Goal: Ask a question: Seek information or help from site administrators or community

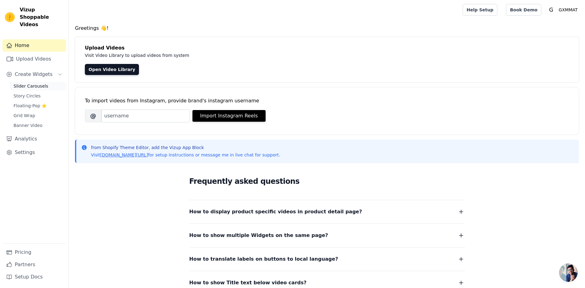
click at [36, 83] on span "Slider Carousels" at bounding box center [31, 86] width 35 height 6
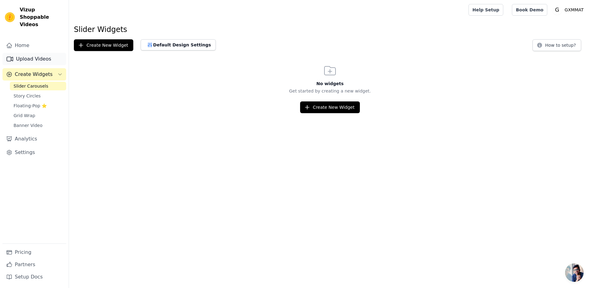
click at [39, 53] on link "Upload Videos" at bounding box center [34, 59] width 64 height 12
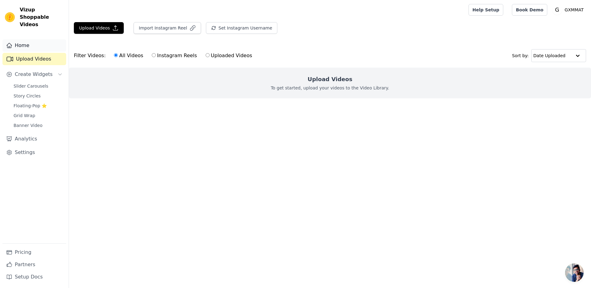
click at [24, 39] on link "Home" at bounding box center [34, 45] width 64 height 12
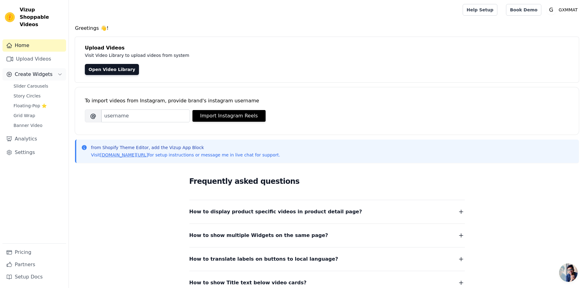
click at [34, 71] on span "Create Widgets" at bounding box center [34, 74] width 38 height 7
click at [36, 71] on button "Create Widgets" at bounding box center [34, 74] width 64 height 12
click at [35, 83] on span "Slider Carousels" at bounding box center [31, 86] width 35 height 6
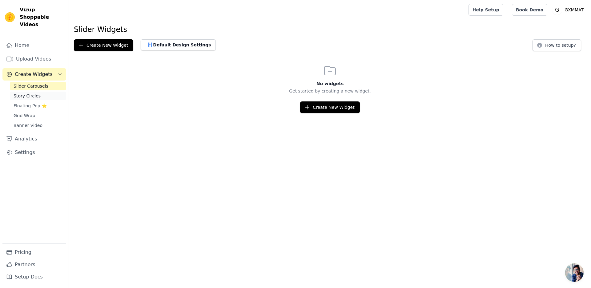
click at [39, 92] on link "Story Circles" at bounding box center [38, 96] width 56 height 9
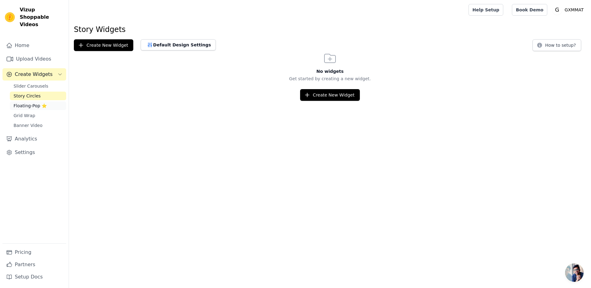
click at [33, 103] on span "Floating-Pop ⭐" at bounding box center [30, 106] width 33 height 6
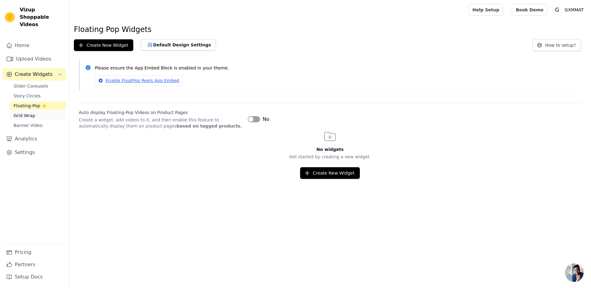
click at [35, 111] on link "Grid Wrap" at bounding box center [38, 115] width 56 height 9
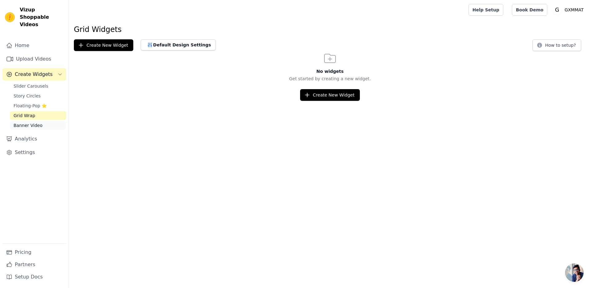
click at [43, 121] on link "Banner Video" at bounding box center [38, 125] width 56 height 9
click at [26, 53] on link "Upload Videos" at bounding box center [34, 59] width 64 height 12
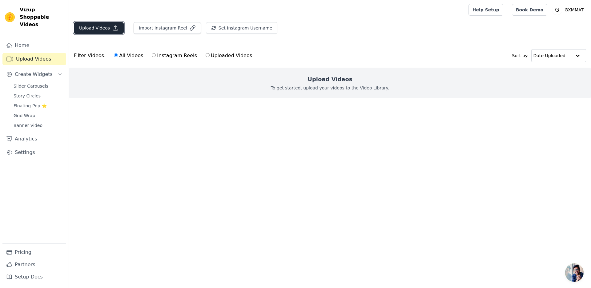
click at [104, 31] on button "Upload Videos" at bounding box center [99, 28] width 50 height 12
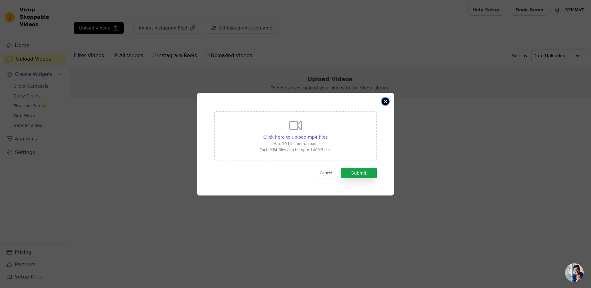
click at [386, 100] on button "Close modal" at bounding box center [384, 101] width 7 height 7
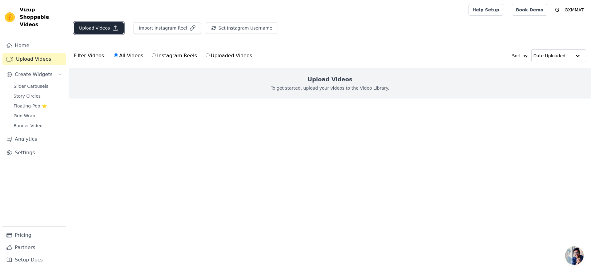
click at [107, 29] on button "Upload Videos" at bounding box center [99, 28] width 50 height 12
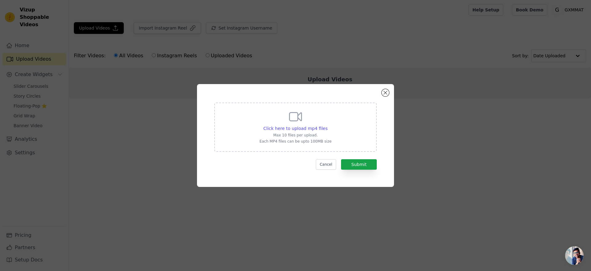
click at [284, 143] on p "Each MP4 files can be upto 100MB size" at bounding box center [295, 141] width 72 height 5
click at [327, 125] on input "Click here to upload mp4 files Max 10 files per upload. Each MP4 files can be u…" at bounding box center [327, 125] width 0 height 0
type input "C:\fakepath\开箱男.mp4"
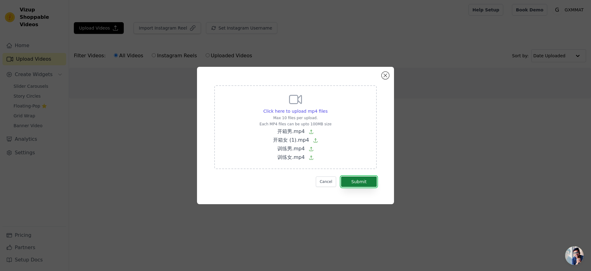
click at [361, 183] on button "Submit" at bounding box center [359, 181] width 36 height 10
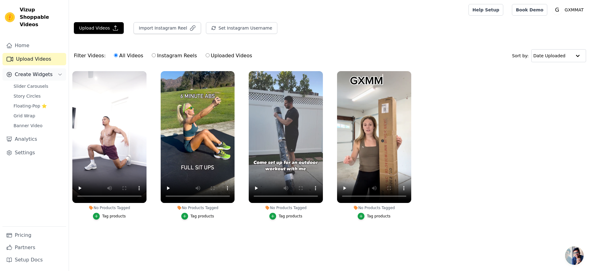
click at [50, 71] on span "Create Widgets" at bounding box center [34, 74] width 38 height 7
click at [43, 71] on button "Create Widgets" at bounding box center [34, 74] width 64 height 12
click at [542, 146] on ul "No Products Tagged Tag products No Products Tagged Tag products No Products Tag…" at bounding box center [330, 151] width 522 height 167
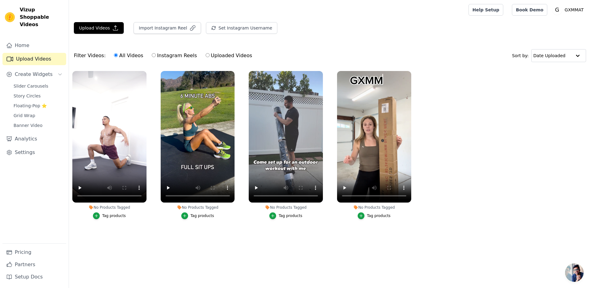
click at [101, 217] on button "Tag products" at bounding box center [109, 216] width 33 height 7
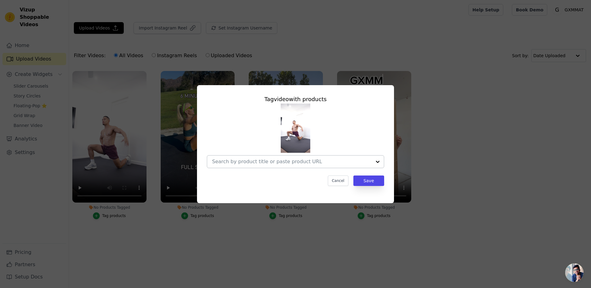
click at [378, 165] on div at bounding box center [377, 162] width 12 height 12
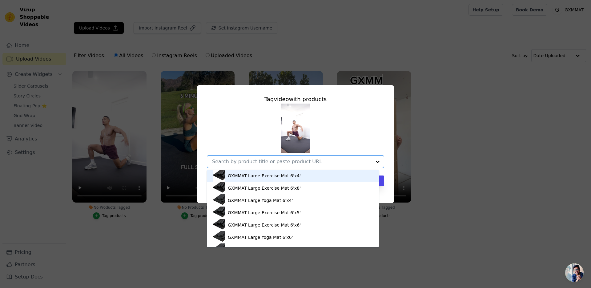
click at [281, 177] on div "GXMMAT Large Exercise Mat 6'x4'" at bounding box center [264, 176] width 73 height 6
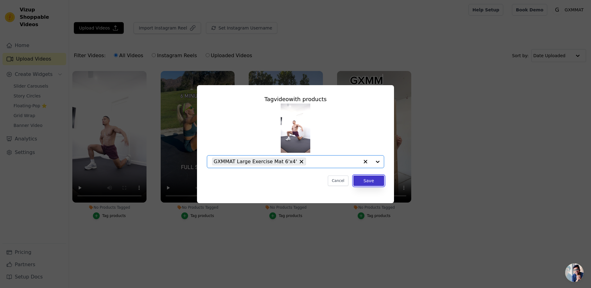
click at [368, 180] on button "Save" at bounding box center [368, 181] width 31 height 10
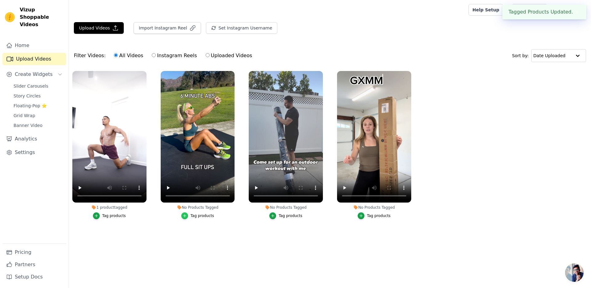
click at [185, 217] on icon "button" at bounding box center [184, 216] width 4 height 4
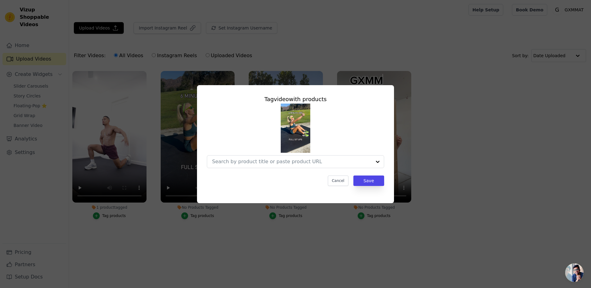
click at [482, 125] on div "Tag video with products Cancel Save" at bounding box center [295, 144] width 571 height 138
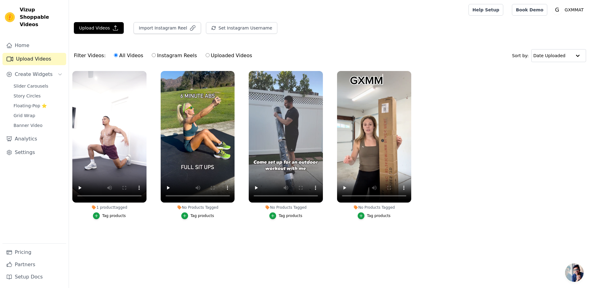
click at [104, 208] on div "1 product tagged" at bounding box center [109, 207] width 74 height 5
click at [94, 208] on icon at bounding box center [94, 207] width 4 height 4
click at [114, 208] on div "1 product tagged" at bounding box center [109, 207] width 74 height 5
click at [98, 215] on icon "button" at bounding box center [96, 216] width 4 height 4
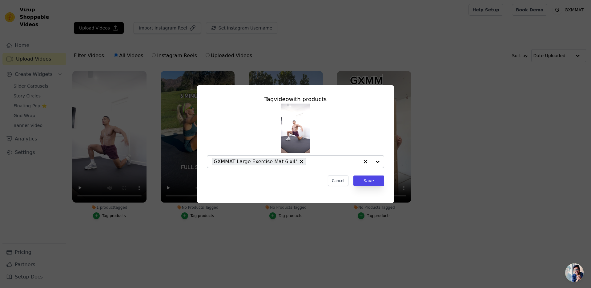
click at [301, 161] on div "GXMMAT Large Exercise Mat 6'x4'" at bounding box center [259, 162] width 94 height 8
click at [340, 176] on button "Cancel" at bounding box center [338, 181] width 21 height 10
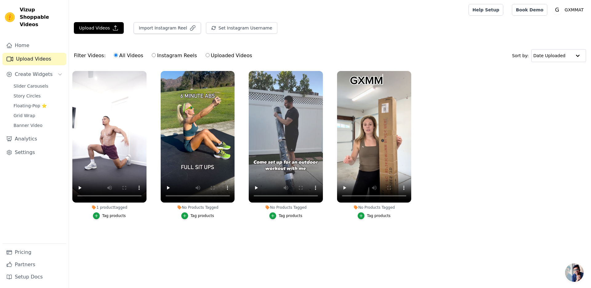
click at [450, 162] on ul "1 product tagged Tag products No Products Tagged Tag products No Products Tagge…" at bounding box center [330, 151] width 522 height 167
click at [96, 207] on icon at bounding box center [93, 207] width 5 height 5
click at [97, 214] on icon "button" at bounding box center [96, 216] width 4 height 4
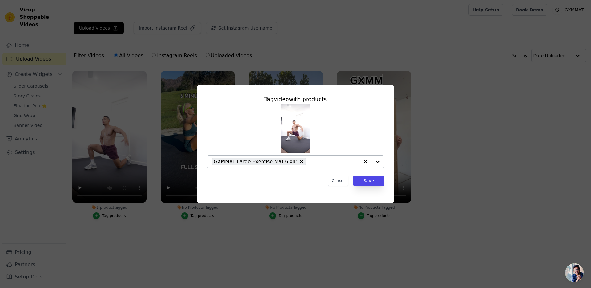
click at [301, 162] on div "GXMMAT Large Exercise Mat 6'x4'" at bounding box center [259, 162] width 94 height 8
click at [363, 181] on button "Save" at bounding box center [368, 181] width 31 height 10
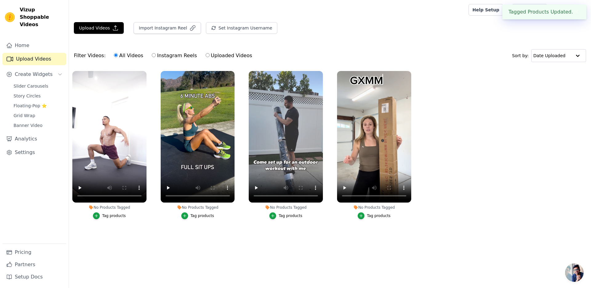
click at [490, 174] on ul "No Products Tagged Tag products No Products Tagged Tag products No Products Tag…" at bounding box center [330, 151] width 522 height 167
click at [98, 215] on icon "button" at bounding box center [96, 216] width 4 height 4
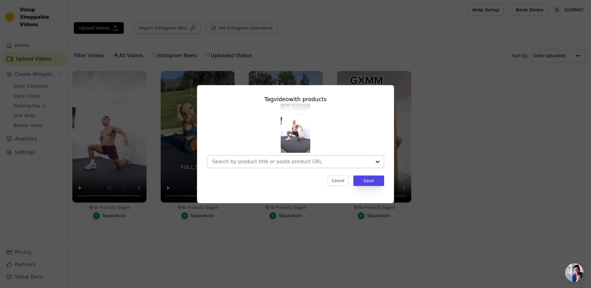
click at [378, 161] on div at bounding box center [377, 162] width 12 height 12
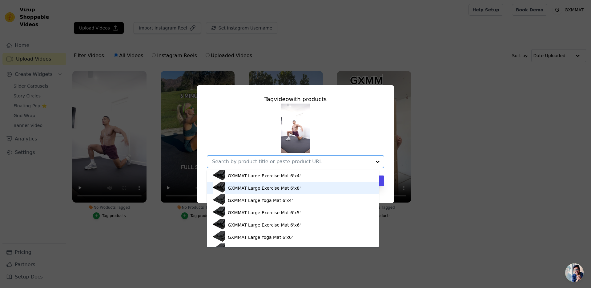
click at [274, 189] on div "GXMMAT Large Exercise Mat 6'x8'" at bounding box center [264, 188] width 73 height 6
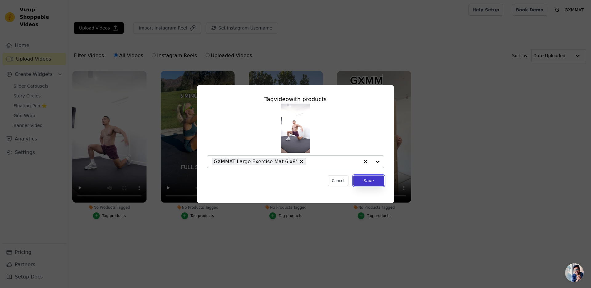
click at [368, 180] on button "Save" at bounding box center [368, 181] width 31 height 10
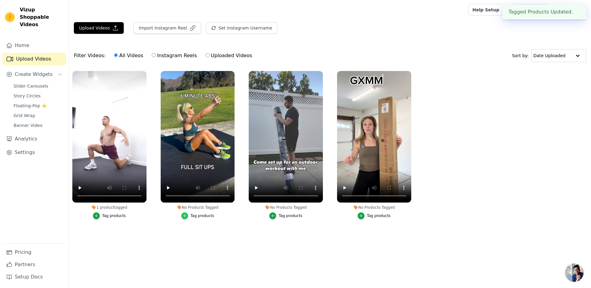
click at [186, 216] on icon "button" at bounding box center [184, 216] width 4 height 4
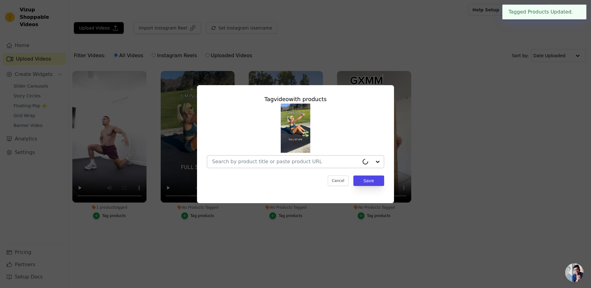
click at [380, 164] on div at bounding box center [371, 162] width 25 height 12
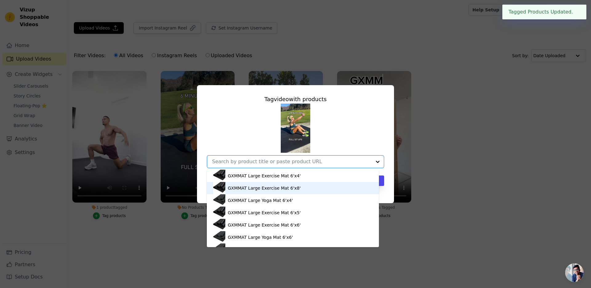
click at [334, 187] on div "GXMMAT Large Exercise Mat 6'x8'" at bounding box center [293, 188] width 160 height 12
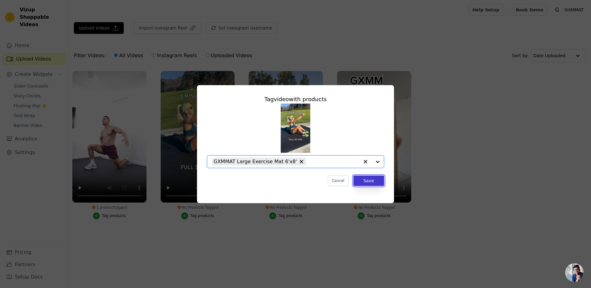
click at [371, 182] on button "Save" at bounding box center [368, 181] width 31 height 10
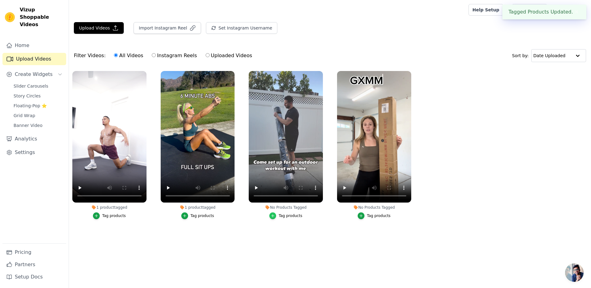
click at [275, 218] on div "button" at bounding box center [272, 216] width 7 height 7
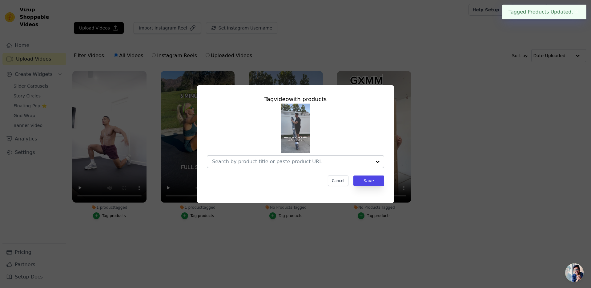
click at [377, 162] on div at bounding box center [377, 162] width 12 height 12
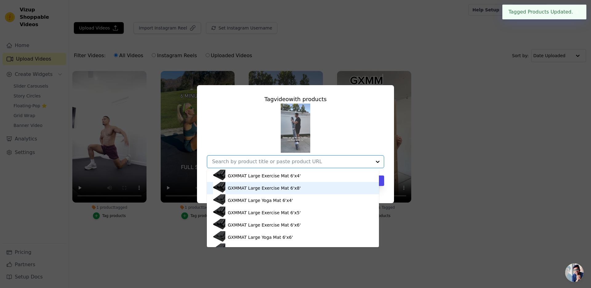
click at [335, 187] on div "GXMMAT Large Exercise Mat 6'x8'" at bounding box center [293, 188] width 160 height 12
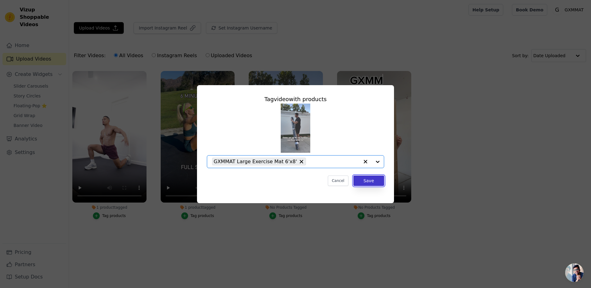
click at [380, 181] on button "Save" at bounding box center [368, 181] width 31 height 10
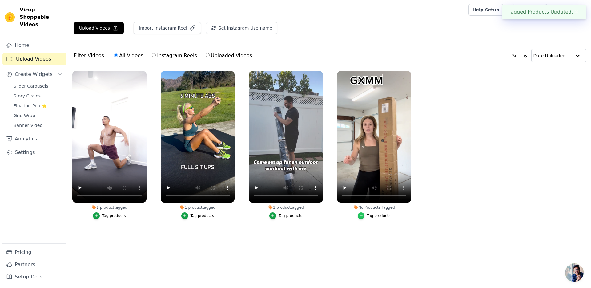
click at [361, 217] on icon "button" at bounding box center [361, 216] width 4 height 4
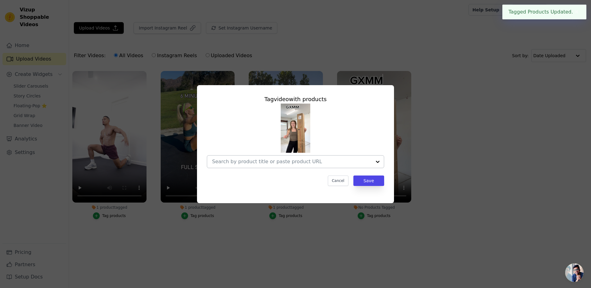
click at [378, 161] on div at bounding box center [377, 162] width 12 height 12
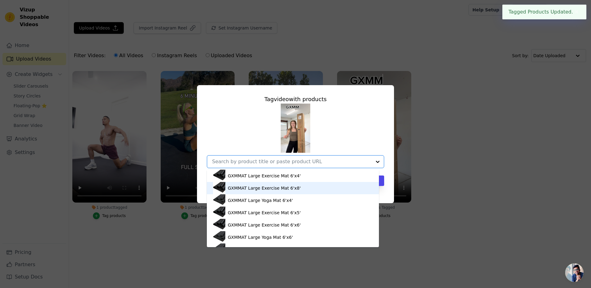
click at [313, 186] on div "GXMMAT Large Exercise Mat 6'x8'" at bounding box center [293, 188] width 160 height 12
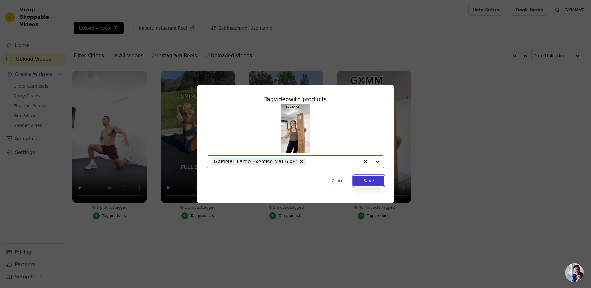
click at [375, 180] on button "Save" at bounding box center [368, 181] width 31 height 10
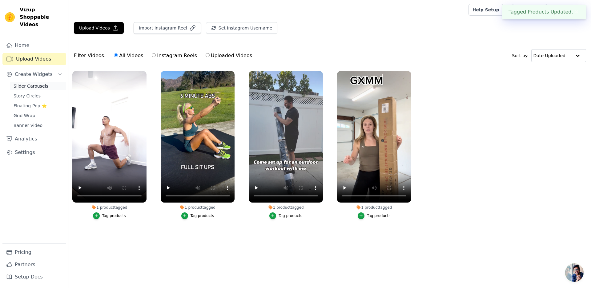
click at [22, 83] on span "Slider Carousels" at bounding box center [31, 86] width 35 height 6
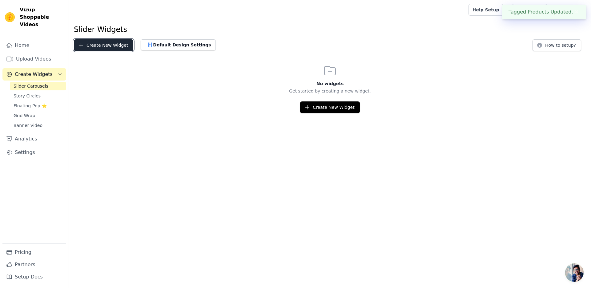
click at [105, 50] on button "Create New Widget" at bounding box center [103, 45] width 59 height 12
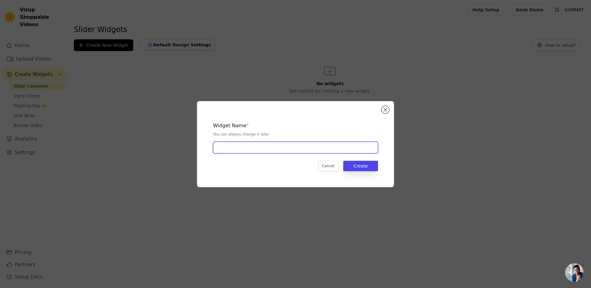
click at [253, 150] on input "text" at bounding box center [295, 148] width 165 height 12
click at [385, 110] on button "Close modal" at bounding box center [384, 109] width 7 height 7
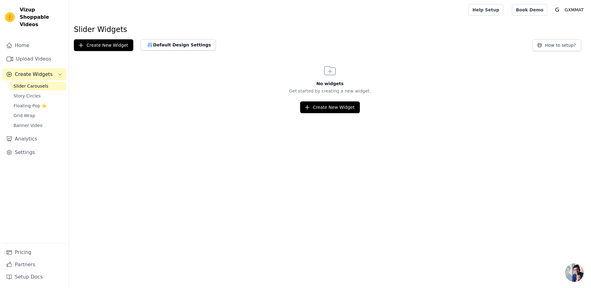
click at [112, 113] on html "Vizup Shoppable Videos Home Upload Videos Create Widgets Slider Carousels Story…" at bounding box center [295, 56] width 591 height 113
click at [351, 107] on button "Create New Widget" at bounding box center [329, 108] width 59 height 12
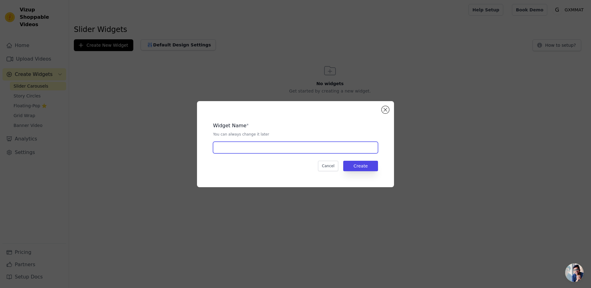
click at [331, 143] on input "text" at bounding box center [295, 148] width 165 height 12
type input "[DATE]"
click at [355, 167] on button "Create" at bounding box center [360, 166] width 35 height 10
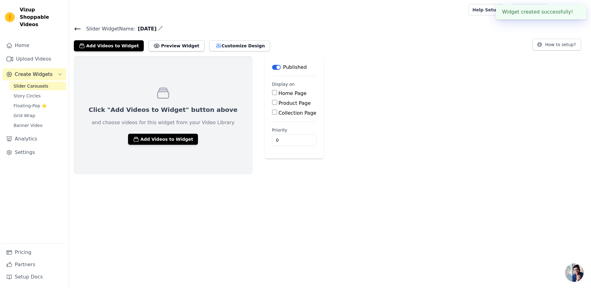
click at [282, 93] on label "Home Page" at bounding box center [292, 93] width 28 height 6
click at [277, 93] on input "Home Page" at bounding box center [274, 92] width 5 height 5
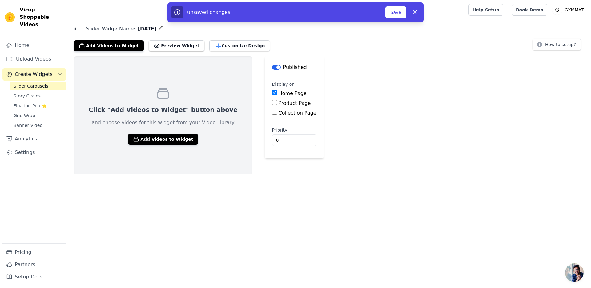
click at [278, 92] on label "Home Page" at bounding box center [292, 93] width 28 height 6
click at [272, 92] on input "Home Page" at bounding box center [274, 92] width 5 height 5
checkbox input "false"
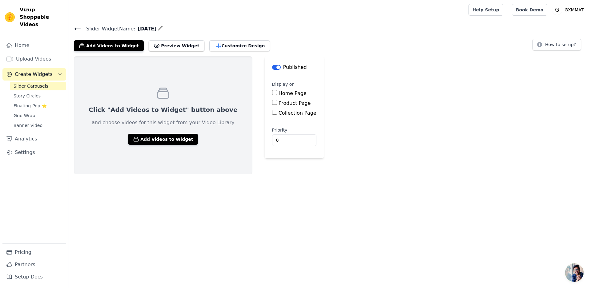
click at [272, 70] on div "Published" at bounding box center [289, 67] width 35 height 7
click at [272, 67] on button "Label" at bounding box center [276, 67] width 9 height 5
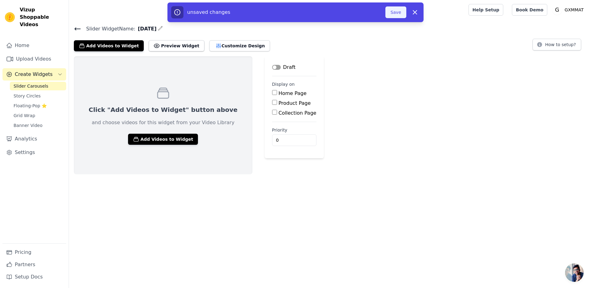
click at [398, 14] on button "Save" at bounding box center [395, 12] width 21 height 12
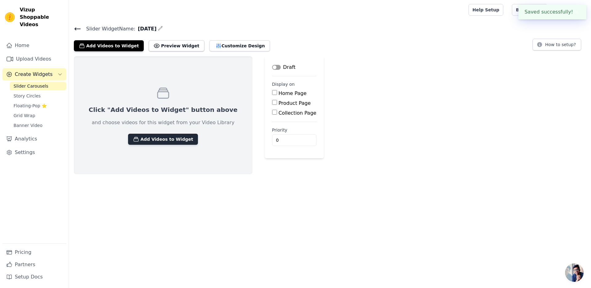
click at [171, 141] on button "Add Videos to Widget" at bounding box center [163, 139] width 70 height 11
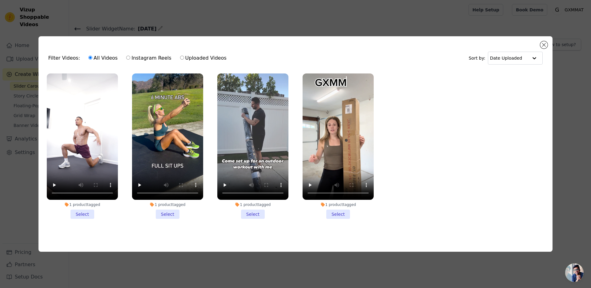
click at [85, 215] on li "1 product tagged Select" at bounding box center [82, 146] width 71 height 145
click at [0, 0] on input "1 product tagged Select" at bounding box center [0, 0] width 0 height 0
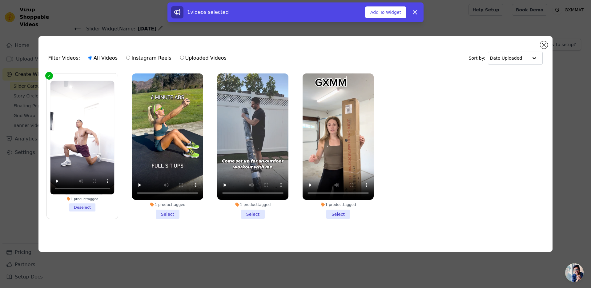
click at [162, 214] on li "1 product tagged Select" at bounding box center [167, 146] width 71 height 145
click at [0, 0] on input "1 product tagged Select" at bounding box center [0, 0] width 0 height 0
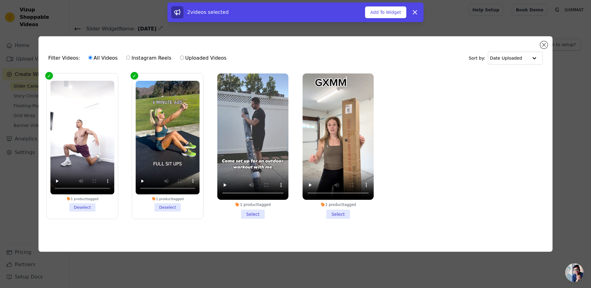
click at [244, 213] on li "1 product tagged Select" at bounding box center [252, 146] width 71 height 145
click at [0, 0] on input "1 product tagged Select" at bounding box center [0, 0] width 0 height 0
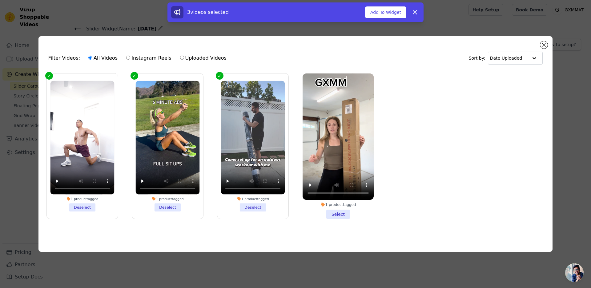
click at [336, 213] on li "1 product tagged Select" at bounding box center [337, 146] width 71 height 145
click at [0, 0] on input "1 product tagged Select" at bounding box center [0, 0] width 0 height 0
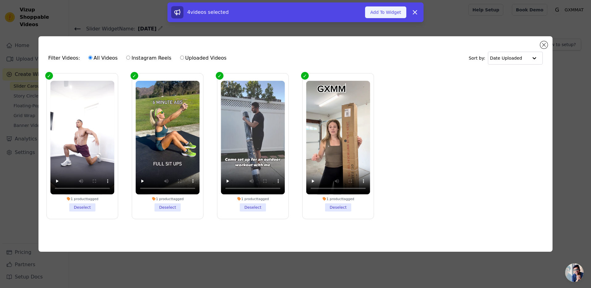
click at [386, 15] on button "Add To Widget" at bounding box center [385, 12] width 41 height 12
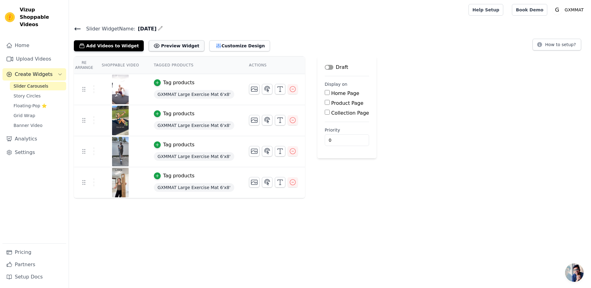
click at [179, 48] on button "Preview Widget" at bounding box center [176, 45] width 55 height 11
click at [160, 48] on button "Preview Widget" at bounding box center [176, 45] width 55 height 11
click at [263, 152] on icon "button" at bounding box center [266, 151] width 7 height 7
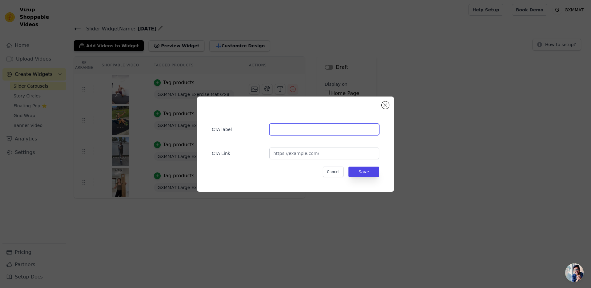
click at [312, 132] on input "text" at bounding box center [324, 130] width 110 height 12
click at [329, 155] on input "url" at bounding box center [324, 154] width 110 height 12
click at [332, 154] on input "url" at bounding box center [324, 154] width 110 height 12
paste input "https://www.gxmmat.us/collections/exercise-mat"
type input "https://www.gxmmat.us/collections/exercise-mat"
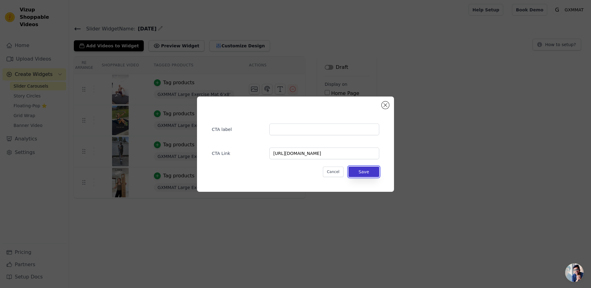
click at [367, 170] on button "Save" at bounding box center [363, 172] width 31 height 10
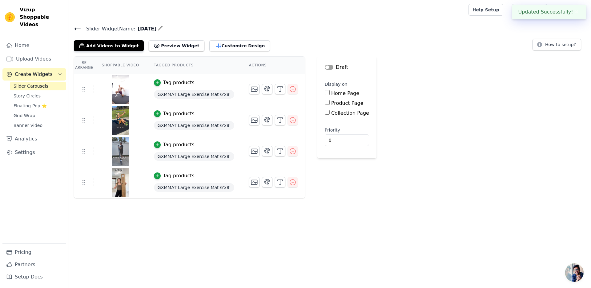
click at [470, 147] on div "Re Arrange Shoppable Video Tagged Products Actions Tag products GXMMAT Large Ex…" at bounding box center [330, 127] width 522 height 142
click at [162, 42] on button "Preview Widget" at bounding box center [176, 45] width 55 height 11
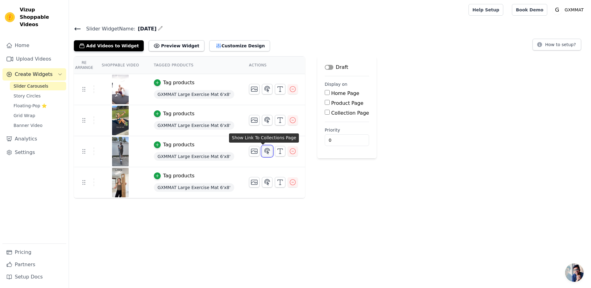
click at [265, 150] on icon "button" at bounding box center [267, 151] width 5 height 6
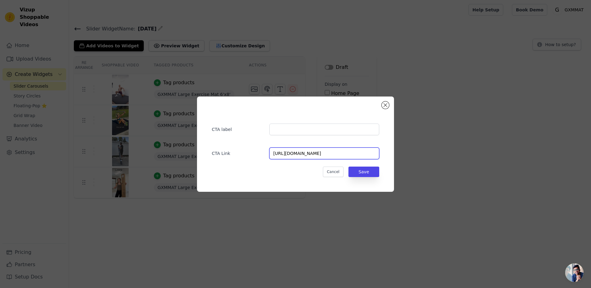
click at [373, 156] on input "https://www.gxmmat.us/collections/exercise-mat" at bounding box center [324, 154] width 110 height 12
click at [336, 170] on button "Cancel" at bounding box center [333, 172] width 21 height 10
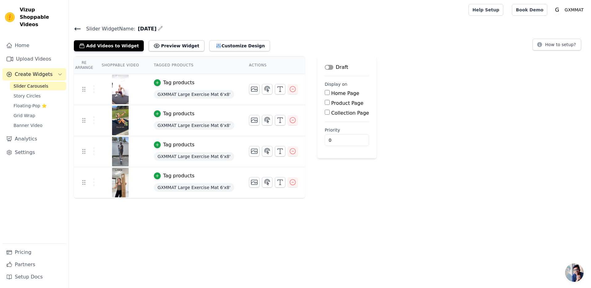
click at [424, 198] on html "Vizup Shoppable Videos Home Upload Videos Create Widgets Slider Carousels Story…" at bounding box center [295, 99] width 591 height 198
click at [276, 154] on icon "button" at bounding box center [279, 151] width 7 height 7
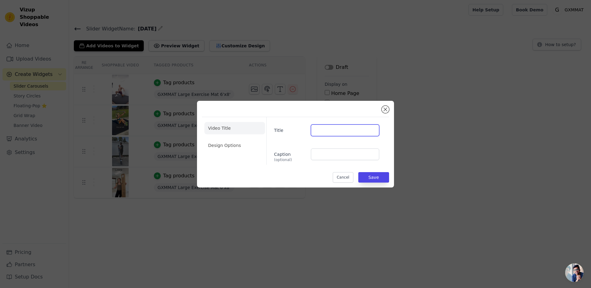
click at [336, 130] on input "Title" at bounding box center [345, 131] width 68 height 12
type input "123"
click at [219, 140] on li "Design Options" at bounding box center [234, 145] width 61 height 12
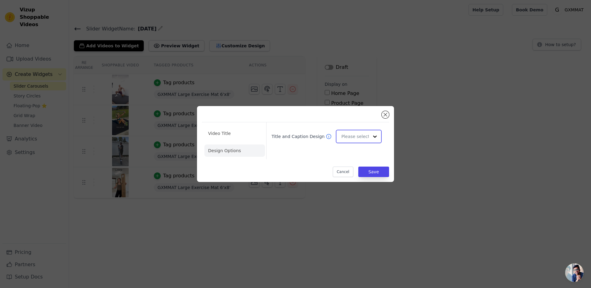
click at [360, 137] on input "Title and Caption Design" at bounding box center [354, 136] width 27 height 12
click at [360, 164] on div "Overlay" at bounding box center [358, 164] width 44 height 13
click at [357, 139] on input "Title and Caption Design" at bounding box center [354, 136] width 27 height 12
click at [356, 150] on div "Card" at bounding box center [358, 151] width 44 height 13
click at [222, 132] on li "Video Title" at bounding box center [234, 133] width 61 height 12
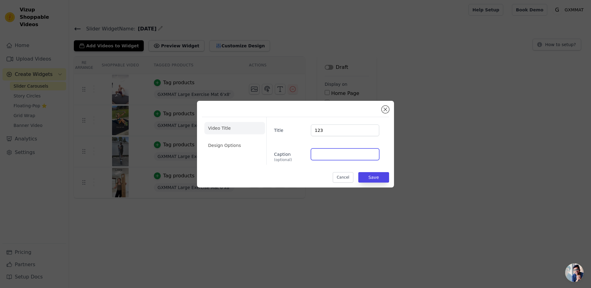
click at [329, 154] on input "Caption (optional)" at bounding box center [345, 155] width 68 height 12
click at [374, 179] on button "Save" at bounding box center [373, 177] width 31 height 10
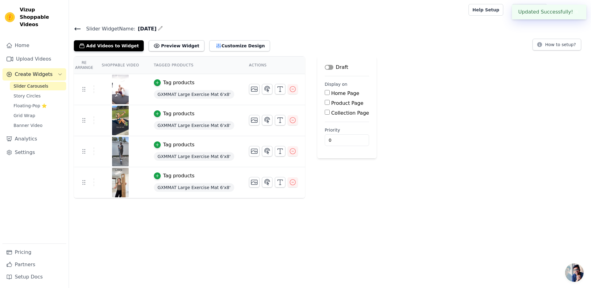
click at [486, 146] on div "Re Arrange Shoppable Video Tagged Products Actions Tag products GXMMAT Large Ex…" at bounding box center [330, 127] width 522 height 142
click at [182, 48] on button "Preview Widget" at bounding box center [176, 45] width 55 height 11
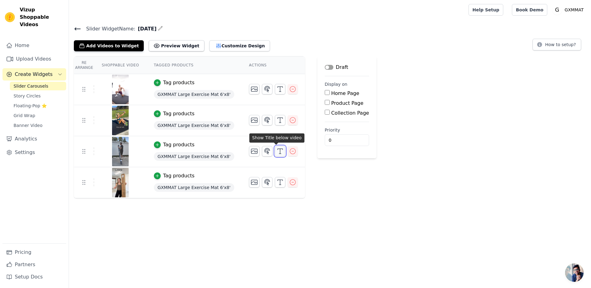
click at [275, 147] on button "button" at bounding box center [280, 151] width 10 height 10
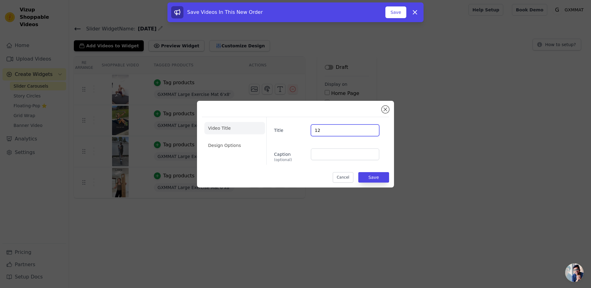
type input "1"
click at [372, 177] on button "Save" at bounding box center [373, 177] width 31 height 10
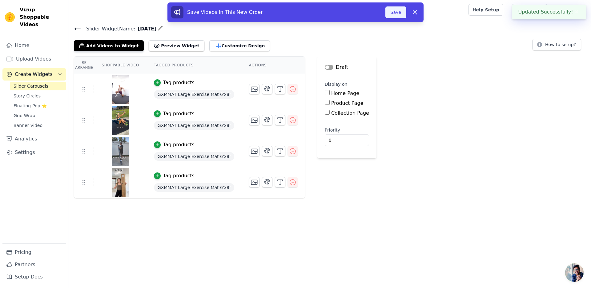
click at [389, 15] on button "Save" at bounding box center [395, 12] width 21 height 12
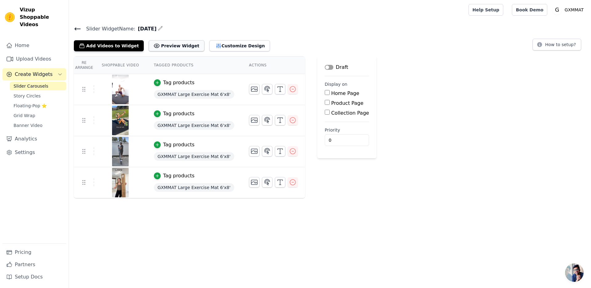
click at [166, 48] on button "Preview Widget" at bounding box center [176, 45] width 55 height 11
click at [29, 93] on span "Story Circles" at bounding box center [27, 96] width 27 height 6
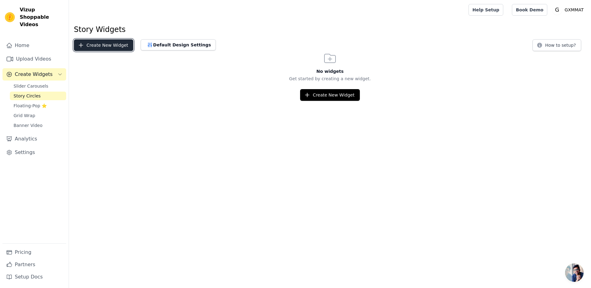
click at [104, 46] on button "Create New Widget" at bounding box center [103, 45] width 59 height 12
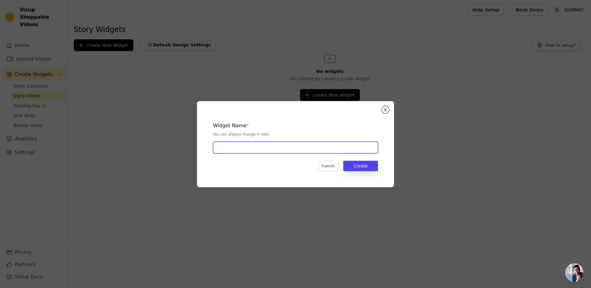
click at [261, 146] on input "text" at bounding box center [295, 148] width 165 height 12
type input "[DATE]"
click at [375, 167] on button "Create" at bounding box center [360, 166] width 35 height 10
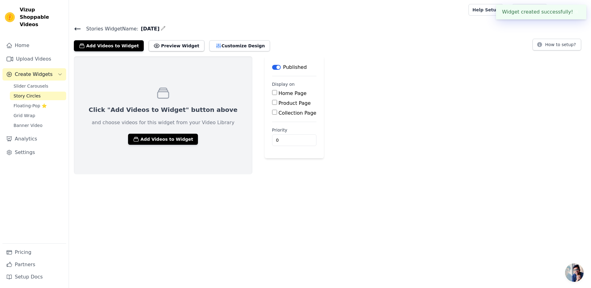
click at [272, 69] on button "Label" at bounding box center [276, 67] width 9 height 5
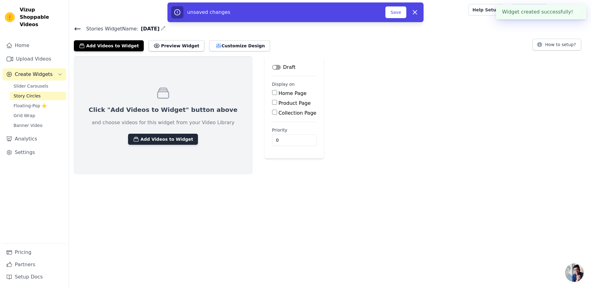
click at [171, 142] on button "Add Videos to Widget" at bounding box center [163, 139] width 70 height 11
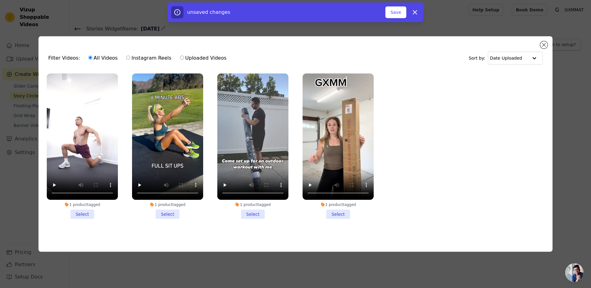
click at [82, 213] on li "1 product tagged Select" at bounding box center [82, 146] width 71 height 145
click at [0, 0] on input "1 product tagged Select" at bounding box center [0, 0] width 0 height 0
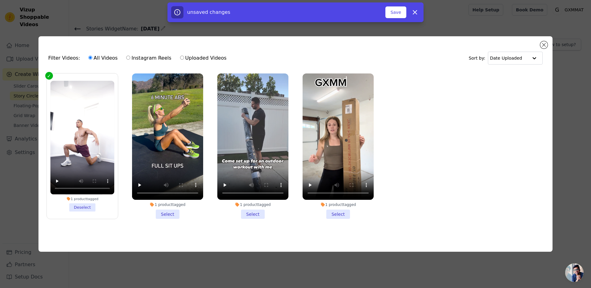
click at [170, 210] on li "1 product tagged Select" at bounding box center [167, 146] width 71 height 145
click at [0, 0] on input "1 product tagged Select" at bounding box center [0, 0] width 0 height 0
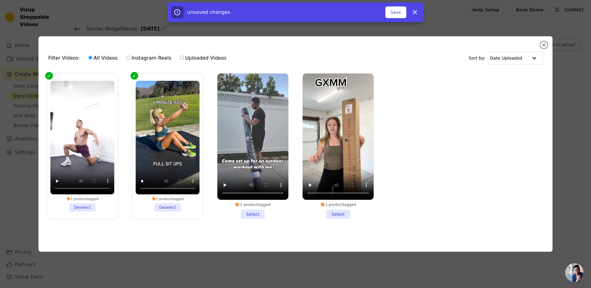
drag, startPoint x: 249, startPoint y: 215, endPoint x: 267, endPoint y: 215, distance: 17.2
click at [250, 215] on li "1 product tagged Select" at bounding box center [252, 146] width 71 height 145
click at [0, 0] on input "1 product tagged Select" at bounding box center [0, 0] width 0 height 0
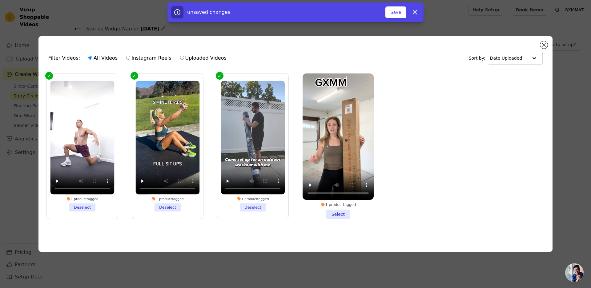
click at [329, 215] on li "1 product tagged Select" at bounding box center [337, 146] width 71 height 145
click at [0, 0] on input "1 product tagged Select" at bounding box center [0, 0] width 0 height 0
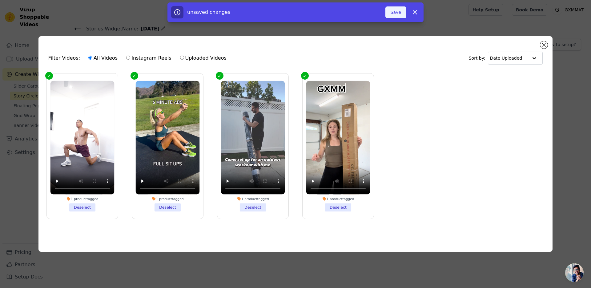
click at [398, 15] on button "Save" at bounding box center [395, 12] width 21 height 12
click at [384, 13] on button "Add To Widget" at bounding box center [385, 12] width 41 height 12
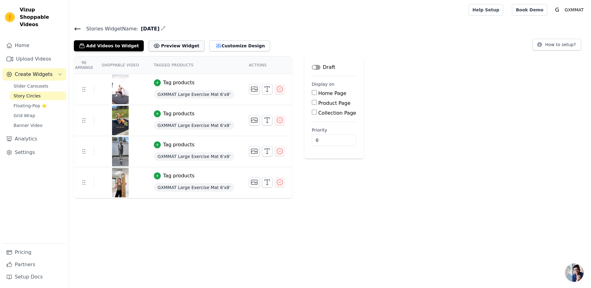
click at [188, 47] on button "Preview Widget" at bounding box center [176, 45] width 55 height 11
click at [26, 103] on span "Floating-Pop ⭐" at bounding box center [30, 106] width 33 height 6
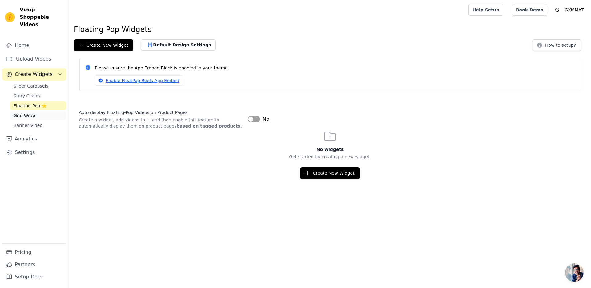
click at [22, 113] on span "Grid Wrap" at bounding box center [25, 116] width 22 height 6
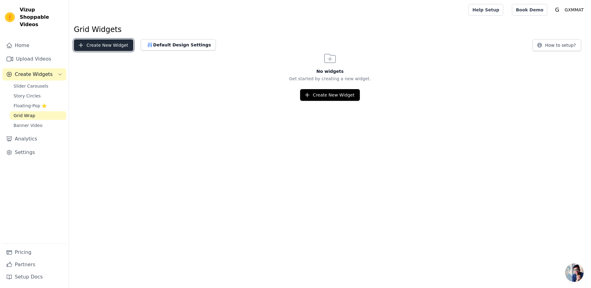
click at [103, 50] on button "Create New Widget" at bounding box center [103, 45] width 59 height 12
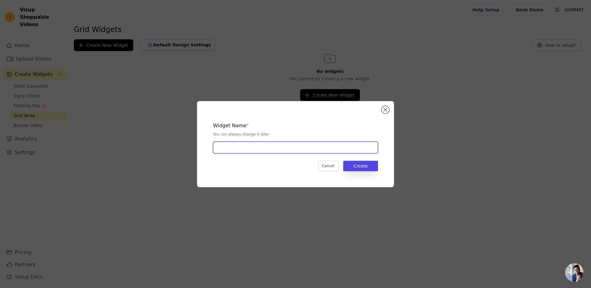
click at [250, 147] on input "text" at bounding box center [295, 148] width 165 height 12
type input "[DATE]"
click at [375, 169] on button "Create" at bounding box center [360, 166] width 35 height 10
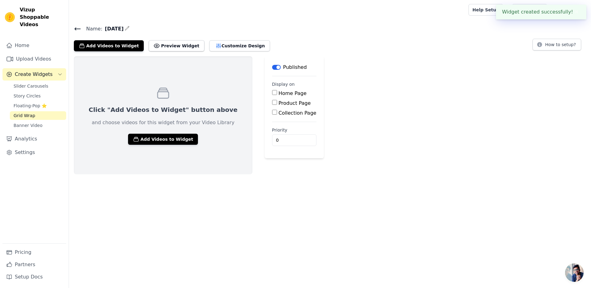
click at [272, 70] on div "Published" at bounding box center [289, 67] width 35 height 7
click at [272, 66] on button "Label" at bounding box center [276, 67] width 9 height 5
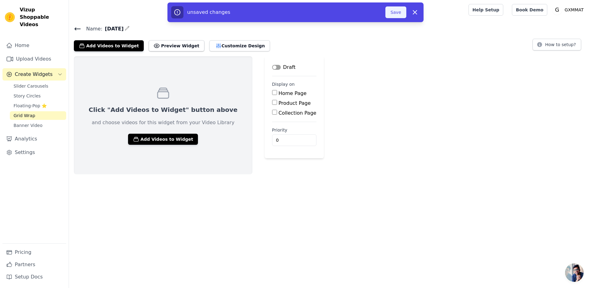
click at [395, 14] on button "Save" at bounding box center [395, 12] width 21 height 12
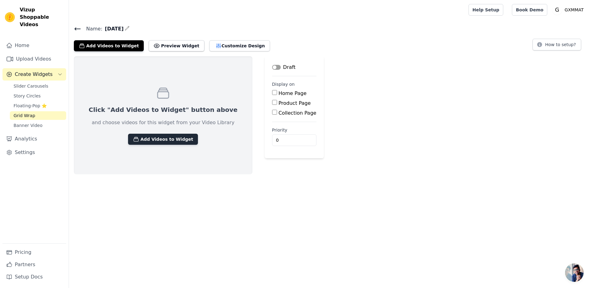
click at [168, 141] on button "Add Videos to Widget" at bounding box center [163, 139] width 70 height 11
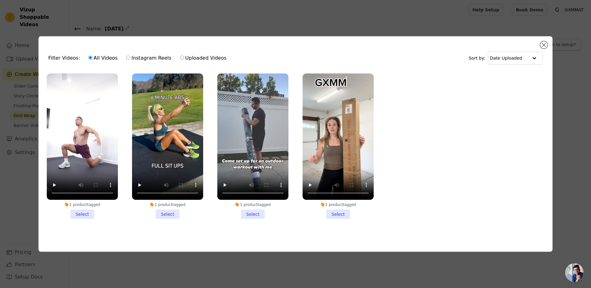
click at [91, 212] on li "1 product tagged Select" at bounding box center [82, 146] width 71 height 145
click at [0, 0] on input "1 product tagged Select" at bounding box center [0, 0] width 0 height 0
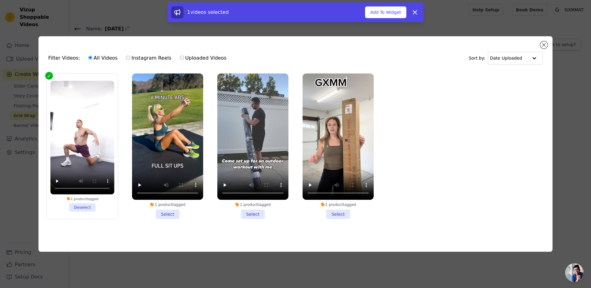
click at [177, 213] on li "1 product tagged Select" at bounding box center [167, 146] width 71 height 145
click at [0, 0] on input "1 product tagged Select" at bounding box center [0, 0] width 0 height 0
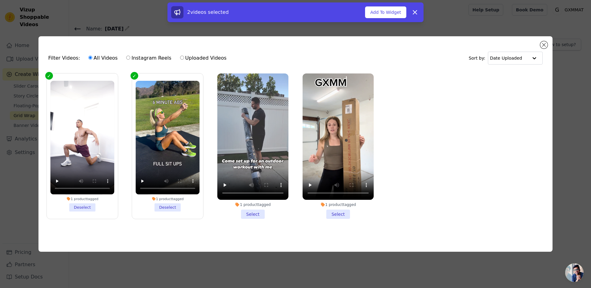
click at [237, 215] on li "1 product tagged Select" at bounding box center [252, 146] width 71 height 145
click at [0, 0] on input "1 product tagged Select" at bounding box center [0, 0] width 0 height 0
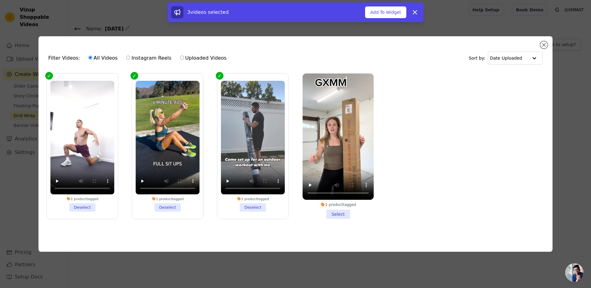
click at [332, 213] on li "1 product tagged Select" at bounding box center [337, 146] width 71 height 145
click at [0, 0] on input "1 product tagged Select" at bounding box center [0, 0] width 0 height 0
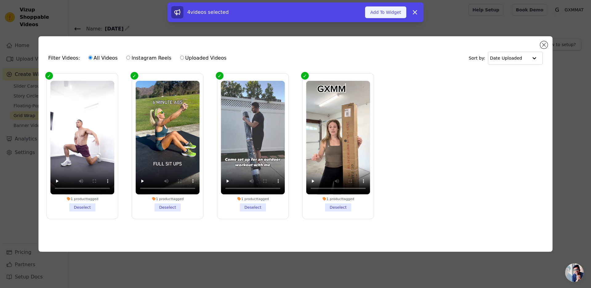
click at [382, 13] on button "Add To Widget" at bounding box center [385, 12] width 41 height 12
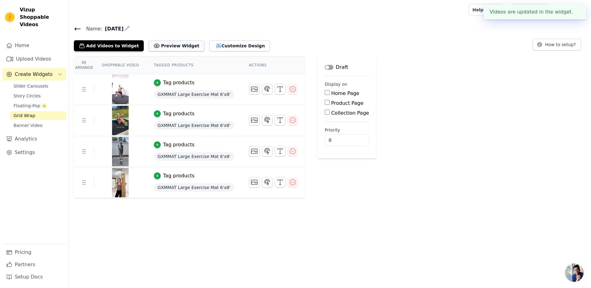
click at [164, 45] on button "Preview Widget" at bounding box center [176, 45] width 55 height 11
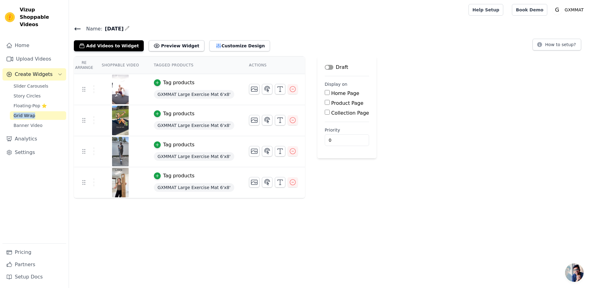
drag, startPoint x: 8, startPoint y: 105, endPoint x: 36, endPoint y: 110, distance: 28.6
click at [36, 110] on div "Home Upload Videos Create Widgets Slider Carousels Story Circles Floating-Pop ⭐…" at bounding box center [34, 141] width 64 height 204
click at [34, 111] on div at bounding box center [34, 111] width 0 height 0
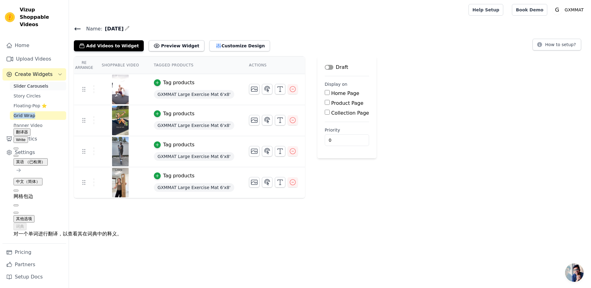
click at [20, 83] on span "Slider Carousels" at bounding box center [31, 86] width 35 height 6
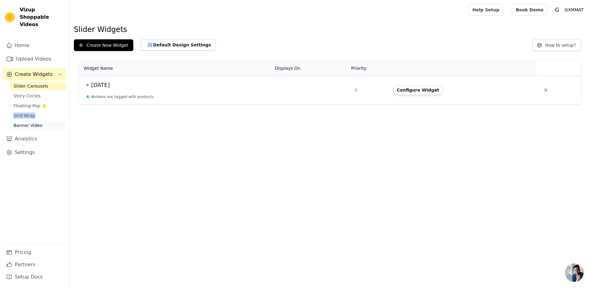
click at [32, 122] on span "Banner Video" at bounding box center [28, 125] width 29 height 6
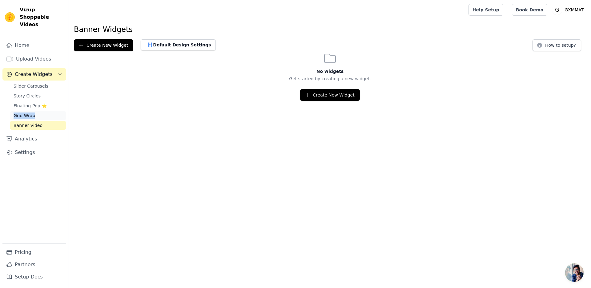
click at [32, 113] on span "Grid Wrap" at bounding box center [25, 116] width 22 height 6
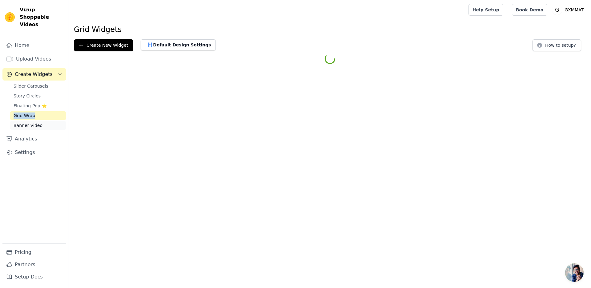
click at [24, 122] on span "Banner Video" at bounding box center [28, 125] width 29 height 6
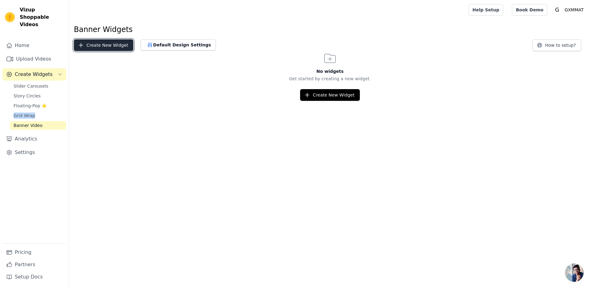
click at [102, 45] on button "Create New Widget" at bounding box center [103, 45] width 59 height 12
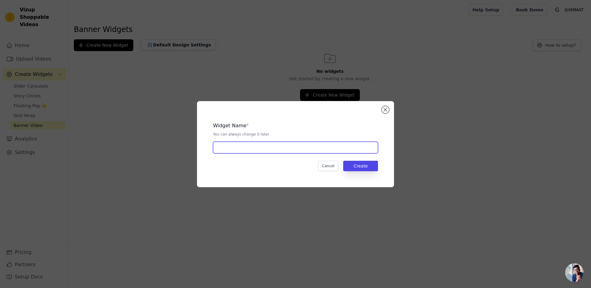
click at [285, 151] on input "text" at bounding box center [295, 148] width 165 height 12
type input "[DATE]"
click at [367, 164] on button "Create" at bounding box center [360, 166] width 35 height 10
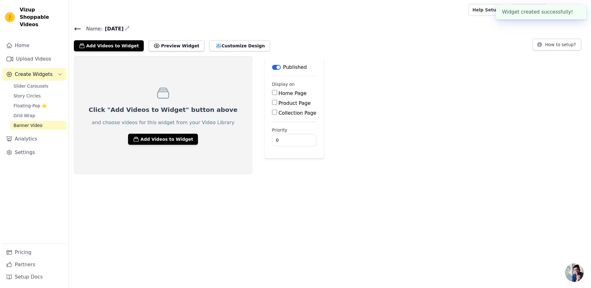
click at [272, 69] on button "Label" at bounding box center [276, 67] width 9 height 5
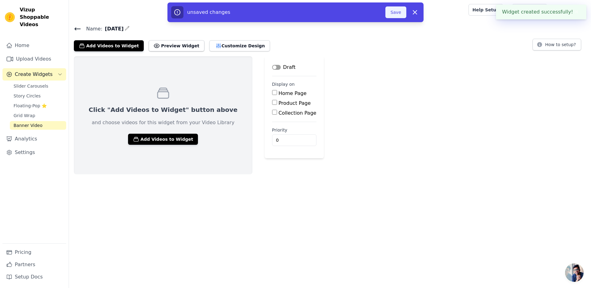
click at [398, 14] on button "Save" at bounding box center [395, 12] width 21 height 12
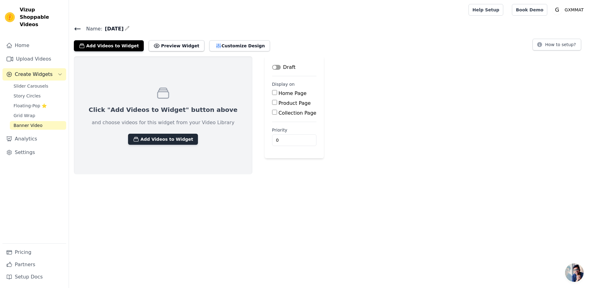
click at [152, 138] on button "Add Videos to Widget" at bounding box center [163, 139] width 70 height 11
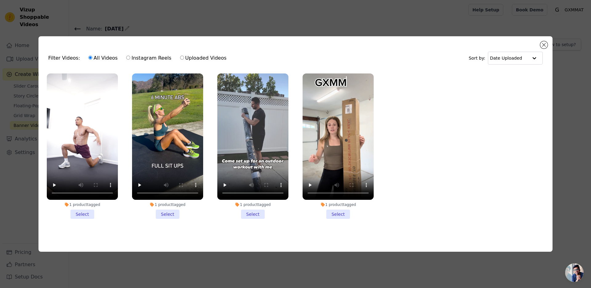
click at [88, 213] on li "1 product tagged Select" at bounding box center [82, 146] width 71 height 145
click at [0, 0] on input "1 product tagged Select" at bounding box center [0, 0] width 0 height 0
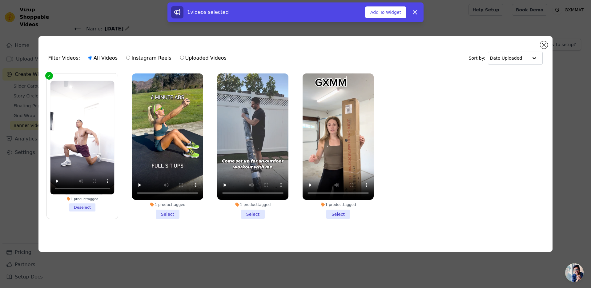
click at [172, 212] on li "1 product tagged Select" at bounding box center [167, 146] width 71 height 145
click at [0, 0] on input "1 product tagged Select" at bounding box center [0, 0] width 0 height 0
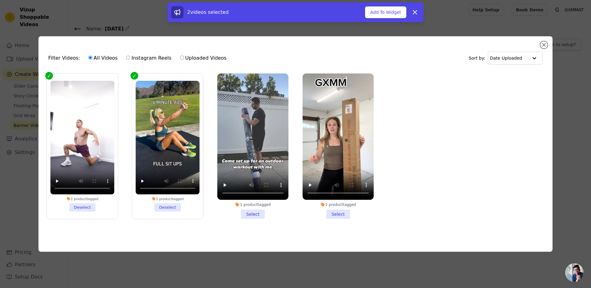
click at [245, 212] on li "1 product tagged Select" at bounding box center [252, 146] width 71 height 145
click at [0, 0] on input "1 product tagged Select" at bounding box center [0, 0] width 0 height 0
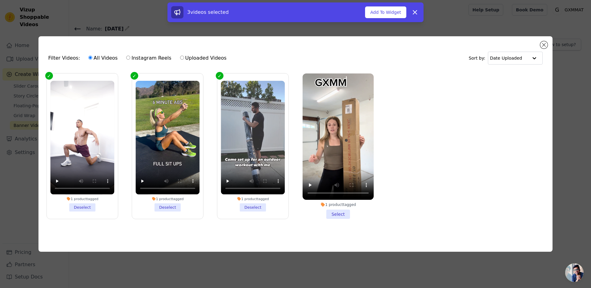
click at [339, 214] on li "1 product tagged Select" at bounding box center [337, 146] width 71 height 145
click at [0, 0] on input "1 product tagged Select" at bounding box center [0, 0] width 0 height 0
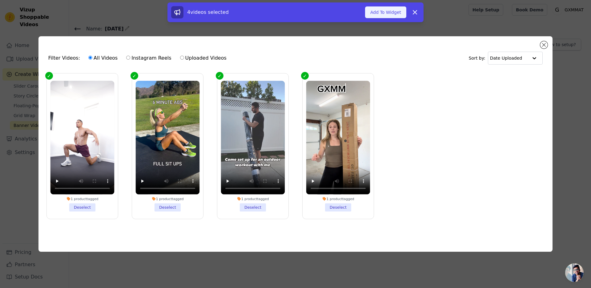
click at [383, 15] on button "Add To Widget" at bounding box center [385, 12] width 41 height 12
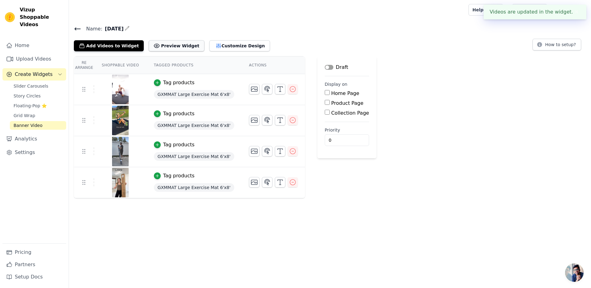
click at [175, 46] on button "Preview Widget" at bounding box center [176, 45] width 55 height 11
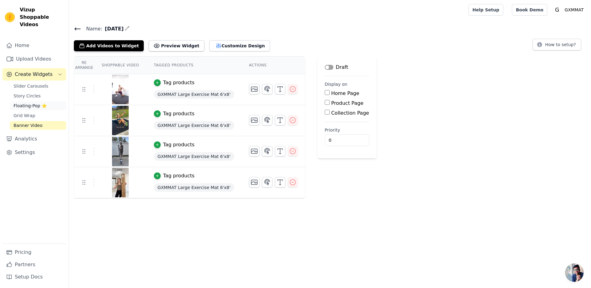
click at [29, 103] on span "Floating-Pop ⭐" at bounding box center [30, 106] width 33 height 6
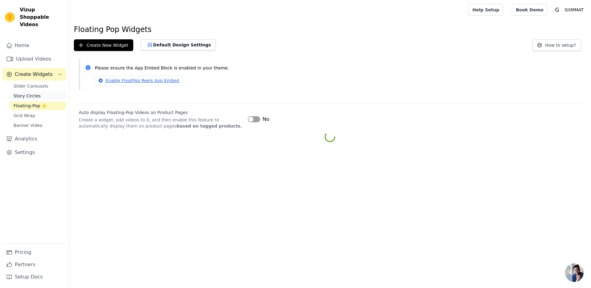
click at [28, 93] on span "Story Circles" at bounding box center [27, 96] width 27 height 6
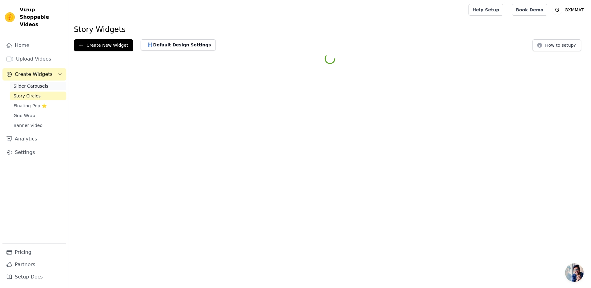
click at [31, 83] on span "Slider Carousels" at bounding box center [31, 86] width 35 height 6
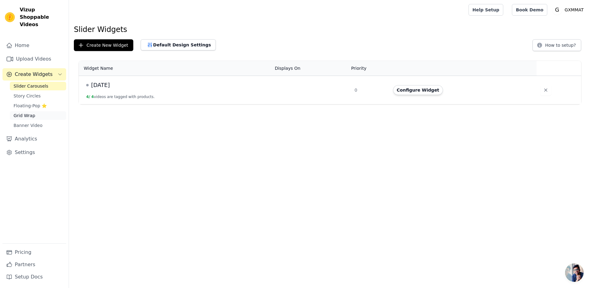
click at [30, 113] on span "Grid Wrap" at bounding box center [25, 116] width 22 height 6
click at [29, 93] on span "Story Circles" at bounding box center [27, 96] width 27 height 6
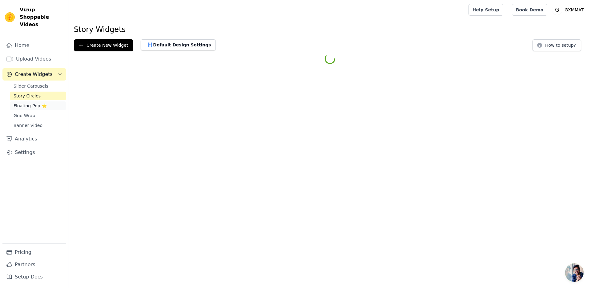
click at [31, 103] on span "Floating-Pop ⭐" at bounding box center [30, 106] width 33 height 6
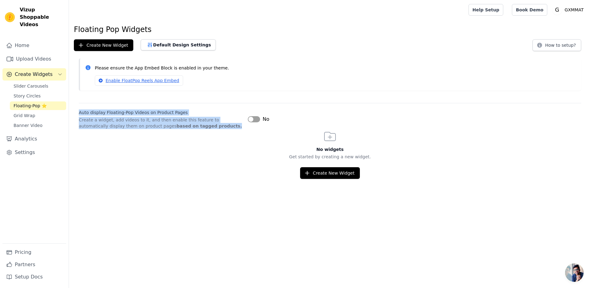
drag, startPoint x: 76, startPoint y: 109, endPoint x: 224, endPoint y: 127, distance: 148.5
click at [224, 127] on div "Auto display Floating-Pop Videos on Product Pages Create a widget, add videos t…" at bounding box center [330, 116] width 522 height 26
click at [202, 129] on div at bounding box center [202, 129] width 0 height 0
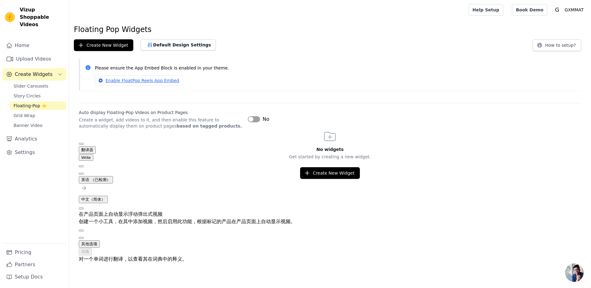
click at [318, 114] on div "Auto display Floating-Pop Videos on Product Pages Create a widget, add videos t…" at bounding box center [330, 116] width 502 height 26
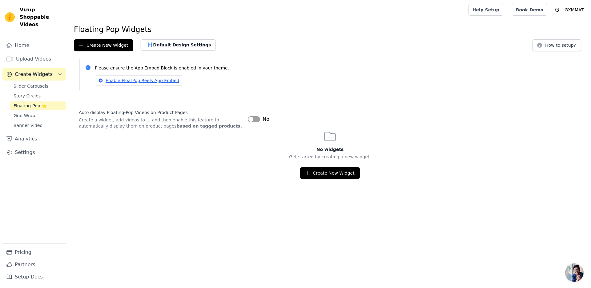
click at [339, 179] on html "Vizup Shoppable Videos Home Upload Videos Create Widgets Slider Carousels Story…" at bounding box center [295, 89] width 591 height 179
click at [338, 173] on button "Create New Widget" at bounding box center [329, 173] width 59 height 12
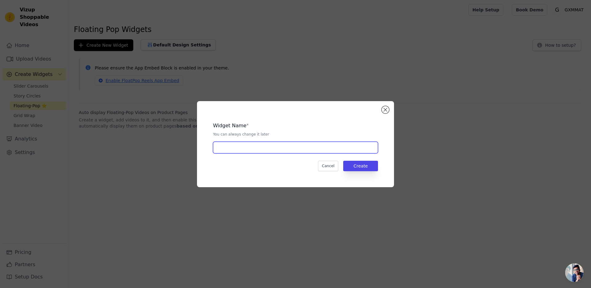
click at [277, 148] on input "text" at bounding box center [295, 148] width 165 height 12
type input "[DATE]"
click at [367, 164] on button "Create" at bounding box center [360, 166] width 35 height 10
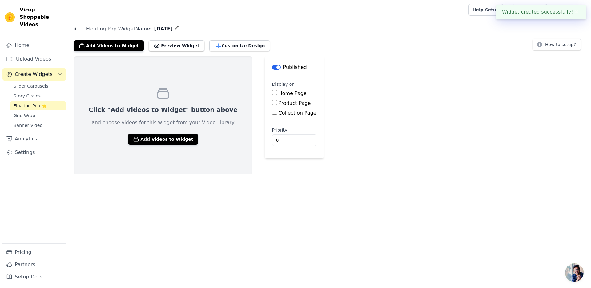
click at [272, 64] on div "Published" at bounding box center [289, 67] width 35 height 7
click at [272, 68] on button "Label" at bounding box center [276, 67] width 9 height 5
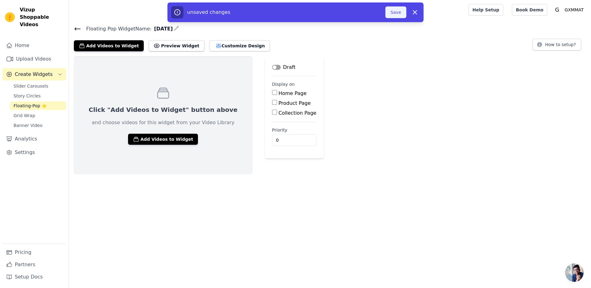
click at [393, 13] on button "Save" at bounding box center [395, 12] width 21 height 12
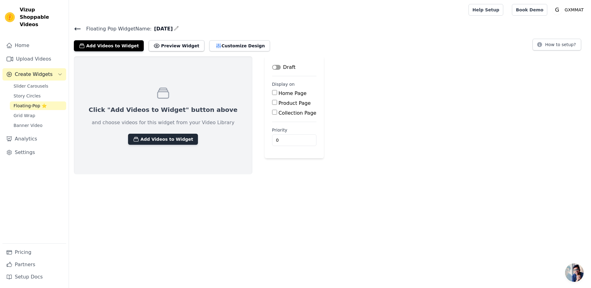
click at [158, 141] on button "Add Videos to Widget" at bounding box center [163, 139] width 70 height 11
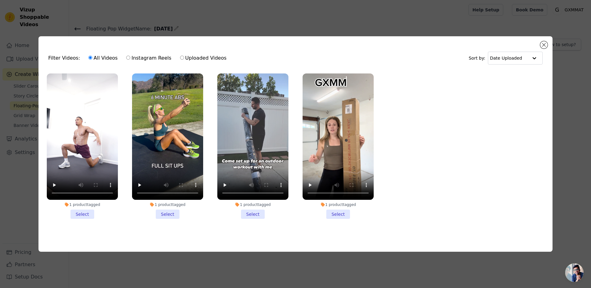
click at [84, 214] on li "1 product tagged Select" at bounding box center [82, 146] width 71 height 145
click at [0, 0] on input "1 product tagged Select" at bounding box center [0, 0] width 0 height 0
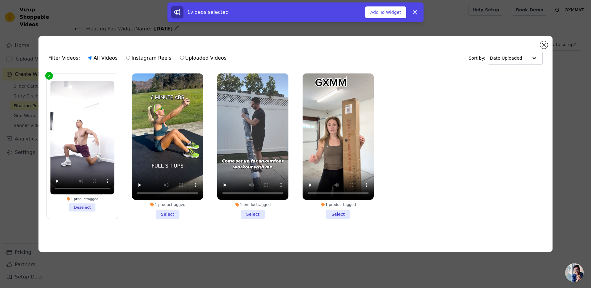
click at [176, 213] on li "1 product tagged Select" at bounding box center [167, 146] width 71 height 145
click at [0, 0] on input "1 product tagged Select" at bounding box center [0, 0] width 0 height 0
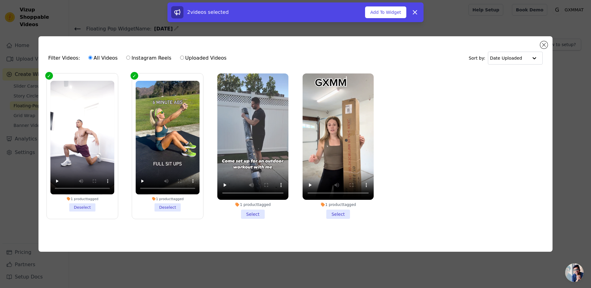
click at [253, 214] on li "1 product tagged Select" at bounding box center [252, 146] width 71 height 145
click at [0, 0] on input "1 product tagged Select" at bounding box center [0, 0] width 0 height 0
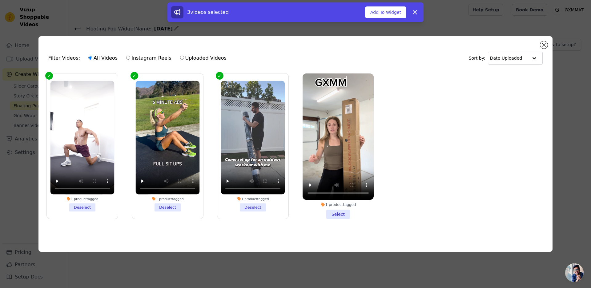
click at [333, 213] on li "1 product tagged Select" at bounding box center [337, 146] width 71 height 145
click at [0, 0] on input "1 product tagged Select" at bounding box center [0, 0] width 0 height 0
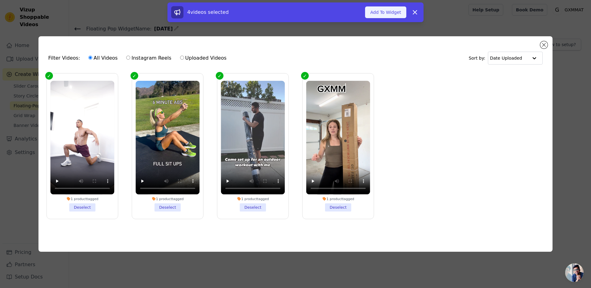
click at [392, 14] on button "Add To Widget" at bounding box center [385, 12] width 41 height 12
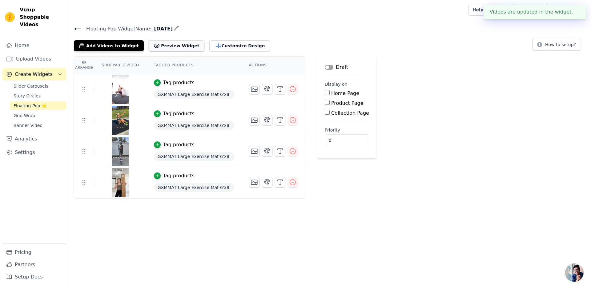
click at [174, 47] on button "Preview Widget" at bounding box center [176, 45] width 55 height 11
click at [576, 270] on span "开放式聊天" at bounding box center [574, 273] width 18 height 18
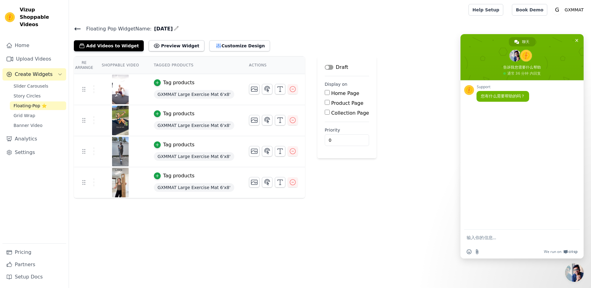
click at [496, 241] on textarea "输入你的信息…" at bounding box center [515, 237] width 98 height 15
type textarea "不"
type textarea "b"
type textarea "你好，现在有客服吗"
click at [496, 242] on textarea "输入你的信息…" at bounding box center [515, 237] width 98 height 15
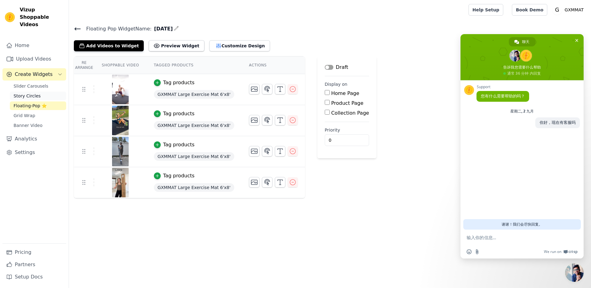
click at [28, 93] on span "Story Circles" at bounding box center [27, 96] width 27 height 6
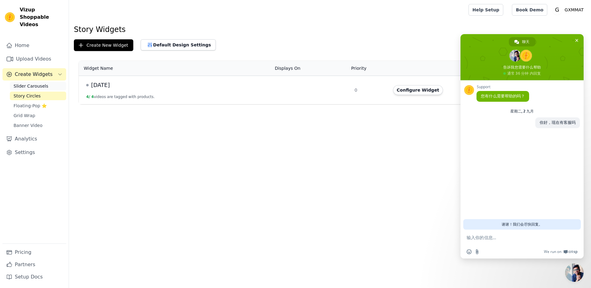
click at [37, 83] on span "Slider Carousels" at bounding box center [31, 86] width 35 height 6
click at [576, 42] on span "关闭聊天" at bounding box center [576, 40] width 3 height 4
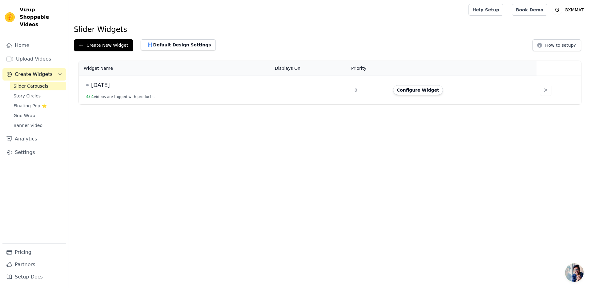
click at [424, 104] on html "Vizup Shoppable Videos Home Upload Videos Create Widgets Slider Carousels Story…" at bounding box center [295, 52] width 591 height 104
click at [422, 92] on button "Configure Widget" at bounding box center [418, 90] width 50 height 10
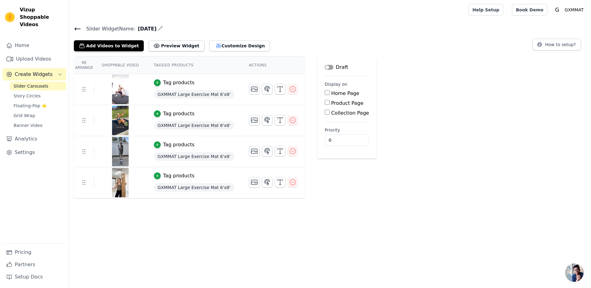
click at [59, 72] on icon "Sidebar" at bounding box center [60, 74] width 5 height 5
click at [571, 265] on span "开放式聊天" at bounding box center [574, 273] width 18 height 18
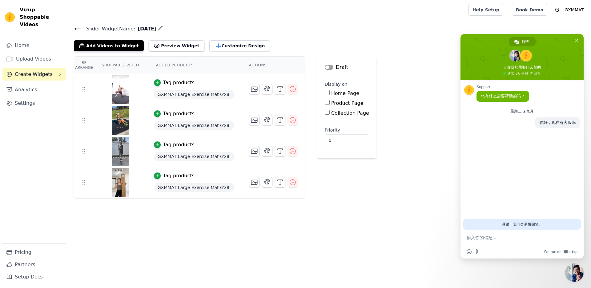
click at [508, 238] on textarea "输入你的信息…" at bounding box center [515, 237] width 98 height 15
click at [62, 72] on icon "Sidebar" at bounding box center [60, 74] width 5 height 5
click at [328, 67] on button "Label" at bounding box center [329, 67] width 9 height 5
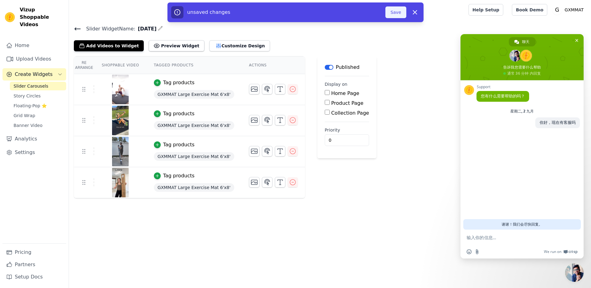
click at [402, 12] on button "Save" at bounding box center [395, 12] width 21 height 12
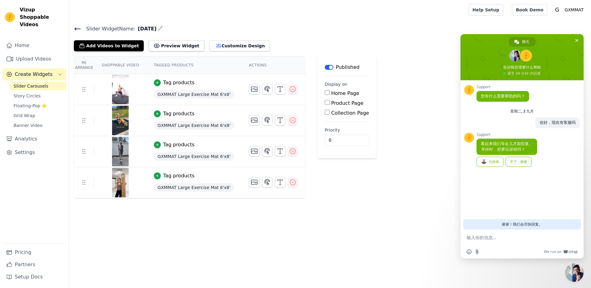
click at [521, 166] on link "不了，谢谢" at bounding box center [518, 162] width 26 height 10
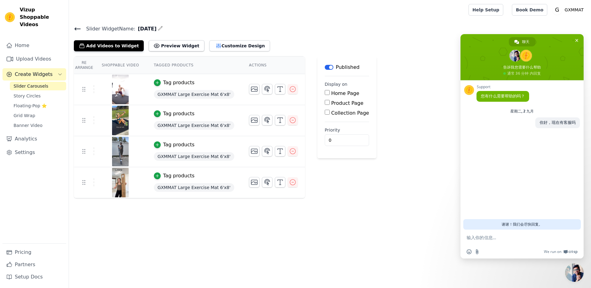
click at [526, 241] on textarea "输入你的信息…" at bounding box center [515, 237] width 98 height 15
type textarea "我先留个言，我想问关于每个板块是否可以单独在手机端或者电脑端展示"
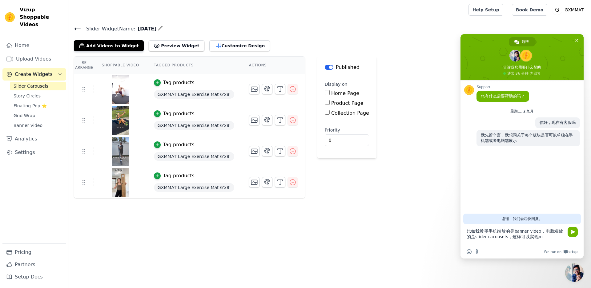
type textarea "比如我希望手机端放的是banner video，电脑端放的是slider carousels，这样可以实现吗"
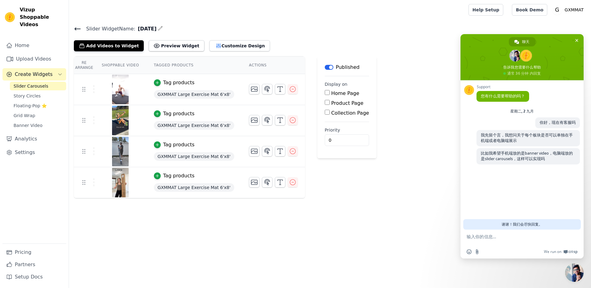
click at [30, 83] on span "Slider Carousels" at bounding box center [31, 86] width 35 height 6
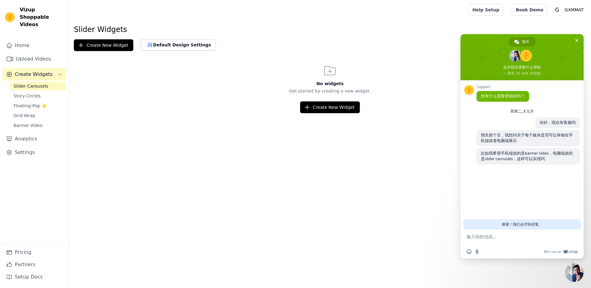
click at [37, 83] on span "Slider Carousels" at bounding box center [31, 86] width 35 height 6
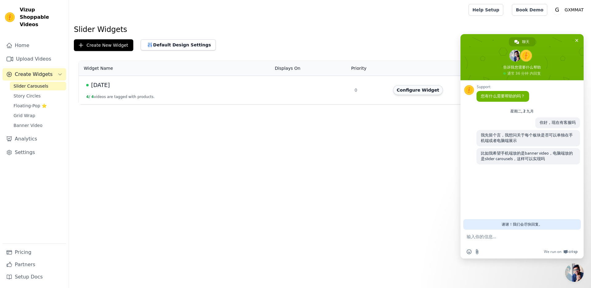
click at [429, 91] on button "Configure Widget" at bounding box center [418, 90] width 50 height 10
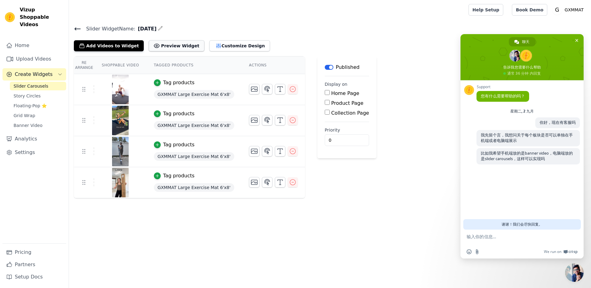
click at [169, 47] on button "Preview Widget" at bounding box center [176, 45] width 55 height 11
click at [325, 95] on div "Home Page" at bounding box center [347, 93] width 44 height 7
click at [325, 93] on input "Home Page" at bounding box center [327, 92] width 5 height 5
checkbox input "true"
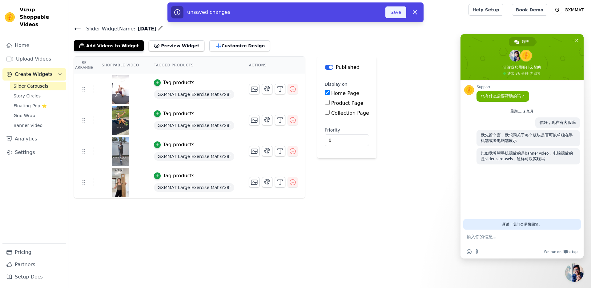
click at [398, 11] on button "Save" at bounding box center [395, 12] width 21 height 12
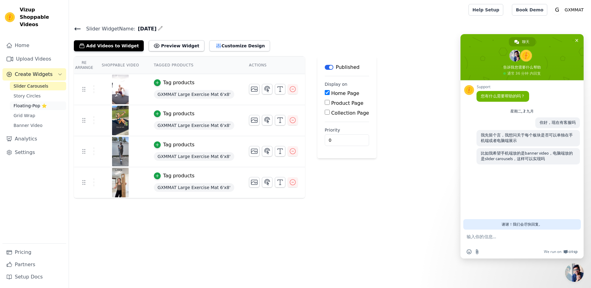
click at [27, 103] on span "Floating-Pop ⭐" at bounding box center [30, 106] width 33 height 6
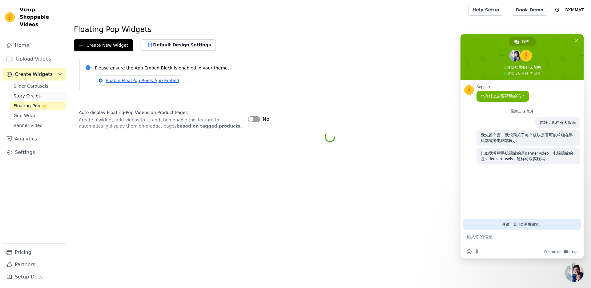
click at [30, 93] on span "Story Circles" at bounding box center [27, 96] width 27 height 6
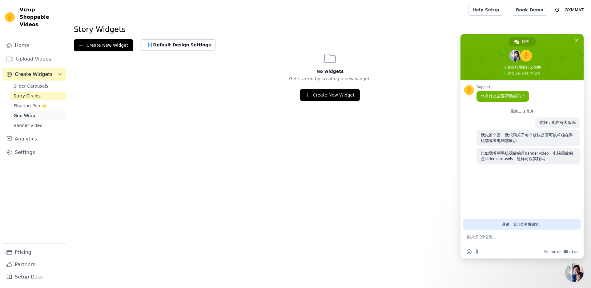
click at [28, 113] on span "Grid Wrap" at bounding box center [25, 116] width 22 height 6
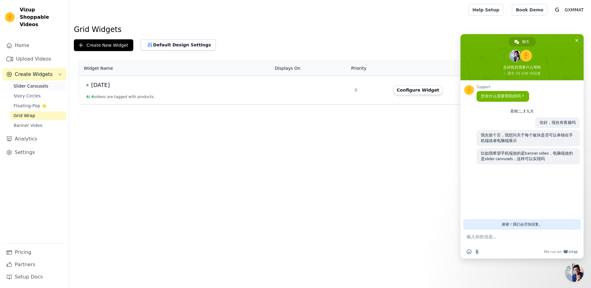
click at [30, 83] on span "Slider Carousels" at bounding box center [31, 86] width 35 height 6
click at [327, 104] on html "Vizup Shoppable Videos Home Upload Videos Create Widgets Slider Carousels Story…" at bounding box center [295, 52] width 591 height 104
click at [576, 39] on span "关闭聊天" at bounding box center [576, 40] width 3 height 4
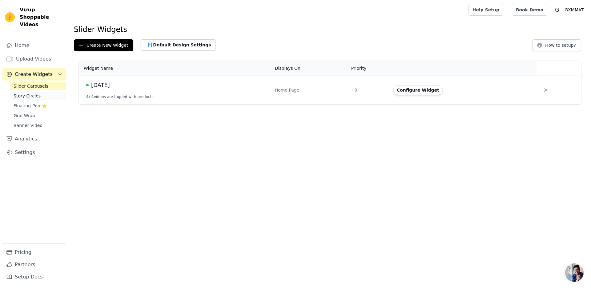
click at [29, 93] on span "Story Circles" at bounding box center [27, 96] width 27 height 6
click at [25, 113] on span "Grid Wrap" at bounding box center [25, 116] width 22 height 6
click at [32, 122] on span "Banner Video" at bounding box center [28, 125] width 29 height 6
click at [19, 113] on span "Grid Wrap" at bounding box center [25, 116] width 22 height 6
click at [426, 89] on button "Configure Widget" at bounding box center [418, 90] width 50 height 10
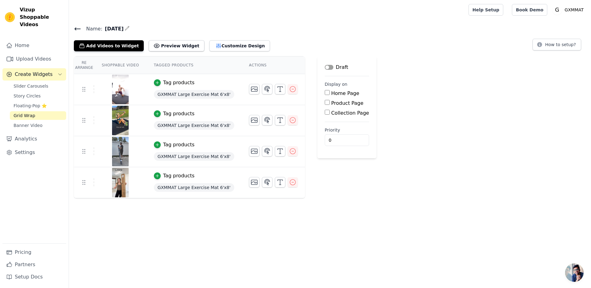
click at [325, 93] on input "Home Page" at bounding box center [327, 92] width 5 height 5
checkbox input "true"
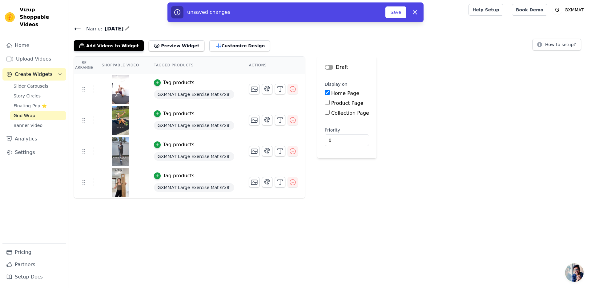
click at [329, 66] on div "Draft" at bounding box center [336, 67] width 23 height 7
click at [325, 67] on button "Label" at bounding box center [329, 67] width 9 height 5
click at [388, 13] on button "Save" at bounding box center [395, 12] width 21 height 12
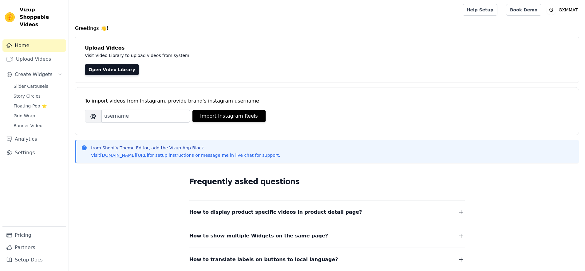
click at [28, 83] on span "Slider Carousels" at bounding box center [31, 86] width 35 height 6
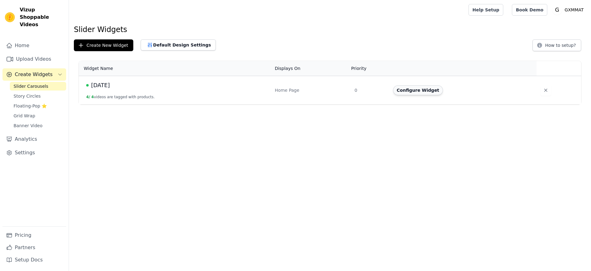
click at [402, 89] on button "Configure Widget" at bounding box center [418, 90] width 50 height 10
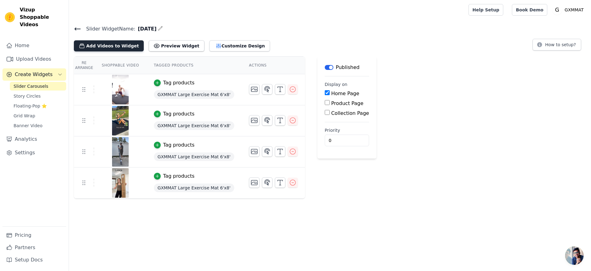
click at [116, 48] on button "Add Videos to Widget" at bounding box center [109, 45] width 70 height 11
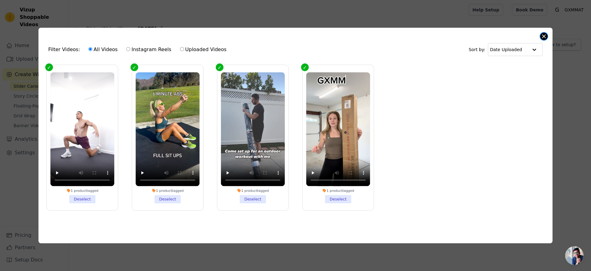
click at [546, 34] on button "Close modal" at bounding box center [543, 36] width 7 height 7
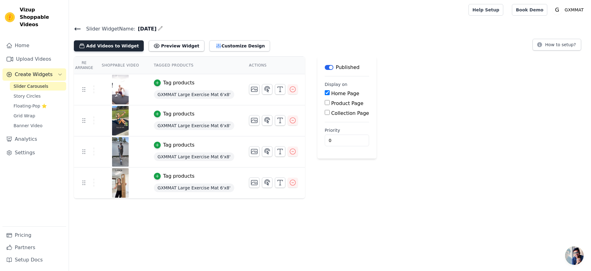
click at [103, 46] on button "Add Videos to Widget" at bounding box center [109, 45] width 70 height 11
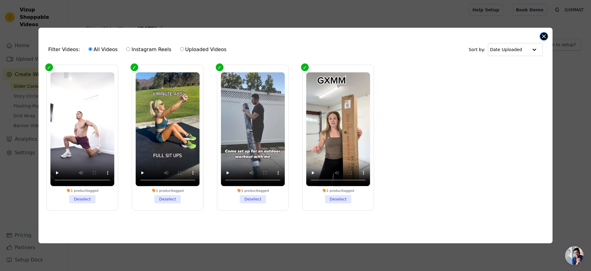
click at [542, 35] on button "Close modal" at bounding box center [543, 36] width 7 height 7
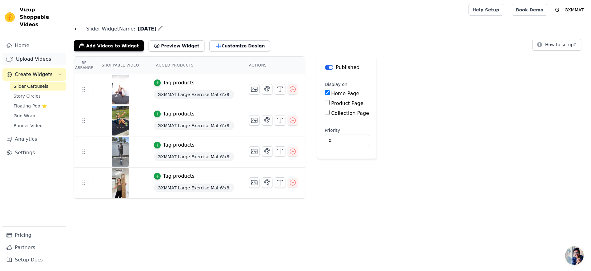
click at [28, 53] on link "Upload Videos" at bounding box center [34, 59] width 64 height 12
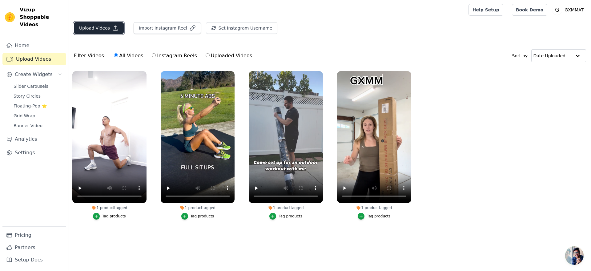
click at [91, 27] on button "Upload Videos" at bounding box center [99, 28] width 50 height 12
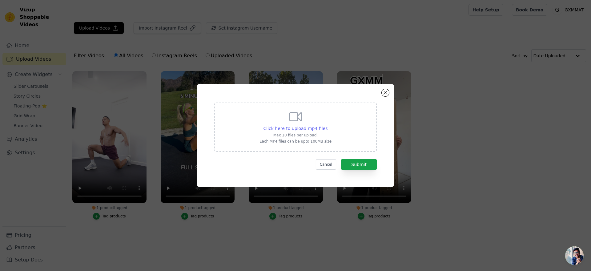
click at [304, 129] on span "Click here to upload mp4 files" at bounding box center [295, 128] width 64 height 5
click at [327, 125] on input "Click here to upload mp4 files Max 10 files per upload. Each MP4 files can be u…" at bounding box center [327, 125] width 0 height 0
type input "C:\fakepath\训练男2.mp4"
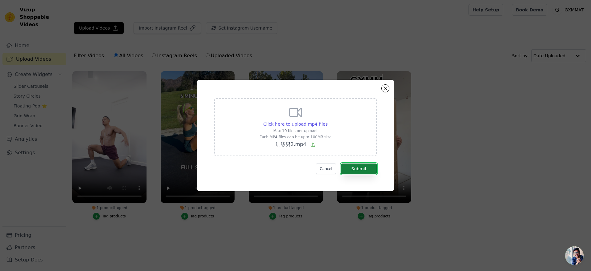
click at [363, 170] on button "Submit" at bounding box center [359, 168] width 36 height 10
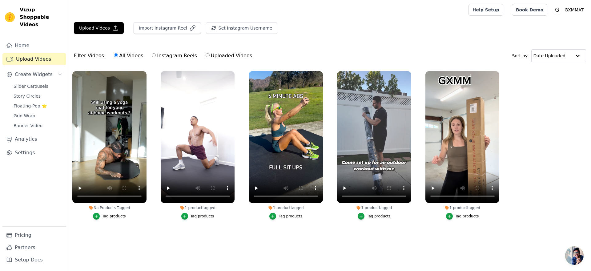
click at [112, 214] on div "Tag products" at bounding box center [114, 215] width 24 height 5
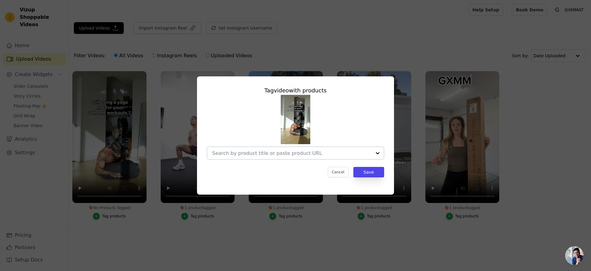
click at [380, 153] on div at bounding box center [377, 153] width 12 height 12
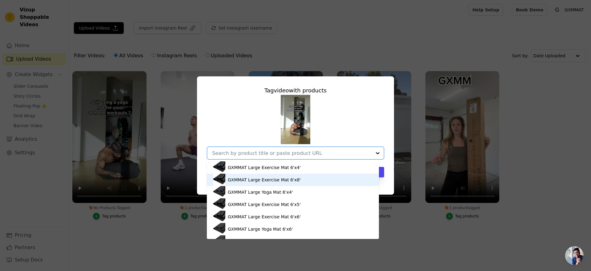
click at [309, 178] on div "GXMMAT Large Exercise Mat 6'x8'" at bounding box center [293, 179] width 160 height 12
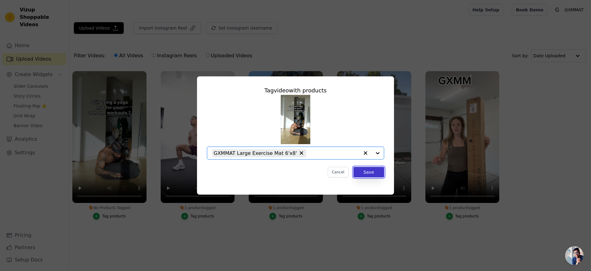
click at [371, 175] on button "Save" at bounding box center [368, 172] width 31 height 10
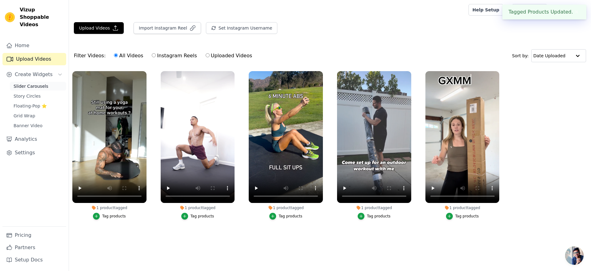
click at [25, 83] on span "Slider Carousels" at bounding box center [31, 86] width 35 height 6
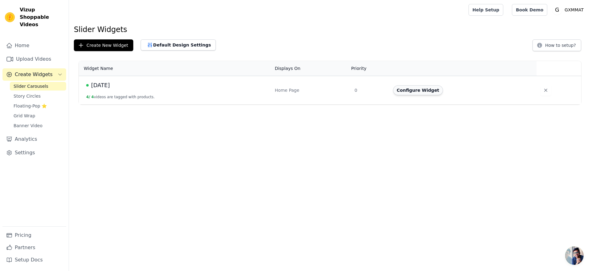
click at [409, 91] on button "Configure Widget" at bounding box center [418, 90] width 50 height 10
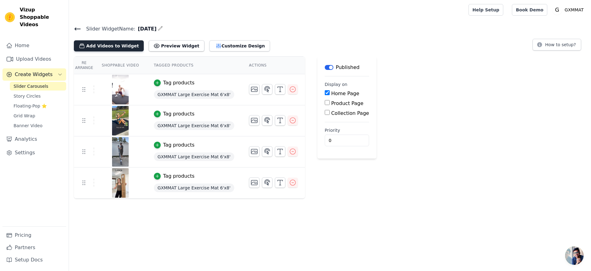
click at [110, 47] on button "Add Videos to Widget" at bounding box center [109, 45] width 70 height 11
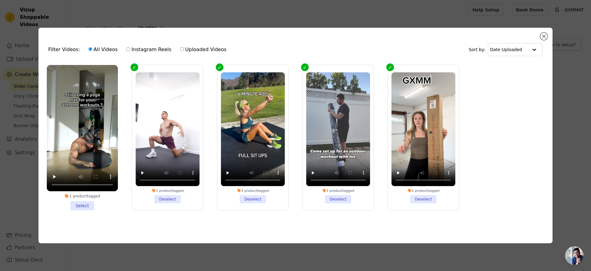
click at [85, 205] on li "1 product tagged Select" at bounding box center [82, 137] width 71 height 145
click at [0, 0] on input "1 product tagged Select" at bounding box center [0, 0] width 0 height 0
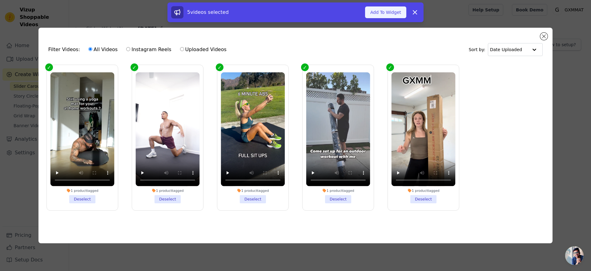
click at [379, 13] on button "Add To Widget" at bounding box center [385, 12] width 41 height 12
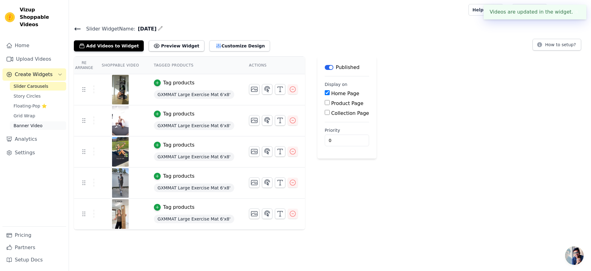
click at [28, 122] on span "Banner Video" at bounding box center [28, 125] width 29 height 6
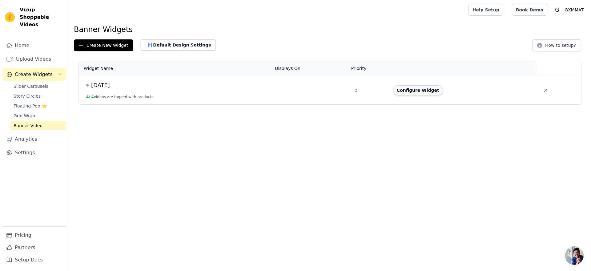
click at [423, 91] on button "Configure Widget" at bounding box center [418, 90] width 50 height 10
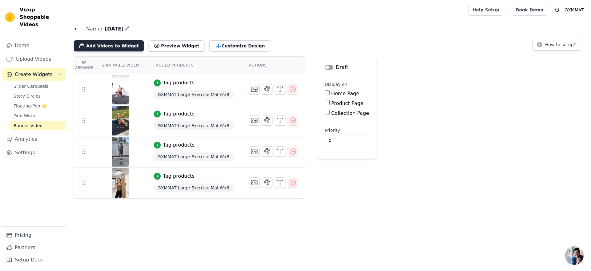
click at [116, 44] on button "Add Videos to Widget" at bounding box center [109, 45] width 70 height 11
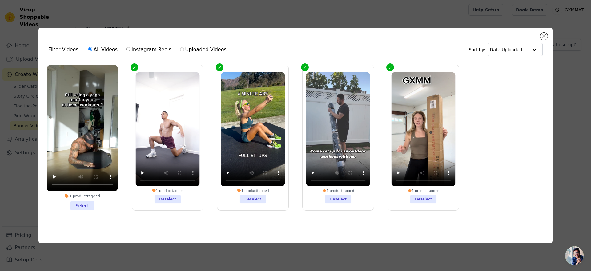
click at [79, 201] on li "1 product tagged Select" at bounding box center [82, 137] width 71 height 145
click at [0, 0] on input "1 product tagged Select" at bounding box center [0, 0] width 0 height 0
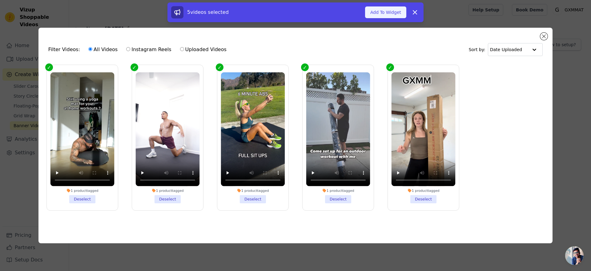
click at [390, 12] on button "Add To Widget" at bounding box center [385, 12] width 41 height 12
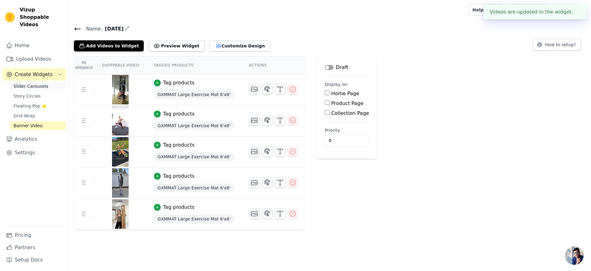
click at [28, 83] on span "Slider Carousels" at bounding box center [31, 86] width 35 height 6
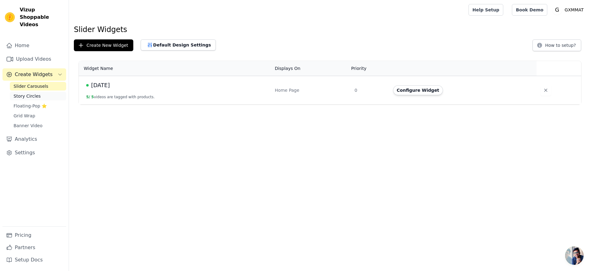
click at [31, 93] on span "Story Circles" at bounding box center [27, 96] width 27 height 6
click at [31, 103] on span "Floating-Pop ⭐" at bounding box center [30, 106] width 33 height 6
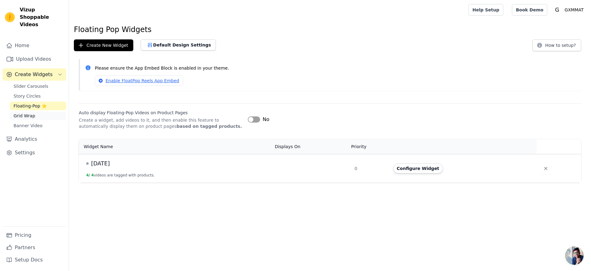
click at [25, 113] on span "Grid Wrap" at bounding box center [25, 116] width 22 height 6
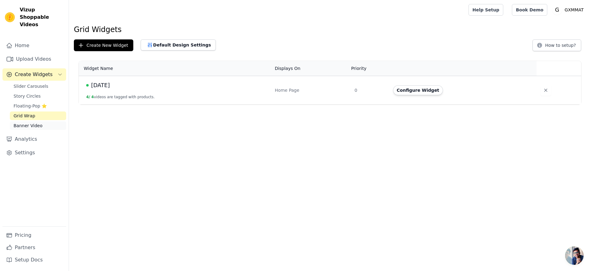
click at [26, 122] on span "Banner Video" at bounding box center [28, 125] width 29 height 6
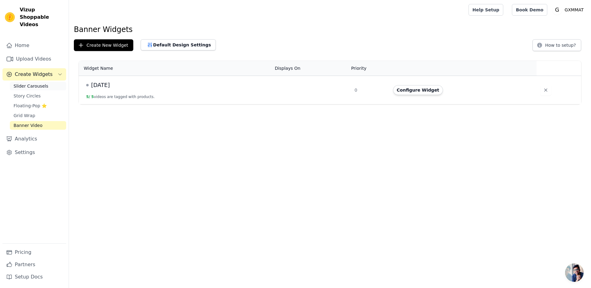
click at [30, 83] on span "Slider Carousels" at bounding box center [31, 86] width 35 height 6
click at [188, 46] on button "Default Design Settings" at bounding box center [178, 44] width 75 height 11
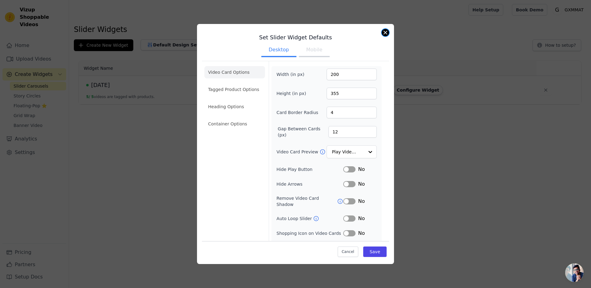
click at [384, 32] on button "Close modal" at bounding box center [384, 32] width 7 height 7
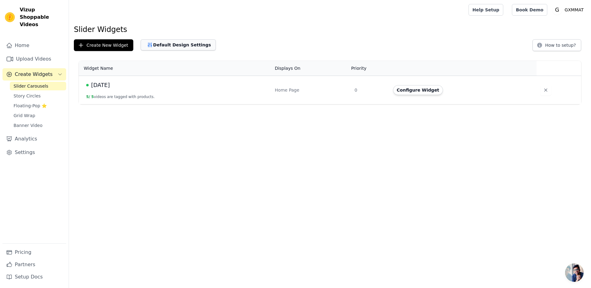
click at [169, 48] on button "Default Design Settings" at bounding box center [178, 44] width 75 height 11
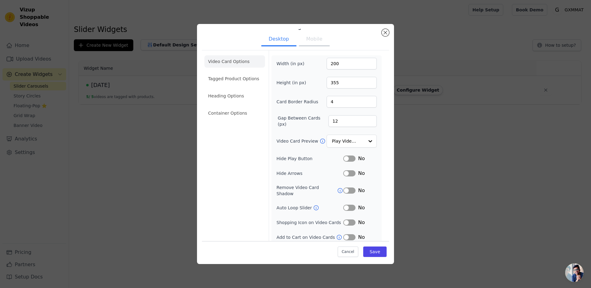
scroll to position [16, 0]
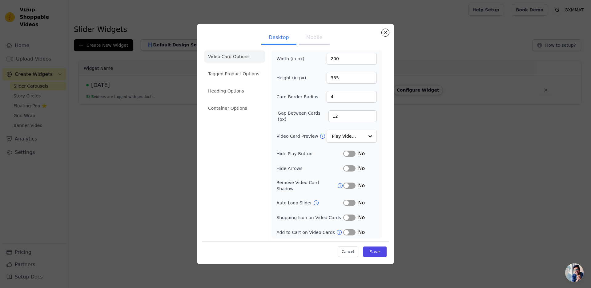
click at [313, 39] on button "Mobile" at bounding box center [314, 38] width 31 height 14
click at [364, 138] on div at bounding box center [370, 136] width 12 height 12
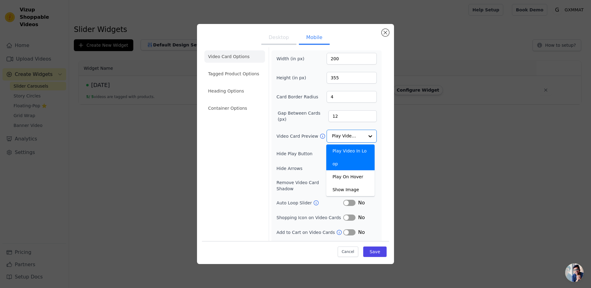
click at [319, 137] on icon at bounding box center [322, 136] width 6 height 6
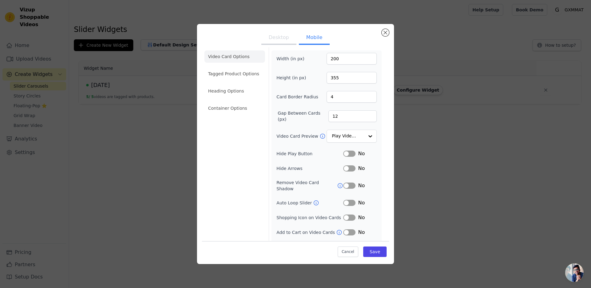
scroll to position [30, 0]
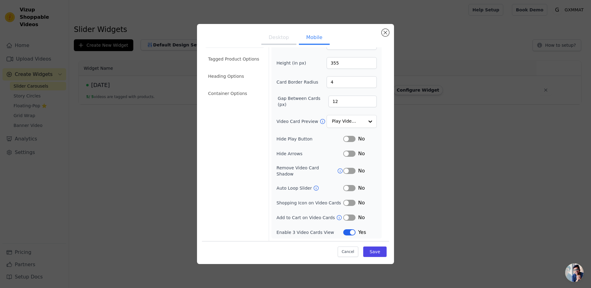
click at [278, 37] on button "Desktop" at bounding box center [278, 38] width 35 height 14
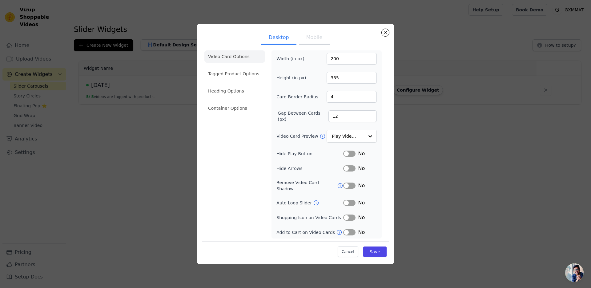
scroll to position [16, 0]
click at [235, 72] on li "Tagged Product Options" at bounding box center [234, 74] width 61 height 12
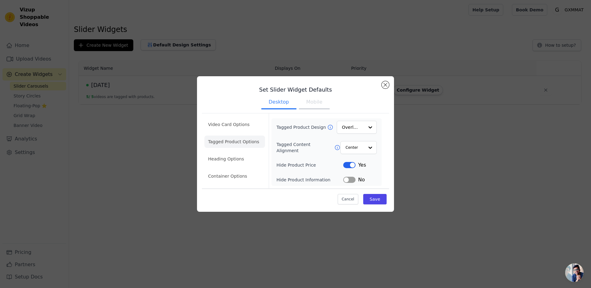
scroll to position [0, 0]
click at [365, 146] on div at bounding box center [370, 148] width 12 height 12
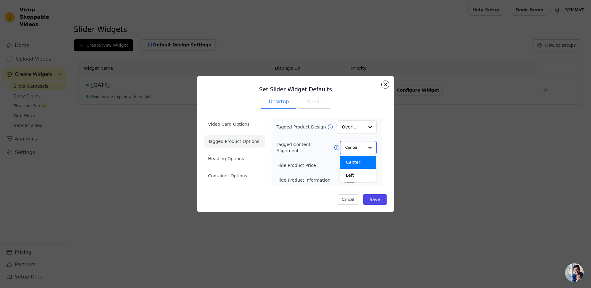
click at [370, 147] on div at bounding box center [370, 148] width 12 height 12
click at [237, 157] on li "Heading Options" at bounding box center [234, 159] width 61 height 12
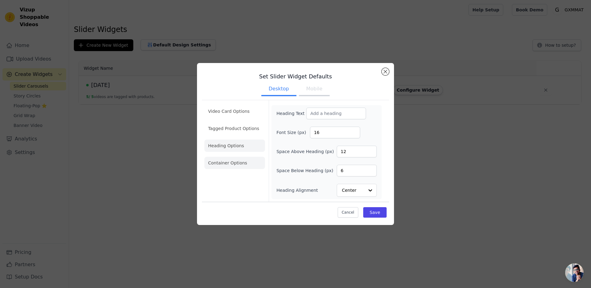
click at [240, 161] on li "Container Options" at bounding box center [234, 163] width 61 height 12
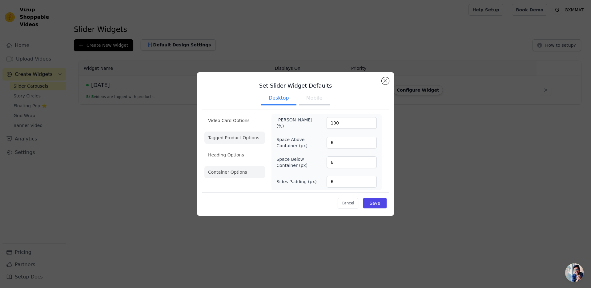
click at [229, 135] on li "Tagged Product Options" at bounding box center [234, 138] width 61 height 12
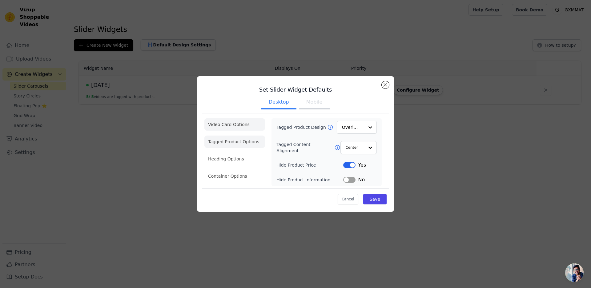
click at [229, 125] on li "Video Card Options" at bounding box center [234, 124] width 61 height 12
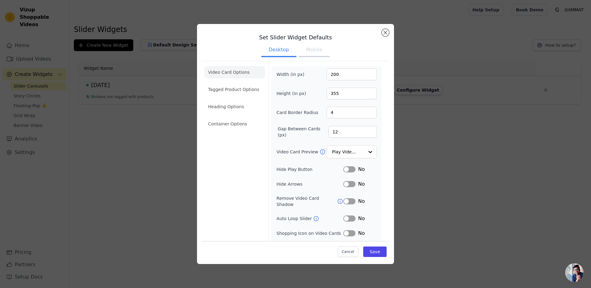
click at [314, 50] on button "Mobile" at bounding box center [314, 51] width 31 height 14
click at [270, 50] on button "Desktop" at bounding box center [278, 51] width 35 height 14
click at [338, 134] on input "12" at bounding box center [352, 132] width 48 height 12
drag, startPoint x: 337, startPoint y: 92, endPoint x: 329, endPoint y: 92, distance: 7.4
click at [326, 94] on input "355" at bounding box center [351, 94] width 50 height 12
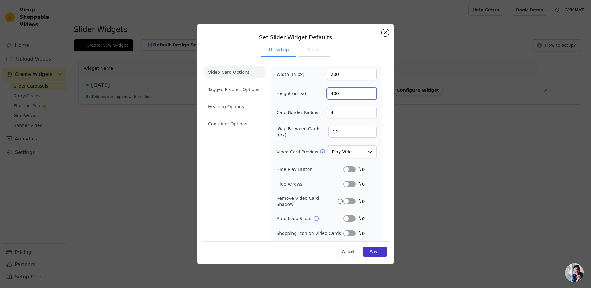
type input "400"
click at [374, 257] on button "Save" at bounding box center [374, 251] width 23 height 10
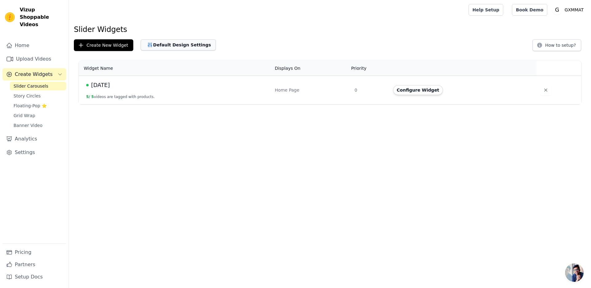
click at [153, 48] on button "Default Design Settings" at bounding box center [178, 44] width 75 height 11
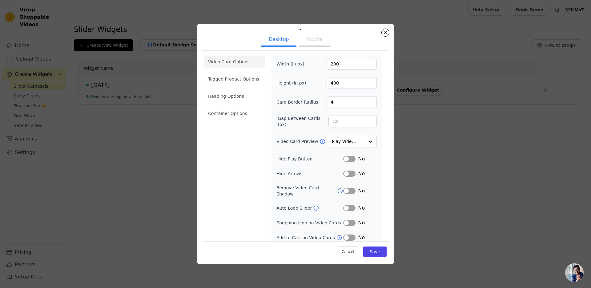
scroll to position [16, 0]
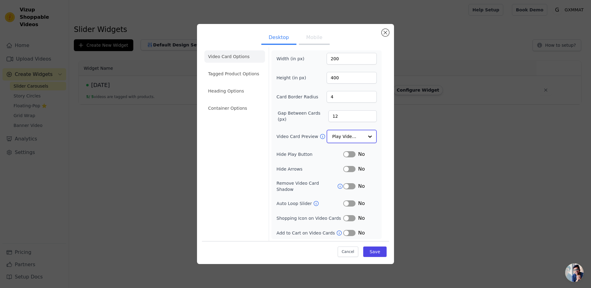
click at [353, 137] on input "Video Card Preview" at bounding box center [348, 136] width 32 height 12
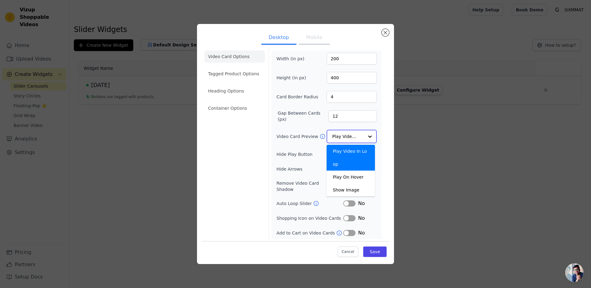
click at [353, 137] on input "Video Card Preview" at bounding box center [348, 136] width 32 height 12
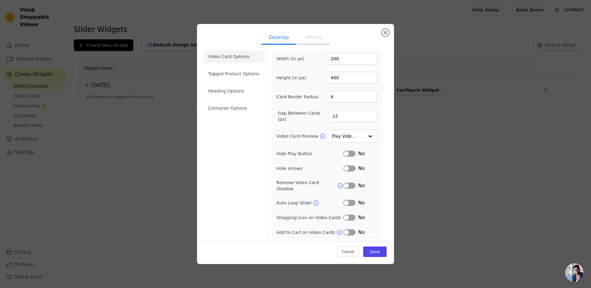
click at [381, 31] on ul "Desktop Mobile" at bounding box center [295, 38] width 187 height 18
click at [385, 34] on button "Close modal" at bounding box center [384, 32] width 7 height 7
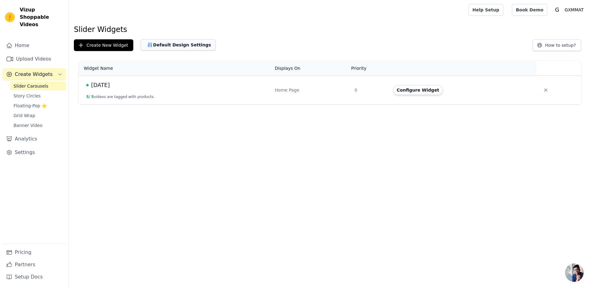
click at [166, 46] on button "Default Design Settings" at bounding box center [178, 44] width 75 height 11
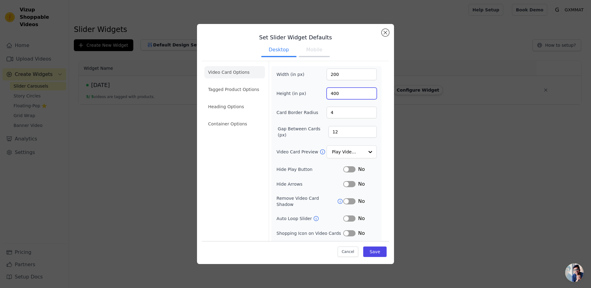
click at [341, 92] on input "400" at bounding box center [351, 94] width 50 height 12
drag, startPoint x: 345, startPoint y: 94, endPoint x: 320, endPoint y: 96, distance: 25.3
click at [320, 96] on div "Height (in px) 400" at bounding box center [326, 94] width 100 height 12
type input "355"
click at [370, 252] on button "Save" at bounding box center [374, 251] width 23 height 10
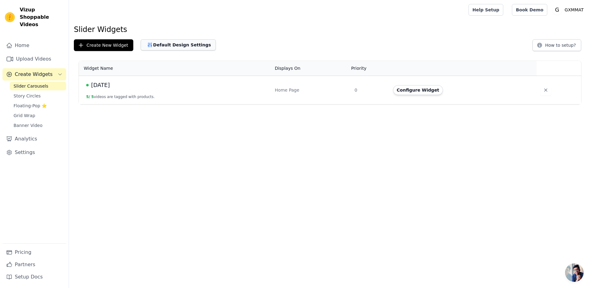
click at [165, 44] on button "Default Design Settings" at bounding box center [178, 44] width 75 height 11
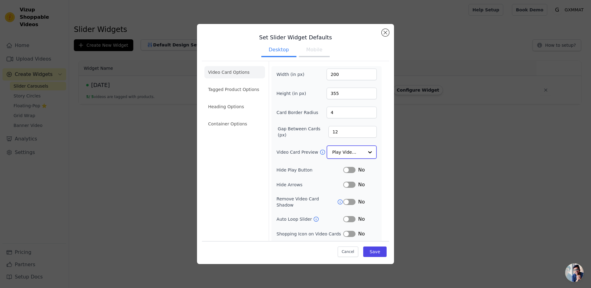
click at [364, 154] on div at bounding box center [370, 152] width 12 height 12
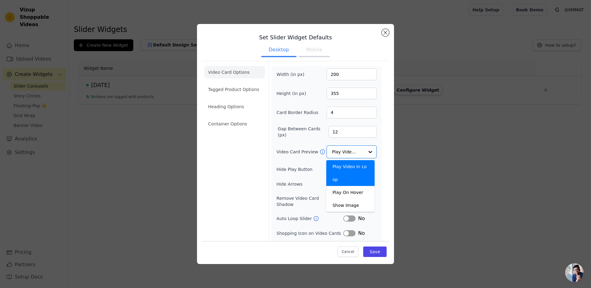
click at [378, 152] on form "Width (in px) 200 Height (in px) 355 Card Border Radius 4 Gap Between Cards (px…" at bounding box center [326, 159] width 115 height 196
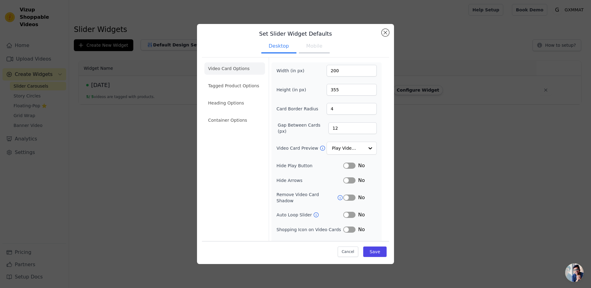
scroll to position [0, 0]
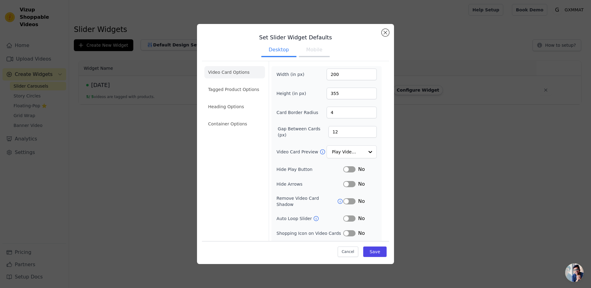
click at [309, 48] on button "Mobile" at bounding box center [314, 51] width 31 height 14
click at [387, 33] on button "Close modal" at bounding box center [384, 32] width 7 height 7
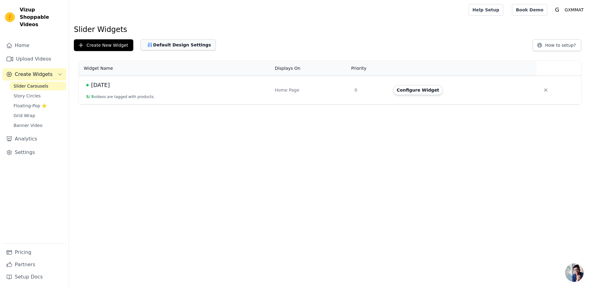
click at [174, 45] on button "Default Design Settings" at bounding box center [178, 44] width 75 height 11
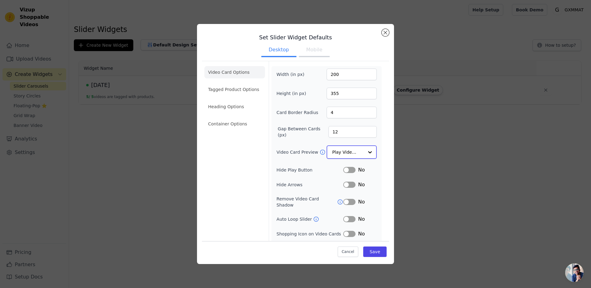
click at [348, 154] on input "Video Card Preview" at bounding box center [348, 152] width 32 height 12
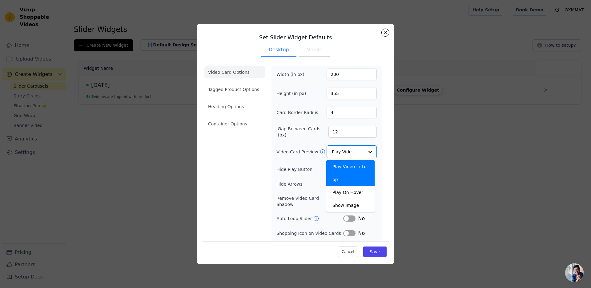
click at [442, 148] on div "Set Slider Widget Defaults Desktop Mobile Video Card Options Tagged Product Opt…" at bounding box center [295, 144] width 571 height 260
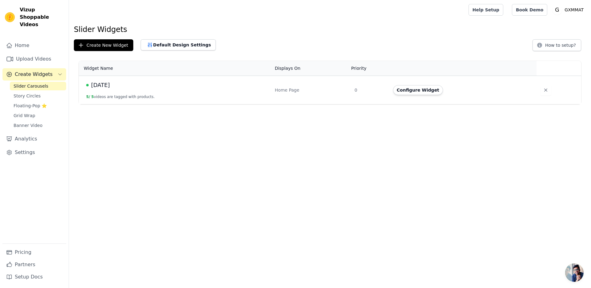
click at [570, 270] on span "开放式聊天" at bounding box center [574, 273] width 18 height 18
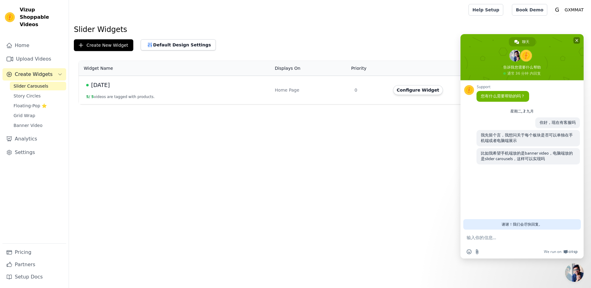
click at [576, 42] on span "关闭聊天" at bounding box center [576, 40] width 3 height 4
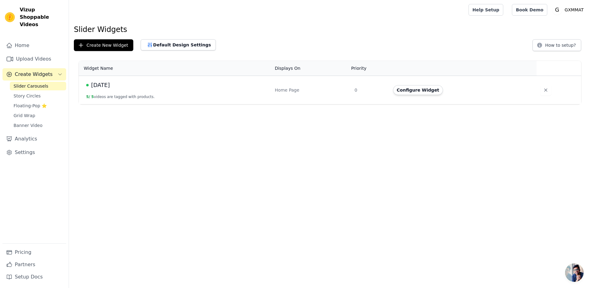
click at [303, 104] on html "Vizup Shoppable Videos Home Upload Videos Create Widgets Slider Carousels Story…" at bounding box center [295, 52] width 591 height 104
click at [411, 93] on button "Configure Widget" at bounding box center [418, 90] width 50 height 10
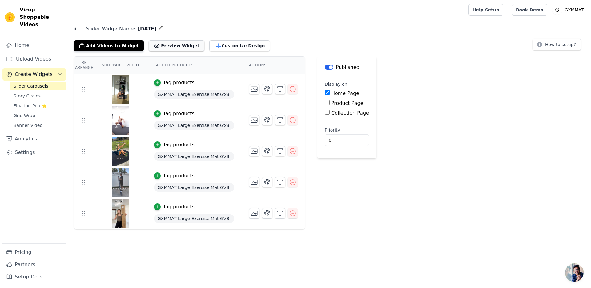
click at [160, 47] on button "Preview Widget" at bounding box center [176, 45] width 55 height 11
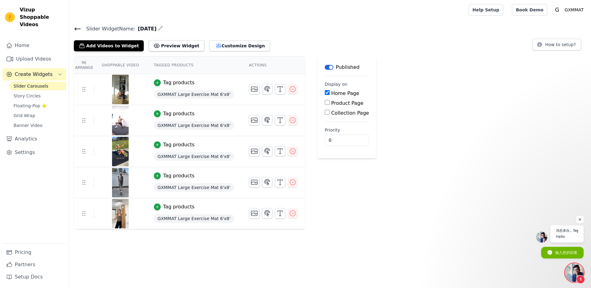
click at [574, 270] on span "开放式聊天" at bounding box center [574, 273] width 18 height 18
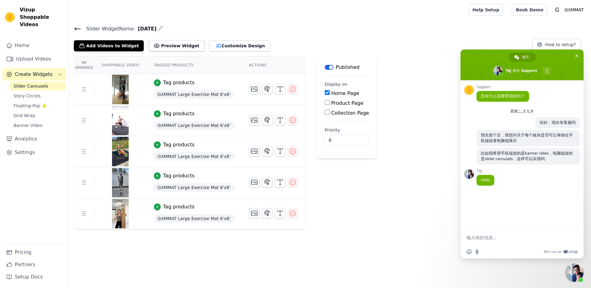
click at [506, 243] on textarea "输入你的信息…" at bounding box center [515, 237] width 98 height 15
type textarea "hi"
click at [220, 45] on button "Customize Design" at bounding box center [239, 45] width 61 height 11
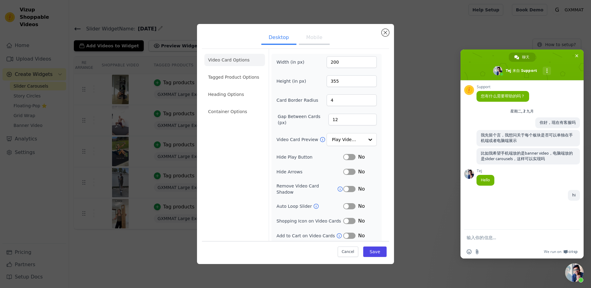
click at [310, 41] on button "Mobile" at bounding box center [314, 38] width 31 height 14
click at [279, 38] on button "Desktop" at bounding box center [278, 38] width 35 height 14
click at [383, 34] on button "Close modal" at bounding box center [384, 32] width 7 height 7
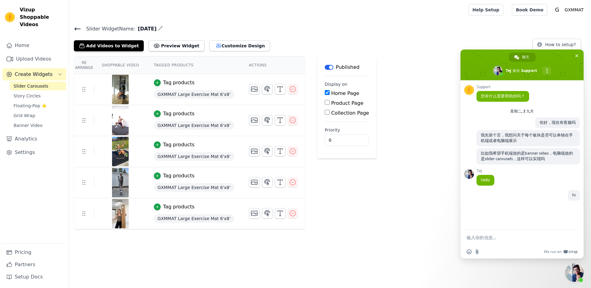
click at [77, 29] on icon at bounding box center [77, 28] width 7 height 7
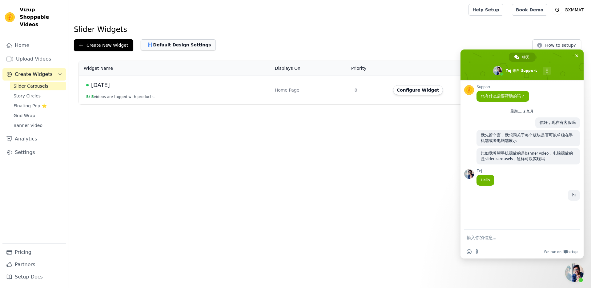
click at [188, 46] on button "Default Design Settings" at bounding box center [178, 44] width 75 height 11
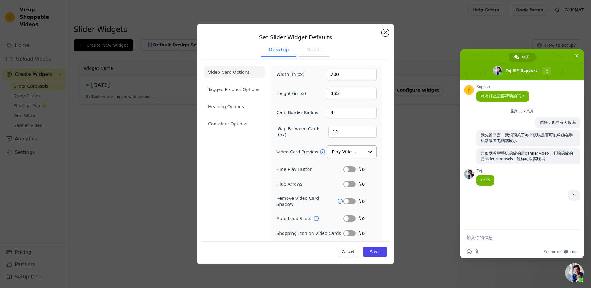
scroll to position [16, 0]
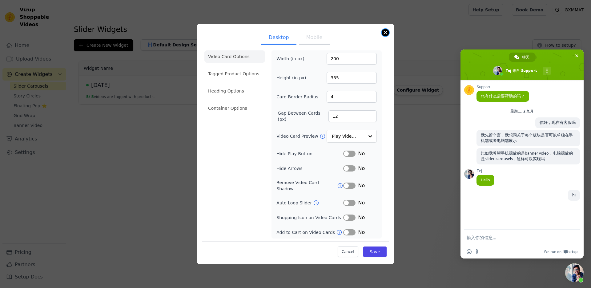
click at [383, 34] on button "Close modal" at bounding box center [384, 32] width 7 height 7
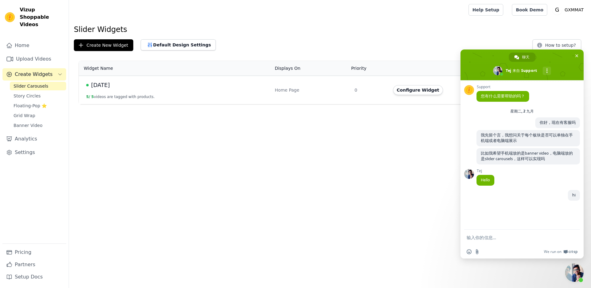
click at [506, 240] on textarea "输入你的信息…" at bounding box center [515, 237] width 98 height 15
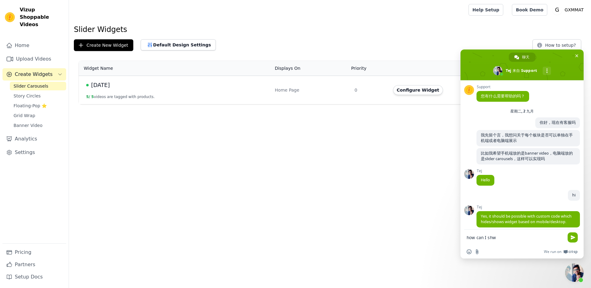
scroll to position [10, 0]
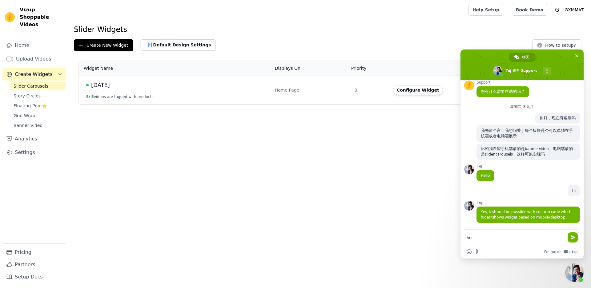
type textarea "h"
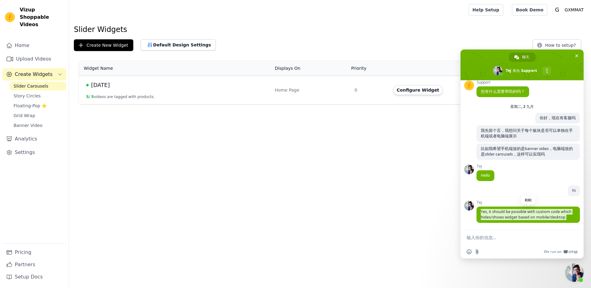
drag, startPoint x: 514, startPoint y: 219, endPoint x: 476, endPoint y: 203, distance: 41.1
click at [476, 207] on span "Yes, it should be possible with custom code which hides/shows widget based on m…" at bounding box center [527, 215] width 103 height 16
copy span "Yes, it should be possible with custom code which hides/shows widget based on m…"
click at [480, 194] on div at bounding box center [480, 194] width 0 height 0
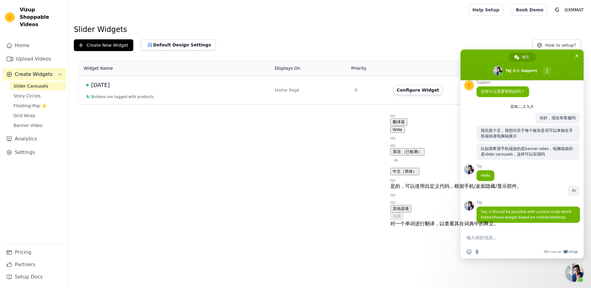
click at [508, 238] on textarea "输入你的信息…" at bounding box center [515, 237] width 98 height 15
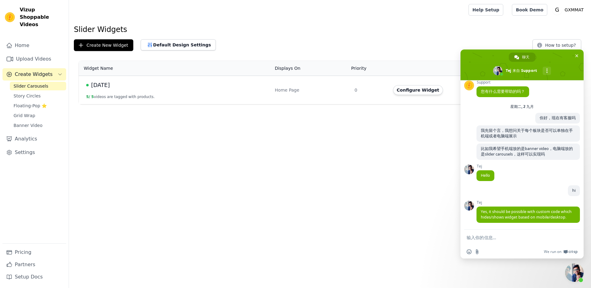
paste textarea "The module can only be hidden by CSS cod"
type textarea "The module can only be hidden by CSS cod"
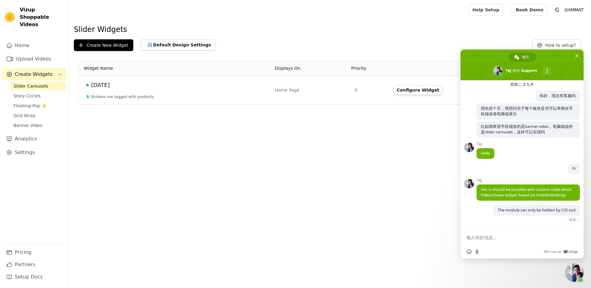
click at [508, 238] on textarea "输入你的信息…" at bounding box center [515, 237] width 98 height 15
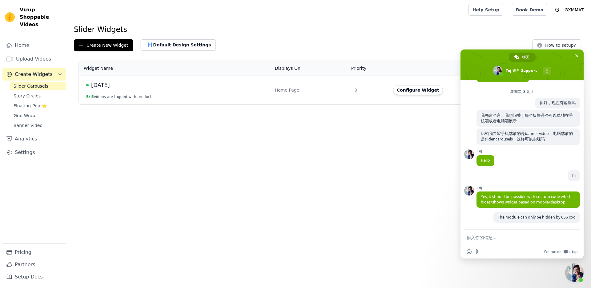
type textarea "e"
type textarea "code"
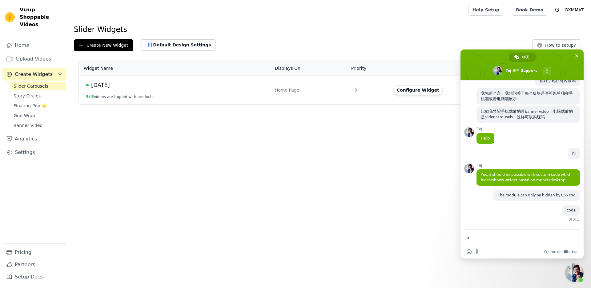
scroll to position [38, 0]
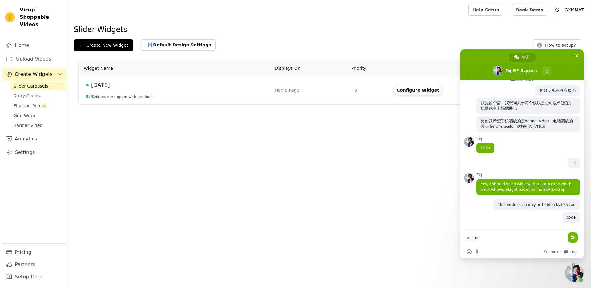
click at [492, 234] on textarea "in the" at bounding box center [515, 237] width 98 height 15
paste textarea "There is no button in the dashboard to directly turn off the machine display, r…"
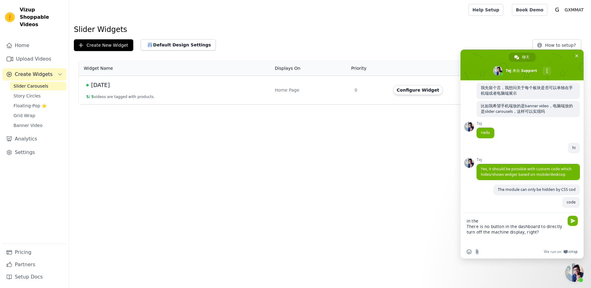
click at [485, 223] on textarea "in the There is no button in the dashboard to directly turn off the machine dis…" at bounding box center [515, 229] width 98 height 32
click at [467, 226] on textarea "in the There is no button in the dashboard to directly turn off the machine dis…" at bounding box center [515, 229] width 98 height 32
drag, startPoint x: 476, startPoint y: 221, endPoint x: 468, endPoint y: 221, distance: 7.7
click at [464, 221] on div "in the There is no button in the dashboard to directly turn off the machine dis…" at bounding box center [521, 229] width 123 height 32
click at [467, 226] on textarea "There is no button in the dashboard to directly turn off the machine display, r…" at bounding box center [515, 229] width 98 height 32
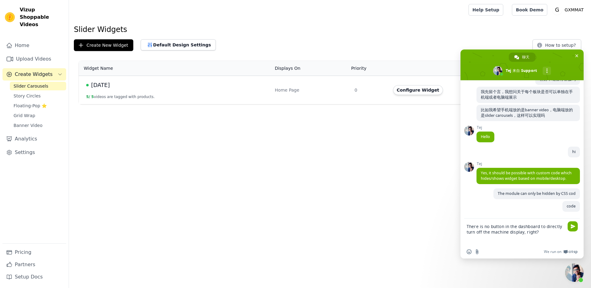
drag, startPoint x: 555, startPoint y: 235, endPoint x: 547, endPoint y: 233, distance: 8.0
click at [555, 235] on textarea "There is no button in the dashboard to directly turn off the machine display, r…" at bounding box center [515, 232] width 98 height 26
click at [502, 234] on textarea "There is no button in the dashboard to directly turn off the machine display, r…" at bounding box center [515, 232] width 98 height 26
drag, startPoint x: 492, startPoint y: 231, endPoint x: 507, endPoint y: 230, distance: 15.1
click at [507, 230] on textarea "There is no button in the dashboard to directly turn off the machine display, r…" at bounding box center [515, 232] width 98 height 26
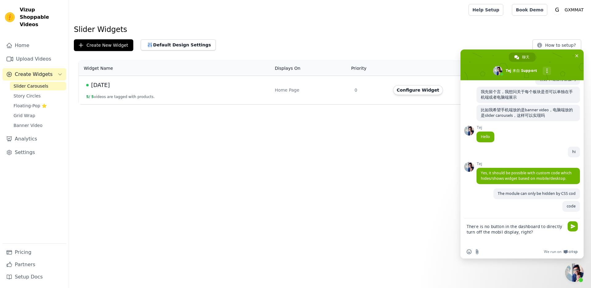
type textarea "There is no button in the dashboard to directly turn off the mobile display, ri…"
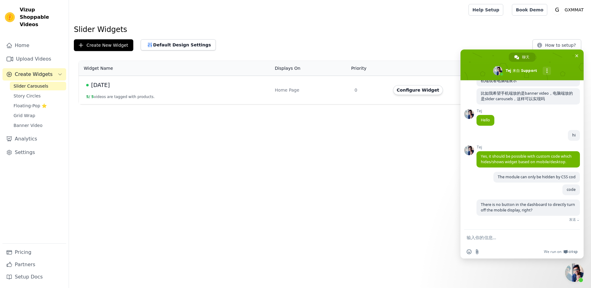
scroll to position [56, 0]
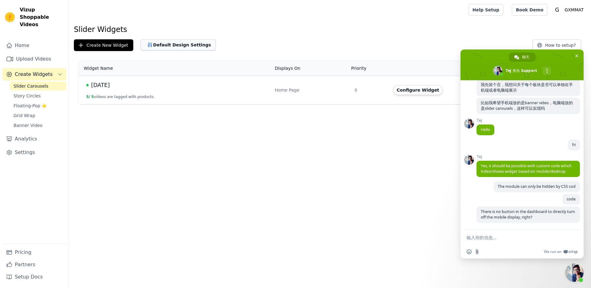
click at [168, 41] on button "Default Design Settings" at bounding box center [178, 44] width 75 height 11
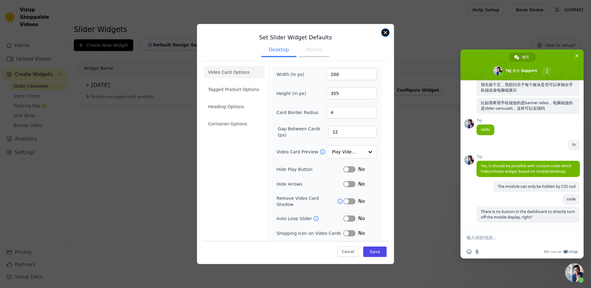
click at [386, 34] on button "Close modal" at bounding box center [384, 32] width 7 height 7
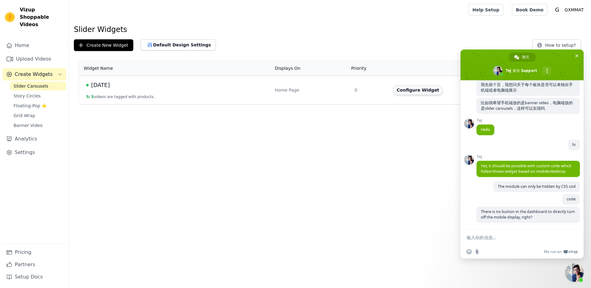
click at [416, 92] on button "Configure Widget" at bounding box center [418, 90] width 50 height 10
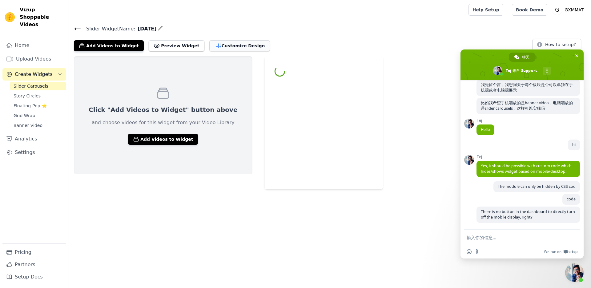
click at [238, 44] on button "Customize Design" at bounding box center [239, 45] width 61 height 11
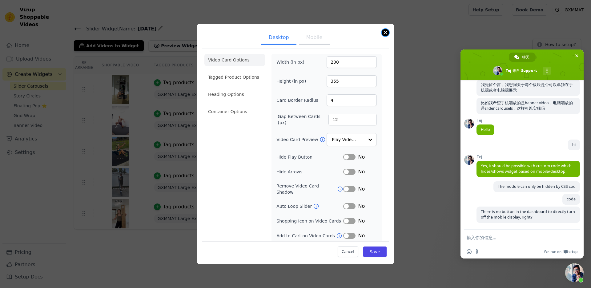
click at [384, 34] on button "Close modal" at bounding box center [384, 32] width 7 height 7
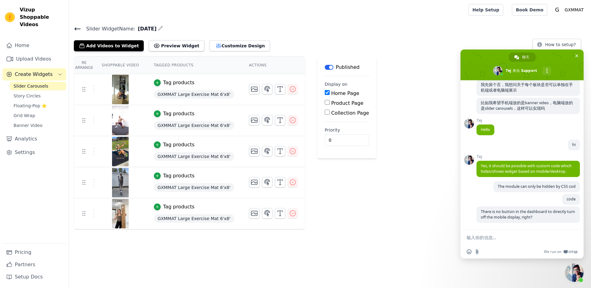
click at [80, 25] on icon at bounding box center [77, 28] width 7 height 7
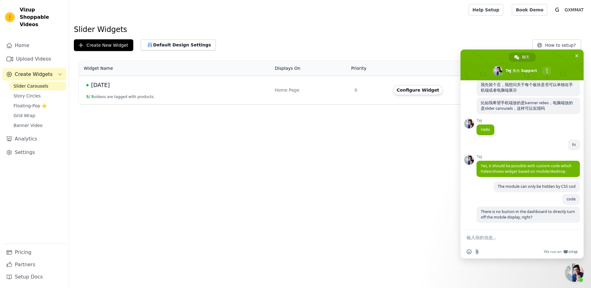
click at [495, 237] on textarea "输入你的信息…" at bounding box center [515, 237] width 98 height 15
type textarea "and can you help"
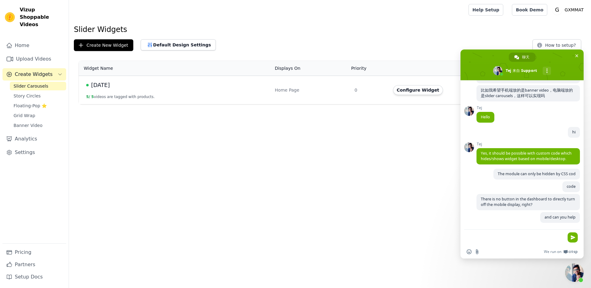
scroll to position [69, 0]
drag, startPoint x: 536, startPoint y: 217, endPoint x: 571, endPoint y: 218, distance: 35.1
click at [571, 218] on span "and can you help" at bounding box center [560, 217] width 40 height 11
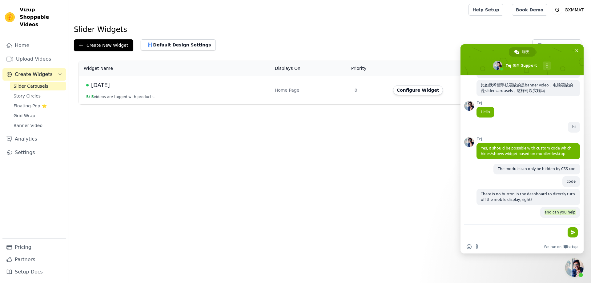
copy span "and can you help"
click at [496, 234] on textarea "输入你的信息…" at bounding box center [515, 232] width 98 height 15
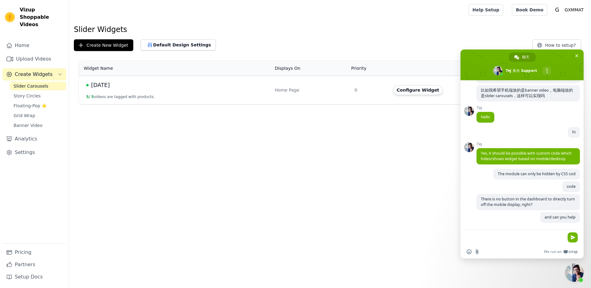
paste textarea "and can you help"
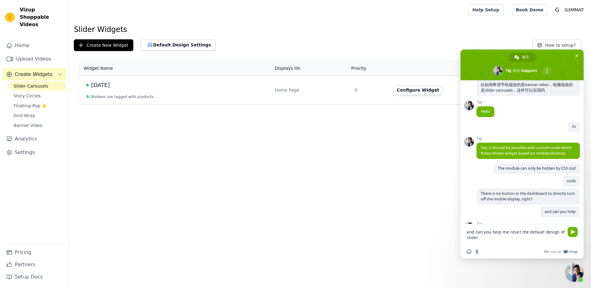
scroll to position [117, 0]
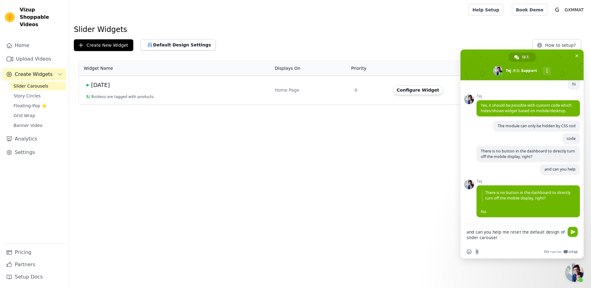
type textarea "and can you help me reset the default design of slider carousels"
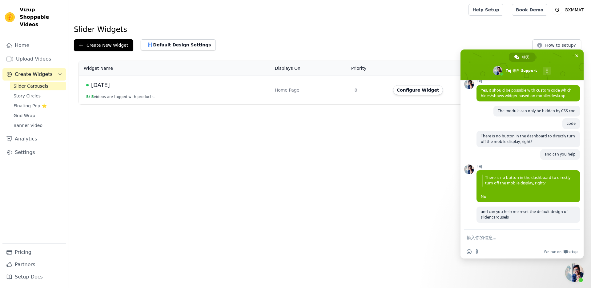
scroll to position [132, 0]
drag, startPoint x: 529, startPoint y: 217, endPoint x: 480, endPoint y: 213, distance: 49.4
click at [480, 213] on span "and can you help me reset the default design of slider carousels" at bounding box center [527, 215] width 103 height 16
copy span "and can you help me reset the default design of slider carousels"
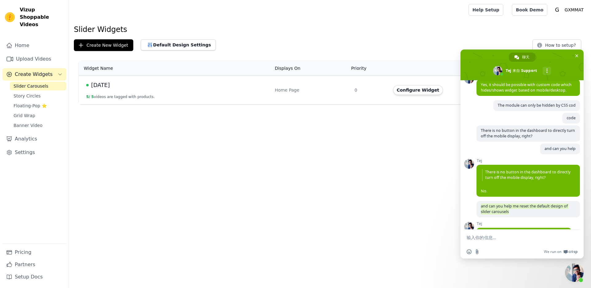
scroll to position [153, 0]
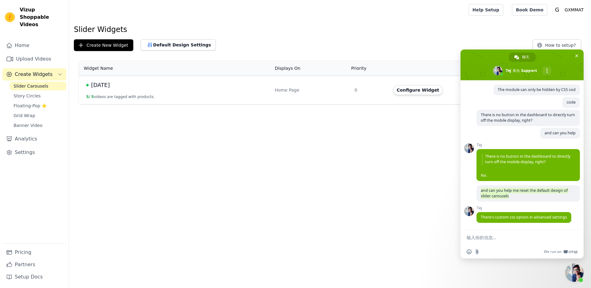
click at [525, 209] on span "Tej" at bounding box center [523, 208] width 95 height 4
click at [25, 146] on link "Settings" at bounding box center [34, 152] width 64 height 12
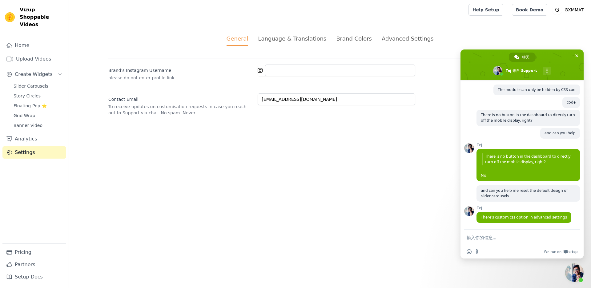
click at [261, 33] on div "General Language & Translations Brand Colors Advanced Settings unsaved changes …" at bounding box center [330, 75] width 472 height 111
drag, startPoint x: 263, startPoint y: 33, endPoint x: 273, endPoint y: 36, distance: 10.4
click at [263, 33] on div "General Language & Translations Brand Colors Advanced Settings unsaved changes …" at bounding box center [330, 75] width 472 height 111
click at [273, 36] on div "Language & Translations" at bounding box center [292, 38] width 68 height 8
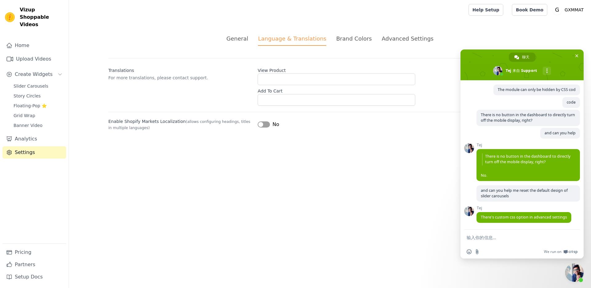
click at [351, 37] on div "Brand Colors" at bounding box center [354, 38] width 36 height 8
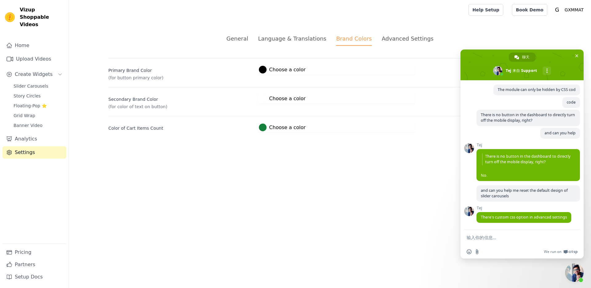
click at [411, 41] on div "Advanced Settings" at bounding box center [407, 38] width 52 height 8
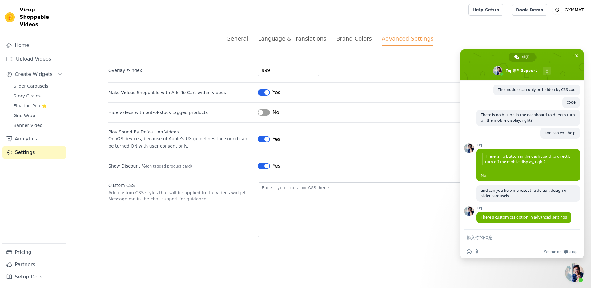
click at [497, 238] on textarea "输入你的信息…" at bounding box center [515, 237] width 98 height 15
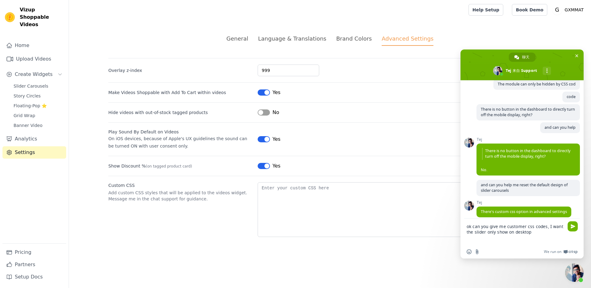
scroll to position [221, 0]
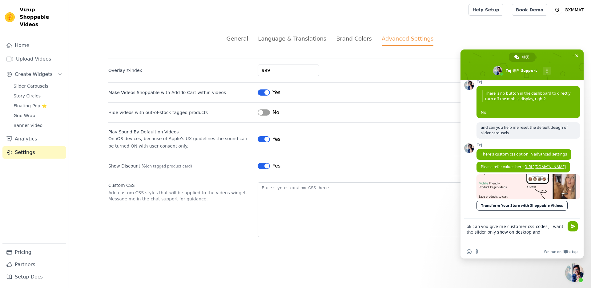
click at [539, 233] on textarea "ok can you give me customer css codes, I want the slider only show on desktop a…" at bounding box center [515, 232] width 98 height 26
click at [546, 231] on textarea "ok can you give me customer css codes, I want the slider only show on desktop a…" at bounding box center [515, 232] width 98 height 26
click at [544, 231] on textarea "ok can you give me customer css codes, I want the slider only show on desktop a…" at bounding box center [515, 232] width 98 height 26
click at [544, 232] on textarea "ok can you give me customer css codes, I want the slider only show on desktop a…" at bounding box center [515, 232] width 98 height 26
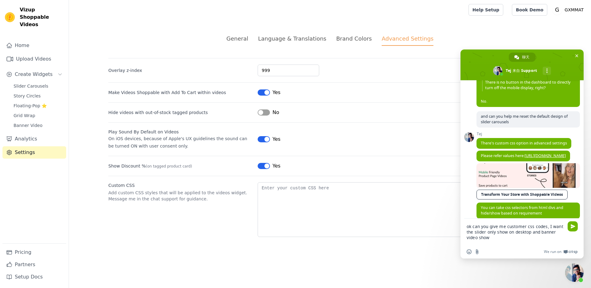
scroll to position [245, 0]
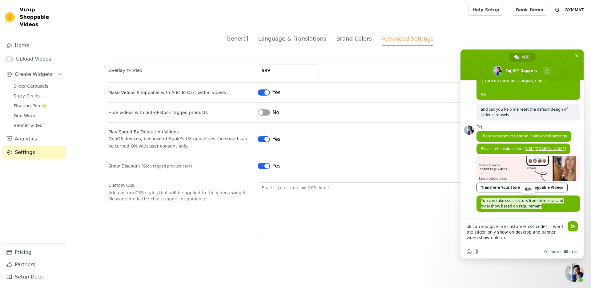
drag, startPoint x: 545, startPoint y: 205, endPoint x: 477, endPoint y: 198, distance: 68.6
click at [477, 198] on span "You can take css selectors from html divs and hide/show based on requirement" at bounding box center [527, 204] width 103 height 16
copy span "You can take css selectors from html divs and hide/show based on requirement"
click at [480, 189] on div at bounding box center [480, 189] width 0 height 0
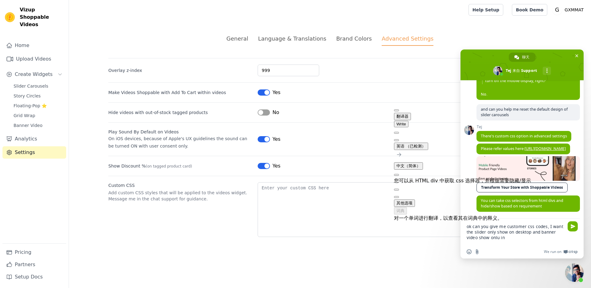
drag, startPoint x: 526, startPoint y: 238, endPoint x: 510, endPoint y: 238, distance: 15.4
click at [526, 238] on textarea "ok can you give me customer css codes, I want the slider only show on desktop a…" at bounding box center [515, 232] width 98 height 26
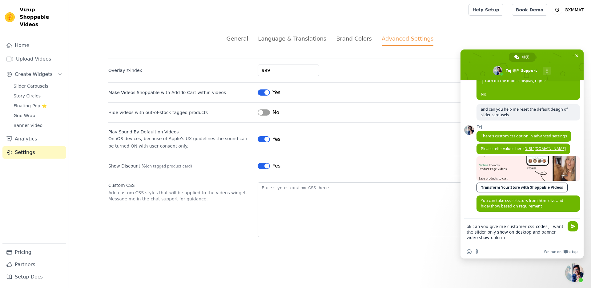
drag, startPoint x: 509, startPoint y: 238, endPoint x: 452, endPoint y: 225, distance: 58.4
click at [452, 225] on body "Vizup Shoppable Videos Home Upload Videos Create Widgets Slider Carousels Story…" at bounding box center [295, 126] width 591 height 252
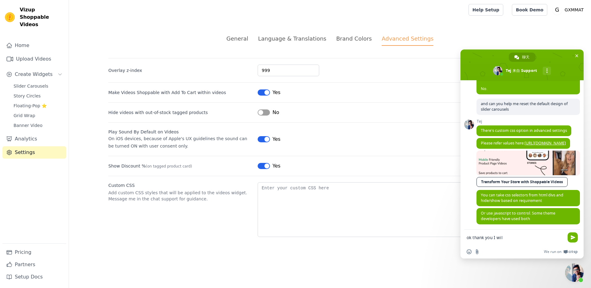
scroll to position [252, 0]
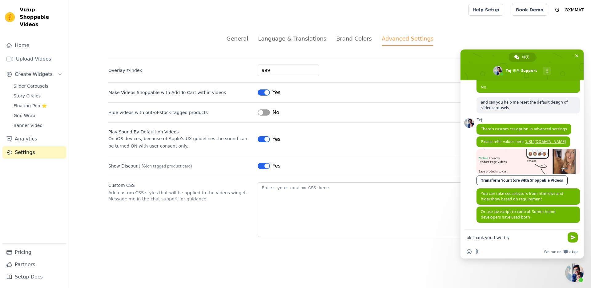
type textarea "ok thank you I wil try"
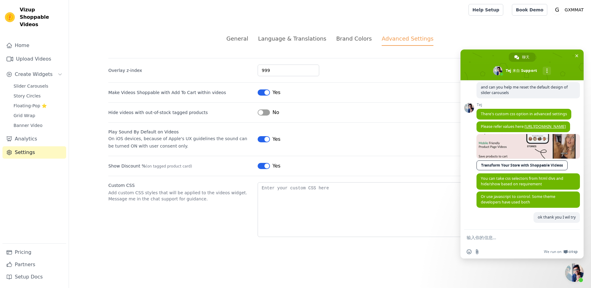
scroll to position [267, 0]
click at [567, 38] on main "General Language & Translations Brand Colors Advanced Settings unsaved changes …" at bounding box center [330, 136] width 522 height 232
click at [534, 236] on textarea "输入你的信息…" at bounding box center [515, 237] width 98 height 15
type textarea "one more queston"
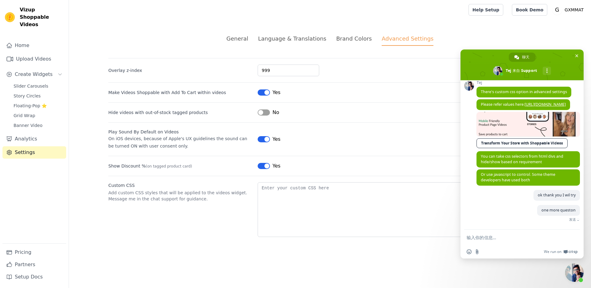
scroll to position [280, 0]
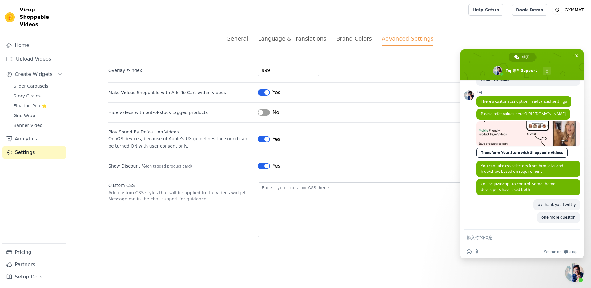
click at [497, 238] on textarea "输入你的信息…" at bounding box center [515, 237] width 98 height 15
paste textarea "Can I make the video slide up and down on mobile instead of left and right?"
type textarea "Can I make the video slide up and down on mobile instead of left and right?"
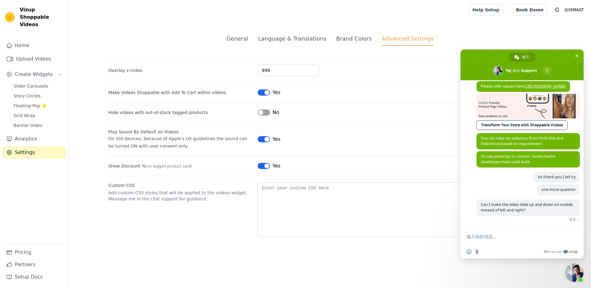
scroll to position [298, 0]
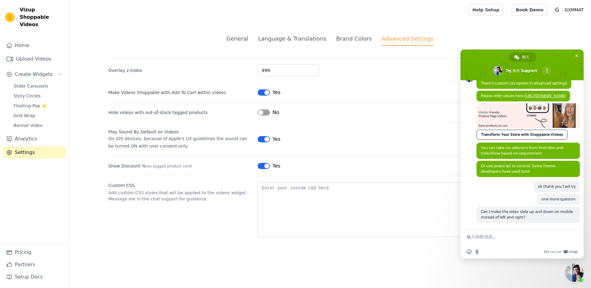
click at [238, 40] on div "General" at bounding box center [237, 38] width 22 height 8
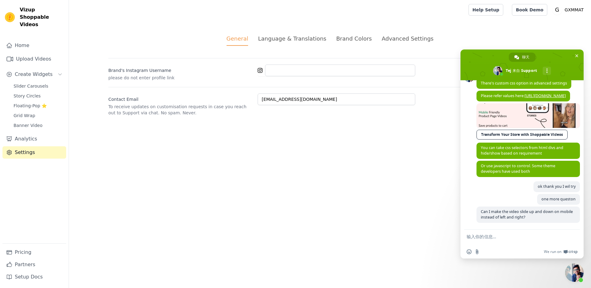
click at [282, 40] on div "Language & Translations" at bounding box center [292, 38] width 68 height 8
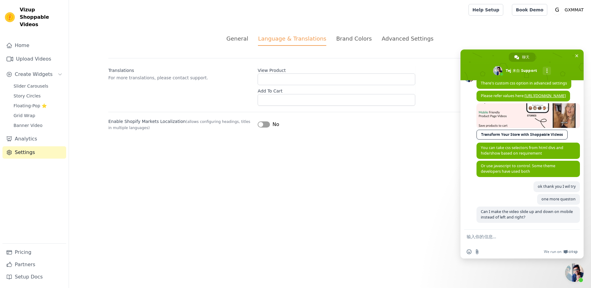
click at [344, 38] on div "Brand Colors" at bounding box center [354, 38] width 36 height 8
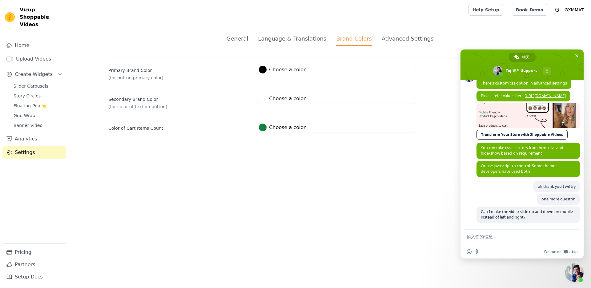
click at [405, 40] on div "Advanced Settings" at bounding box center [407, 38] width 52 height 8
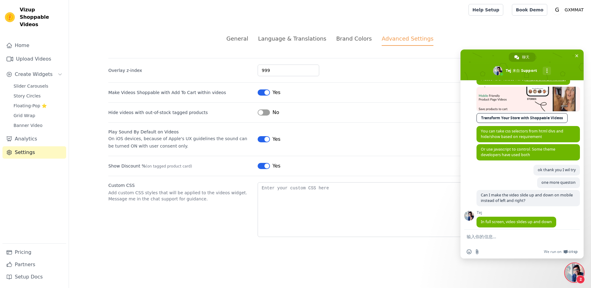
scroll to position [332, 0]
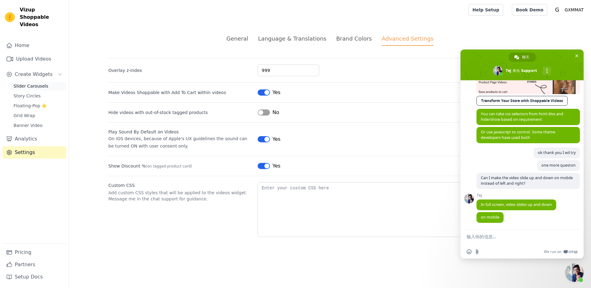
drag, startPoint x: 30, startPoint y: 76, endPoint x: 34, endPoint y: 75, distance: 3.8
click at [30, 83] on span "Slider Carousels" at bounding box center [31, 86] width 35 height 6
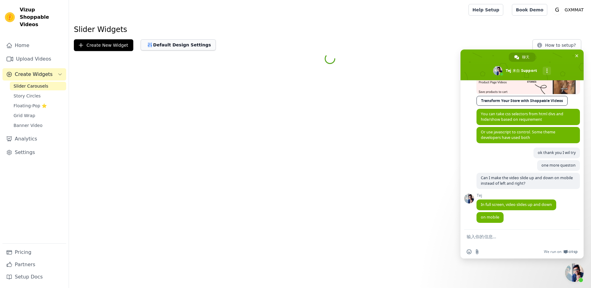
click at [197, 47] on button "Default Design Settings" at bounding box center [178, 44] width 75 height 11
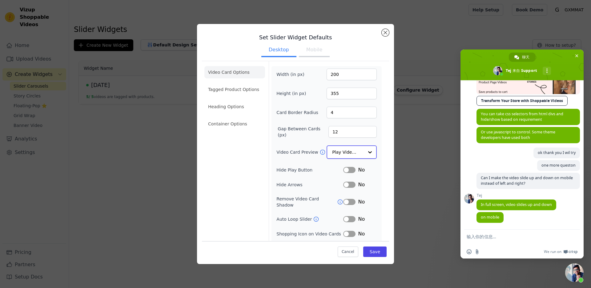
click at [347, 157] on input "Video Card Preview" at bounding box center [348, 152] width 32 height 12
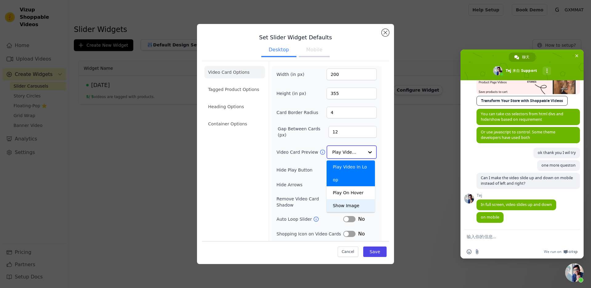
click at [347, 207] on div "Show Image" at bounding box center [350, 205] width 48 height 13
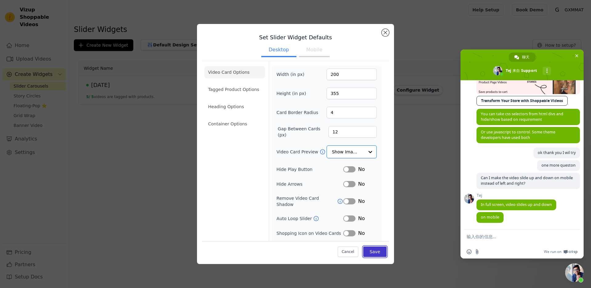
click at [372, 248] on button "Save" at bounding box center [374, 251] width 23 height 10
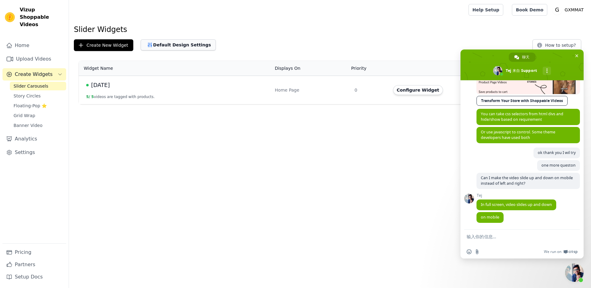
click at [169, 39] on button "Default Design Settings" at bounding box center [178, 44] width 75 height 11
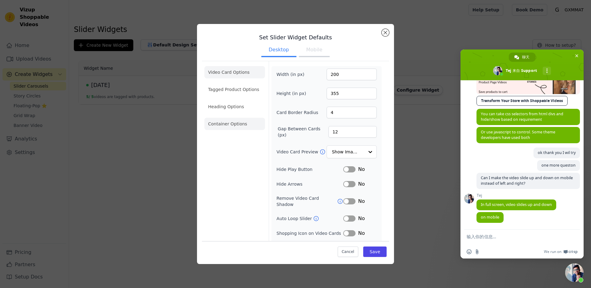
click at [229, 124] on li "Container Options" at bounding box center [234, 124] width 61 height 12
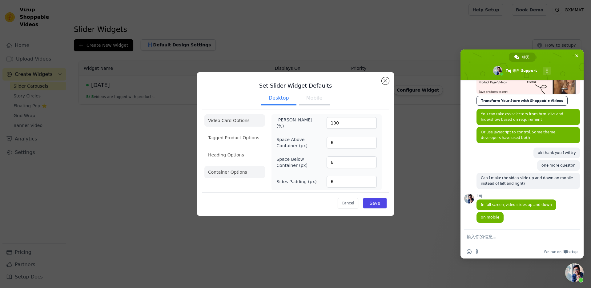
click at [229, 125] on li "Video Card Options" at bounding box center [234, 120] width 61 height 12
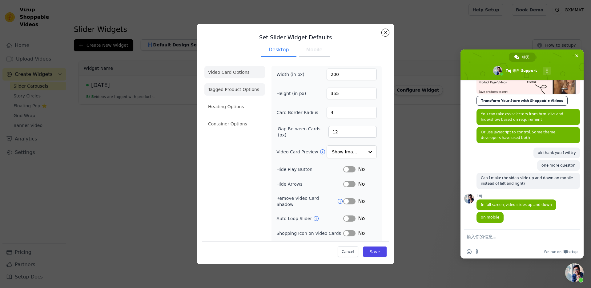
click at [242, 93] on li "Tagged Product Options" at bounding box center [234, 89] width 61 height 12
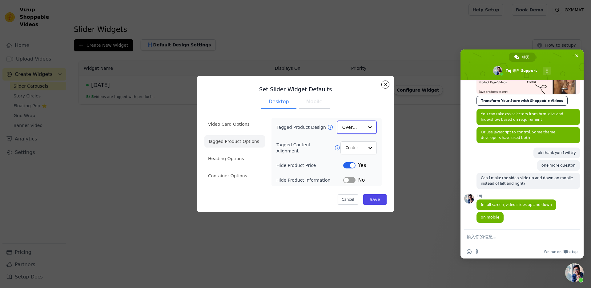
click at [370, 126] on div at bounding box center [370, 127] width 12 height 12
click at [358, 169] on div "Minimalist" at bounding box center [357, 167] width 40 height 13
click at [378, 200] on button "Save" at bounding box center [374, 199] width 23 height 10
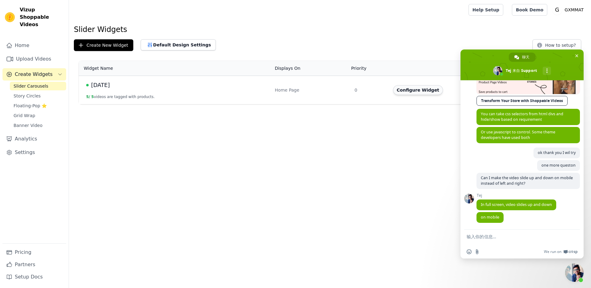
click at [417, 89] on button "Configure Widget" at bounding box center [418, 90] width 50 height 10
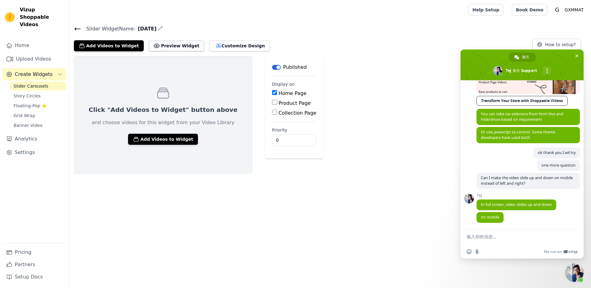
click at [172, 46] on button "Preview Widget" at bounding box center [176, 45] width 55 height 11
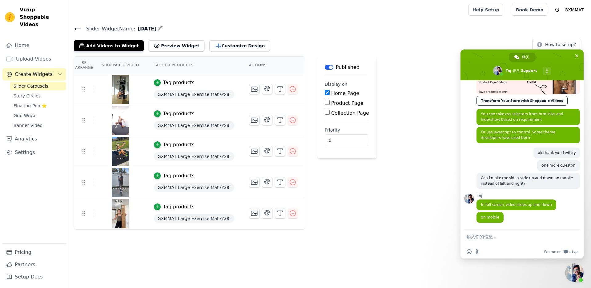
click at [503, 238] on textarea "输入你的信息…" at bounding box center [515, 237] width 98 height 15
click at [509, 238] on textarea "输入你的信息…" at bounding box center [515, 237] width 98 height 15
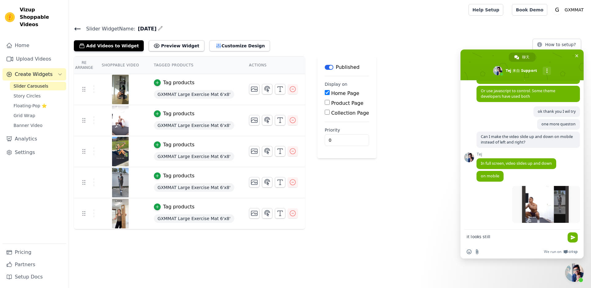
scroll to position [373, 0]
click at [548, 218] on span at bounding box center [546, 204] width 68 height 37
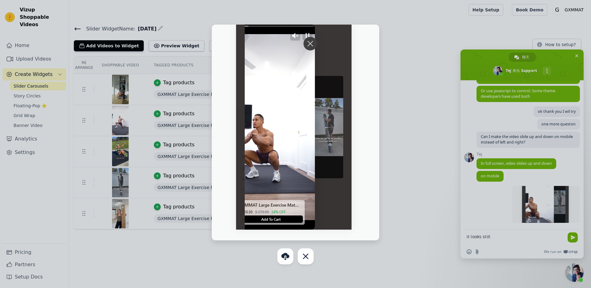
click at [518, 241] on div at bounding box center [295, 144] width 591 height 288
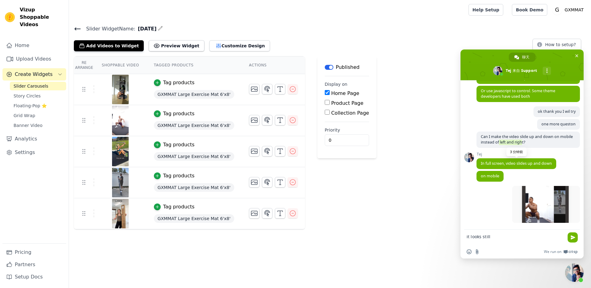
drag, startPoint x: 512, startPoint y: 143, endPoint x: 527, endPoint y: 159, distance: 21.1
click at [536, 143] on span "Can I make the video slide up and down on mobile instead of left and right?" at bounding box center [526, 139] width 92 height 11
click at [522, 142] on span "Can I make the video slide up and down on mobile instead of left and right?" at bounding box center [526, 139] width 92 height 11
drag, startPoint x: 517, startPoint y: 142, endPoint x: 536, endPoint y: 141, distance: 19.4
click at [536, 141] on span "Can I make the video slide up and down on mobile instead of left and right?" at bounding box center [526, 139] width 92 height 11
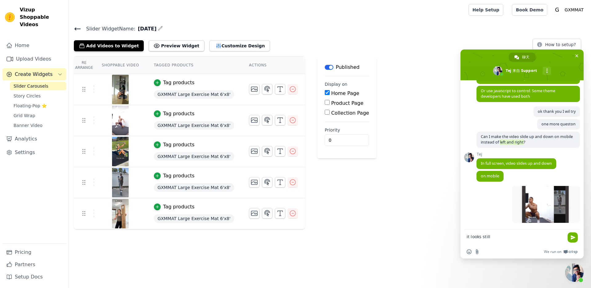
copy span "left and right"
click at [502, 236] on textarea "it looks still" at bounding box center [515, 237] width 98 height 15
paste textarea "left and right"
click at [490, 236] on textarea "it looks still left and right" at bounding box center [515, 237] width 98 height 15
type textarea "it looks still slide left and right"
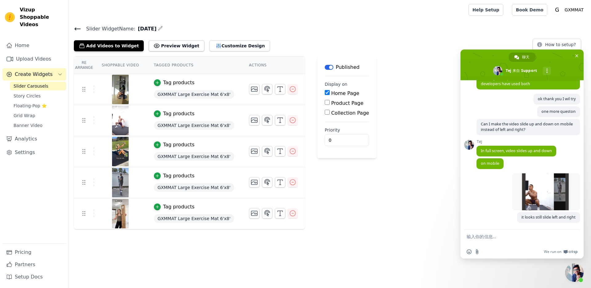
scroll to position [386, 0]
click at [171, 47] on button "Preview Widget" at bounding box center [176, 45] width 55 height 11
click at [78, 27] on icon at bounding box center [77, 28] width 7 height 7
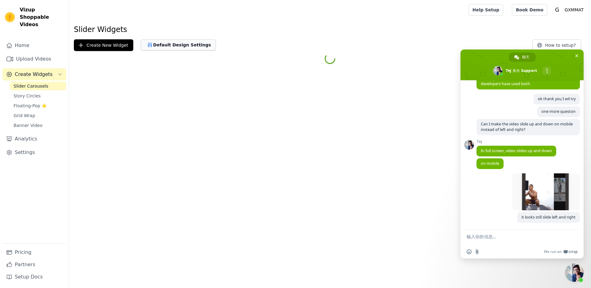
click at [181, 46] on button "Default Design Settings" at bounding box center [178, 44] width 75 height 11
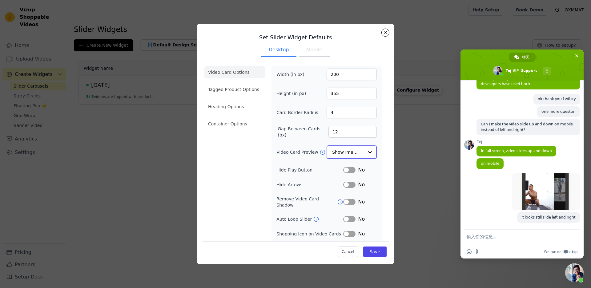
click at [352, 153] on input "Video Card Preview" at bounding box center [348, 152] width 32 height 12
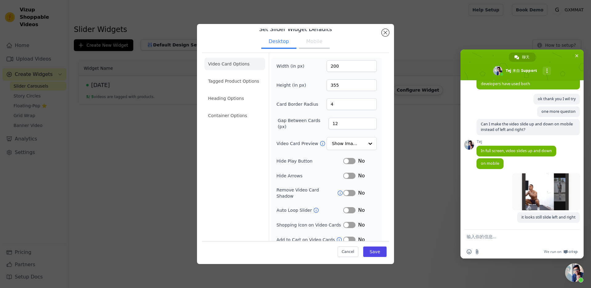
scroll to position [16, 0]
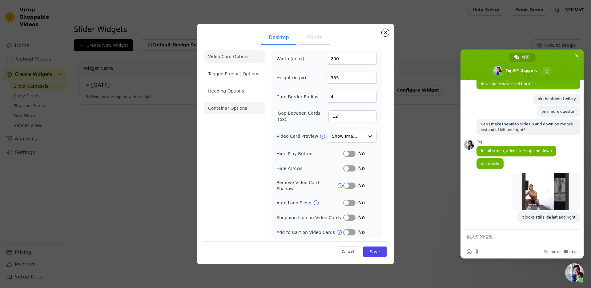
click at [221, 109] on li "Container Options" at bounding box center [234, 108] width 61 height 12
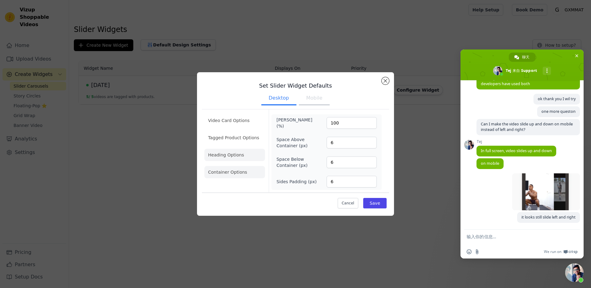
click at [230, 153] on li "Heading Options" at bounding box center [234, 155] width 61 height 12
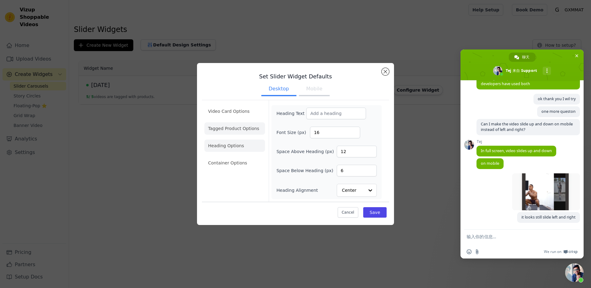
click at [232, 132] on li "Tagged Product Options" at bounding box center [234, 128] width 61 height 12
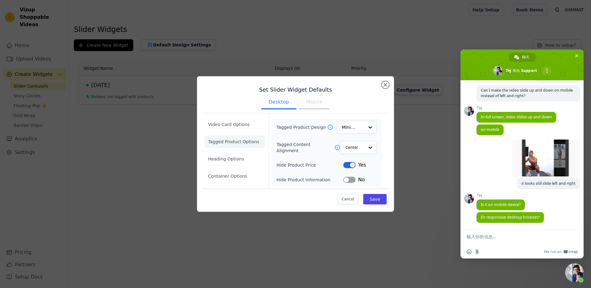
scroll to position [420, 0]
click at [516, 240] on textarea "输入你的信息…" at bounding box center [515, 237] width 98 height 15
paste textarea "Mobile preview mode"
type textarea "Mobile preview mode"
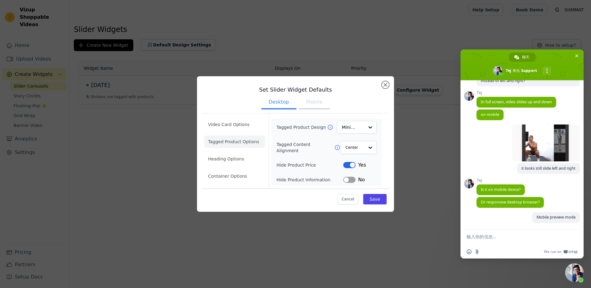
scroll to position [435, 0]
click at [512, 234] on textarea "输入你的信息…" at bounding box center [515, 237] width 98 height 15
type textarea "on desktop"
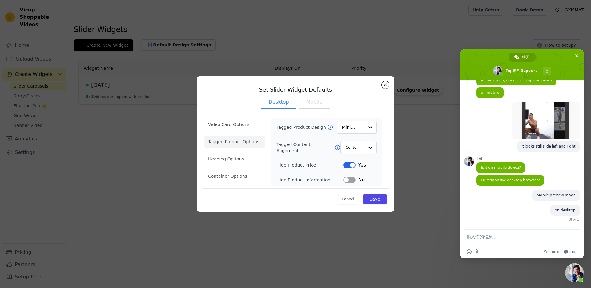
scroll to position [447, 0]
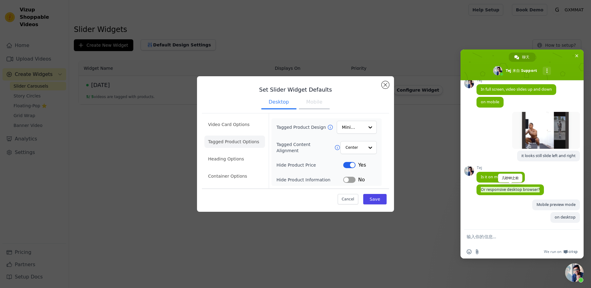
drag, startPoint x: 481, startPoint y: 189, endPoint x: 539, endPoint y: 189, distance: 58.4
click at [539, 189] on span "Or responsive desktop browser?" at bounding box center [509, 190] width 67 height 11
copy span "Or responsive desktop browser?"
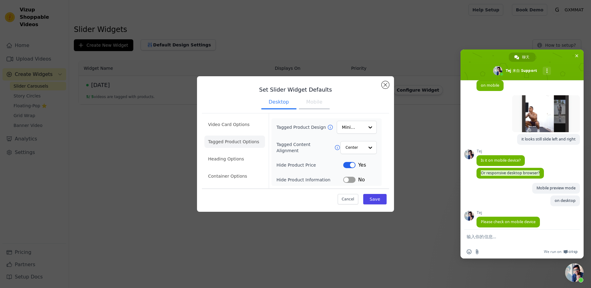
scroll to position [468, 0]
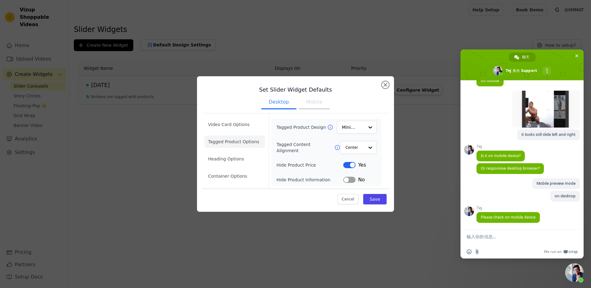
click at [506, 235] on textarea "输入你的信息…" at bounding box center [515, 237] width 98 height 15
type textarea "OK"
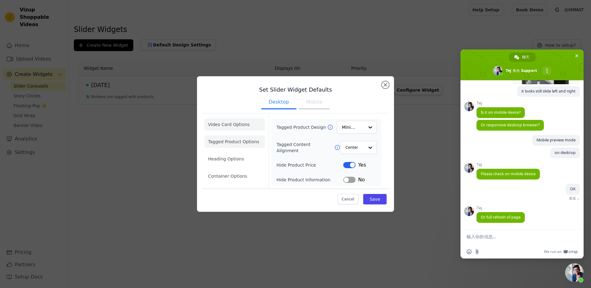
scroll to position [505, 0]
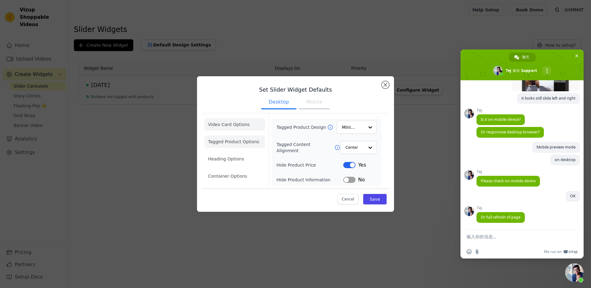
click at [233, 126] on li "Video Card Options" at bounding box center [234, 124] width 61 height 12
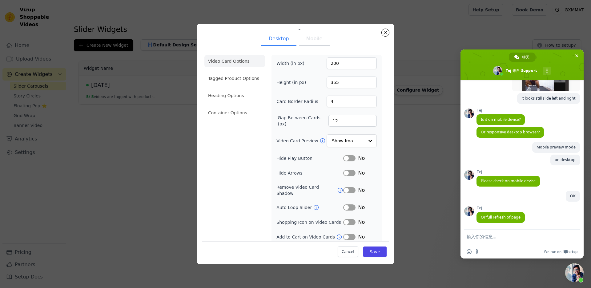
scroll to position [13, 0]
click at [364, 135] on div at bounding box center [370, 140] width 12 height 12
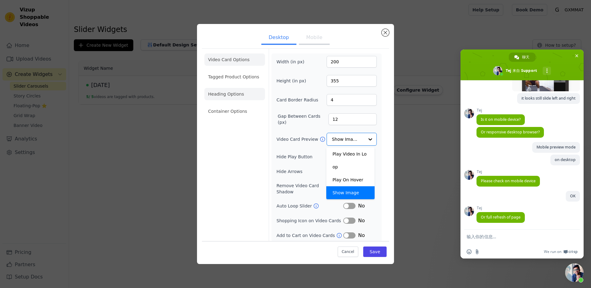
click at [217, 90] on li "Heading Options" at bounding box center [234, 94] width 61 height 12
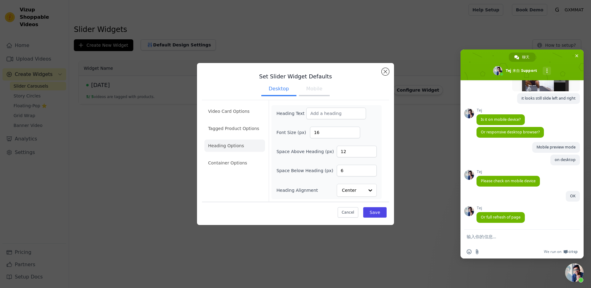
scroll to position [0, 0]
click at [237, 129] on li "Tagged Product Options" at bounding box center [234, 128] width 61 height 12
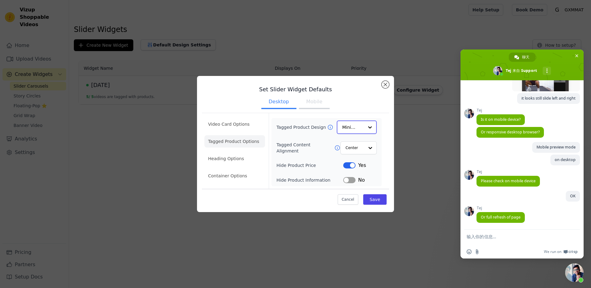
click at [359, 130] on input "Tagged Product Design" at bounding box center [353, 127] width 22 height 12
click at [361, 157] on div "Overlay" at bounding box center [357, 155] width 40 height 13
click at [360, 148] on input "Tagged Content Alignment" at bounding box center [354, 148] width 18 height 12
click at [353, 172] on div "Left" at bounding box center [358, 175] width 36 height 13
click at [376, 198] on button "Save" at bounding box center [374, 199] width 23 height 10
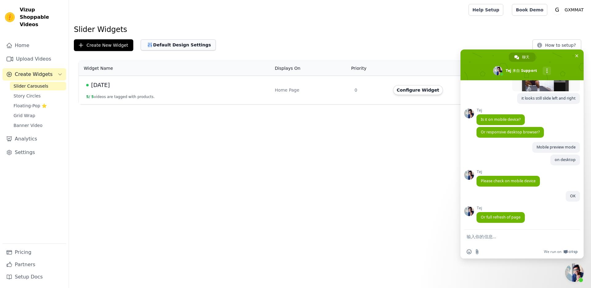
click at [175, 47] on button "Default Design Settings" at bounding box center [178, 44] width 75 height 11
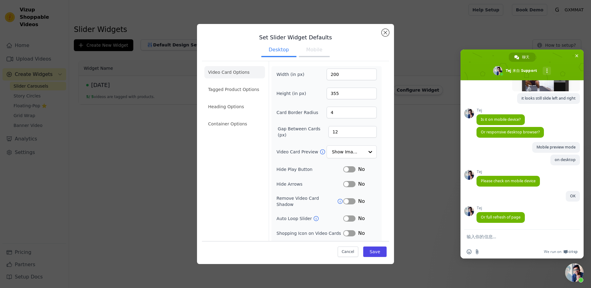
click at [319, 50] on button "Mobile" at bounding box center [314, 51] width 31 height 14
click at [356, 150] on input "Video Card Preview" at bounding box center [348, 152] width 32 height 12
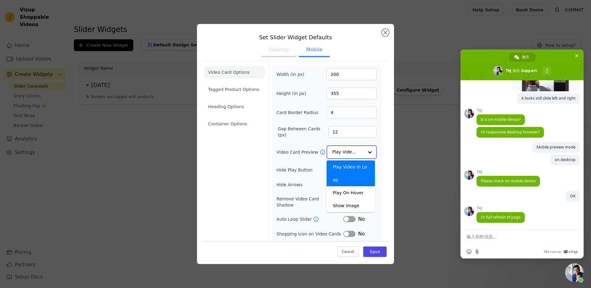
click at [356, 150] on input "Video Card Preview" at bounding box center [348, 152] width 32 height 12
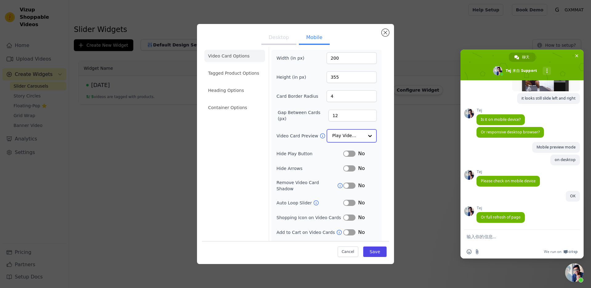
scroll to position [23, 0]
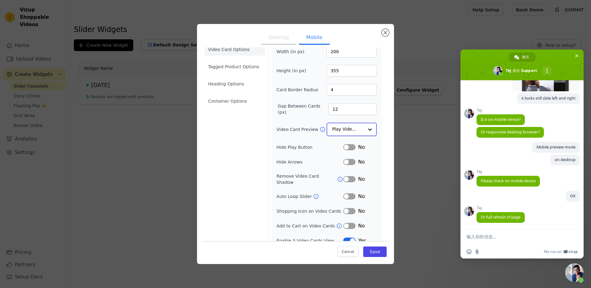
click at [354, 132] on input "Video Card Preview" at bounding box center [348, 129] width 32 height 12
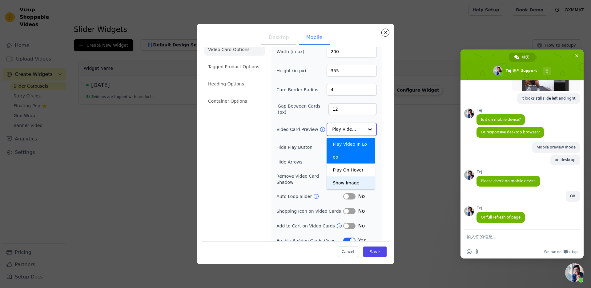
click at [352, 181] on div "Show Image" at bounding box center [350, 183] width 48 height 13
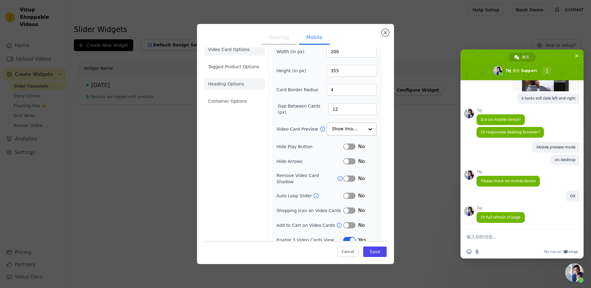
click at [226, 82] on li "Heading Options" at bounding box center [234, 84] width 61 height 12
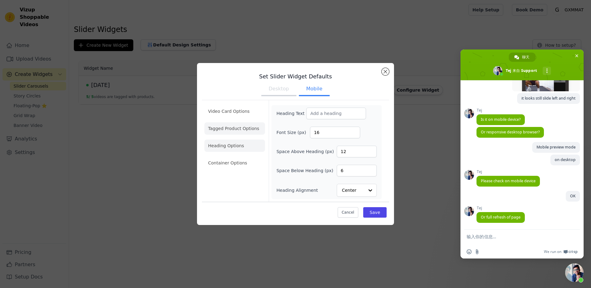
click at [228, 131] on li "Tagged Product Options" at bounding box center [234, 128] width 61 height 12
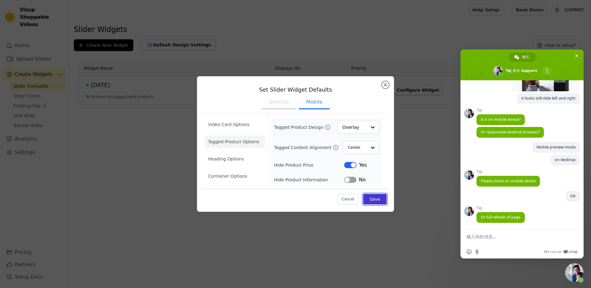
click at [385, 201] on button "Save" at bounding box center [374, 199] width 23 height 10
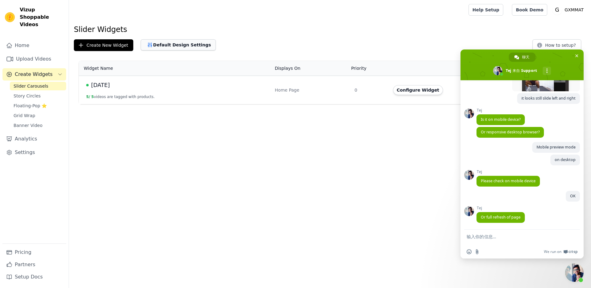
click at [181, 48] on button "Default Design Settings" at bounding box center [178, 44] width 75 height 11
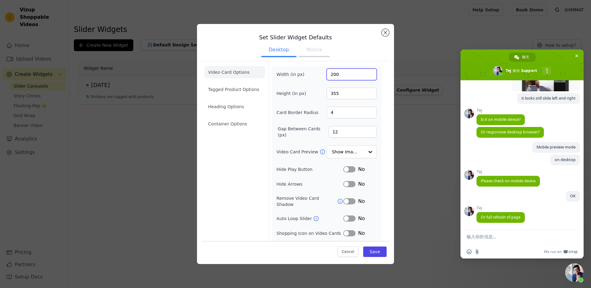
click at [338, 76] on input "200" at bounding box center [351, 75] width 50 height 12
drag, startPoint x: 340, startPoint y: 74, endPoint x: 326, endPoint y: 76, distance: 13.8
click at [326, 76] on input "200" at bounding box center [351, 75] width 50 height 12
type input "400"
drag, startPoint x: 373, startPoint y: 253, endPoint x: 375, endPoint y: 251, distance: 3.9
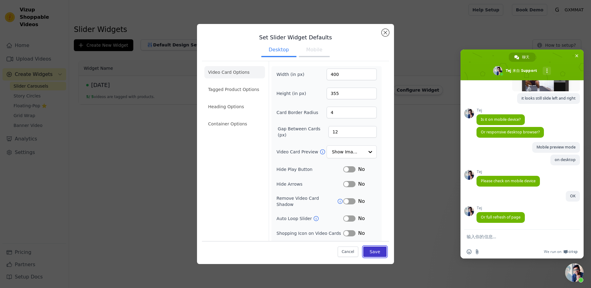
click at [373, 253] on button "Save" at bounding box center [374, 251] width 23 height 10
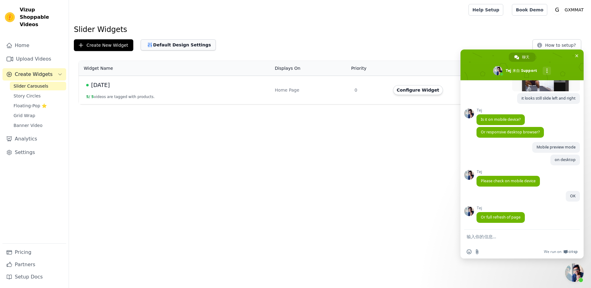
click at [186, 45] on button "Default Design Settings" at bounding box center [178, 44] width 75 height 11
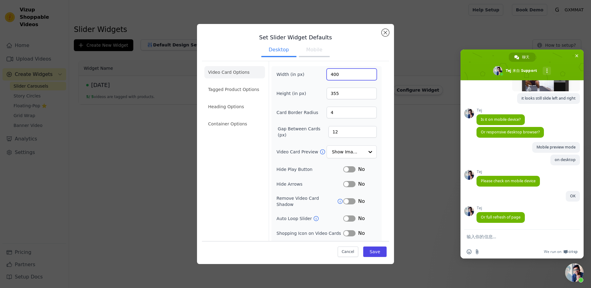
click at [341, 78] on input "400" at bounding box center [351, 75] width 50 height 12
drag, startPoint x: 340, startPoint y: 74, endPoint x: 319, endPoint y: 78, distance: 21.4
click at [319, 78] on div "Width (in px) 400" at bounding box center [326, 75] width 100 height 12
drag, startPoint x: 339, startPoint y: 74, endPoint x: 315, endPoint y: 74, distance: 23.4
click at [315, 74] on div "Width (in px) 200" at bounding box center [326, 75] width 100 height 12
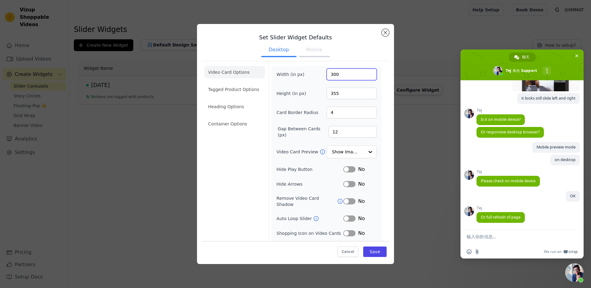
type input "300"
drag, startPoint x: 342, startPoint y: 96, endPoint x: 319, endPoint y: 99, distance: 23.2
click at [319, 99] on div "Height (in px) 355" at bounding box center [326, 94] width 100 height 12
drag, startPoint x: 337, startPoint y: 94, endPoint x: 326, endPoint y: 96, distance: 11.8
click at [326, 96] on input "480532" at bounding box center [351, 94] width 50 height 12
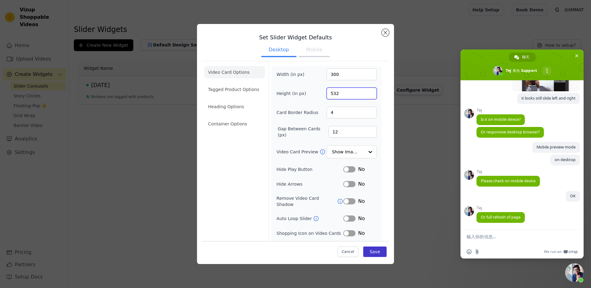
type input "532"
drag, startPoint x: 371, startPoint y: 253, endPoint x: 371, endPoint y: 248, distance: 5.9
click at [371, 253] on button "Save" at bounding box center [374, 251] width 23 height 10
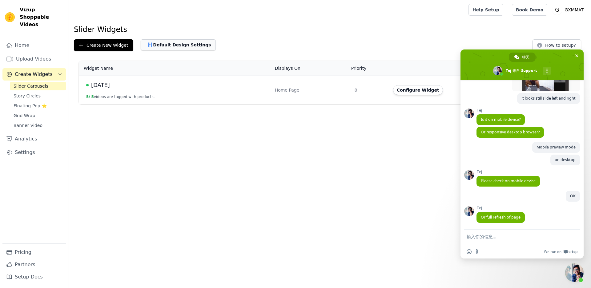
click at [160, 46] on button "Default Design Settings" at bounding box center [178, 44] width 75 height 11
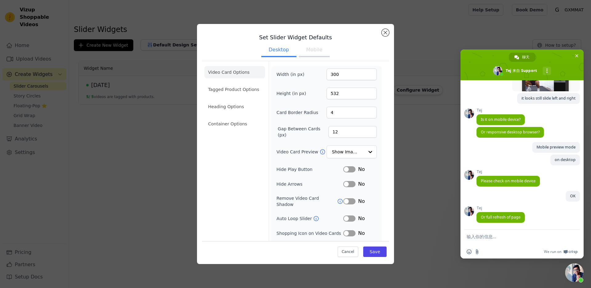
click at [311, 52] on button "Mobile" at bounding box center [314, 51] width 31 height 14
click at [272, 51] on button "Desktop" at bounding box center [278, 51] width 35 height 14
click at [308, 50] on button "Mobile" at bounding box center [314, 51] width 31 height 14
click at [277, 55] on button "Desktop" at bounding box center [278, 51] width 35 height 14
click at [320, 51] on button "Mobile" at bounding box center [314, 51] width 31 height 14
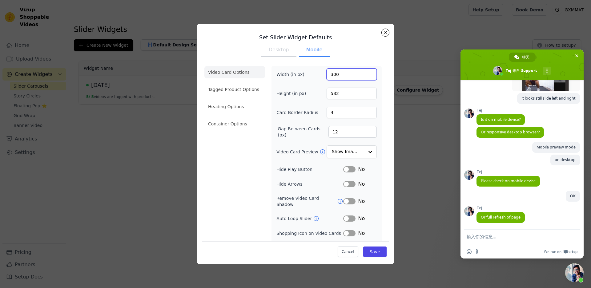
drag, startPoint x: 345, startPoint y: 76, endPoint x: 327, endPoint y: 74, distance: 18.9
click at [327, 74] on input "300" at bounding box center [351, 75] width 50 height 12
type input "200"
drag, startPoint x: 337, startPoint y: 93, endPoint x: 322, endPoint y: 95, distance: 14.3
click at [326, 95] on input "532" at bounding box center [351, 94] width 50 height 12
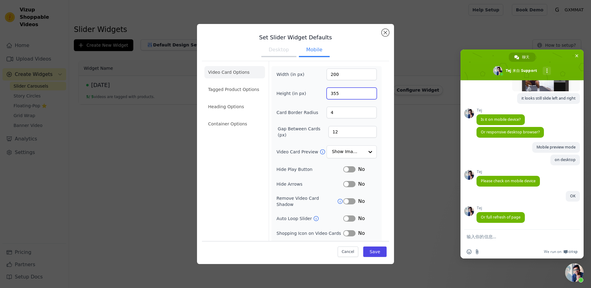
type input "355"
click at [272, 50] on button "Desktop" at bounding box center [278, 51] width 35 height 14
click at [308, 50] on button "Mobile" at bounding box center [314, 51] width 31 height 14
click at [372, 252] on button "Save" at bounding box center [374, 251] width 23 height 10
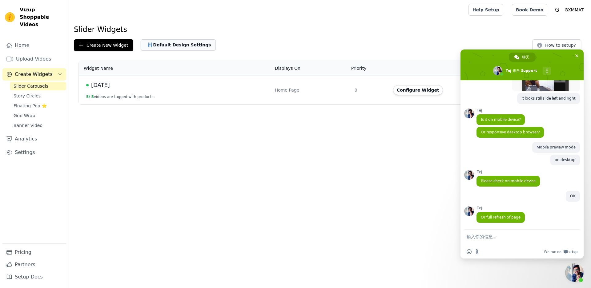
click at [167, 44] on button "Default Design Settings" at bounding box center [178, 44] width 75 height 11
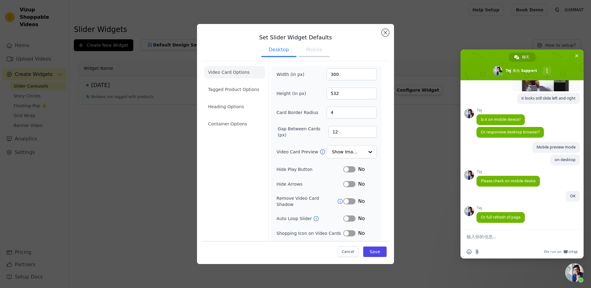
click at [304, 51] on button "Mobile" at bounding box center [314, 51] width 31 height 14
click at [275, 53] on button "Desktop" at bounding box center [278, 51] width 35 height 14
click at [306, 53] on button "Mobile" at bounding box center [314, 51] width 31 height 14
click at [273, 50] on button "Desktop" at bounding box center [278, 51] width 35 height 14
click at [314, 219] on icon at bounding box center [316, 218] width 5 height 5
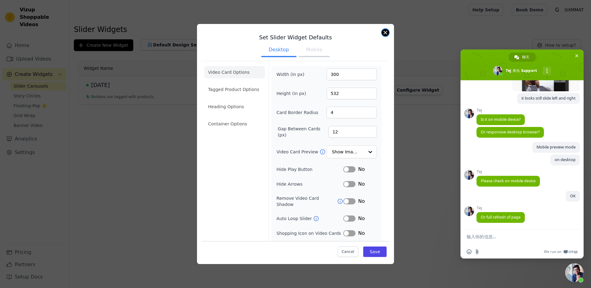
click at [386, 33] on button "Close modal" at bounding box center [384, 32] width 7 height 7
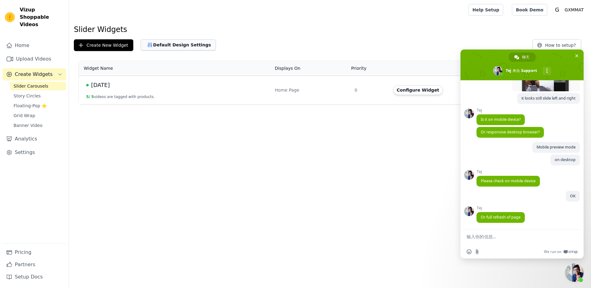
click at [179, 49] on button "Default Design Settings" at bounding box center [178, 44] width 75 height 11
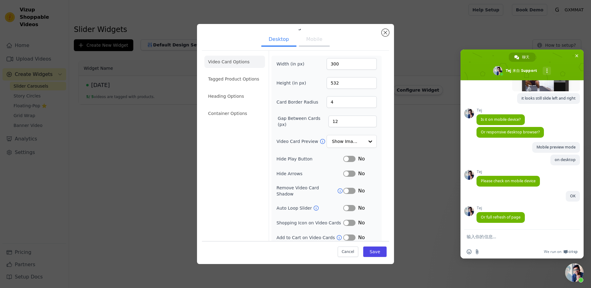
scroll to position [16, 0]
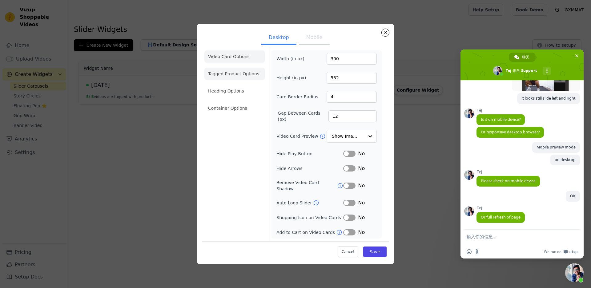
click at [233, 76] on li "Tagged Product Options" at bounding box center [234, 74] width 61 height 12
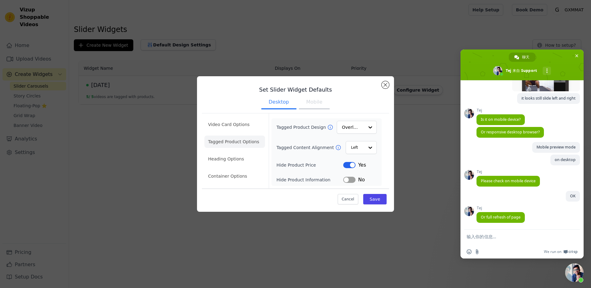
scroll to position [0, 0]
click at [347, 166] on button "Label" at bounding box center [349, 165] width 12 height 6
click at [314, 104] on button "Mobile" at bounding box center [314, 103] width 31 height 14
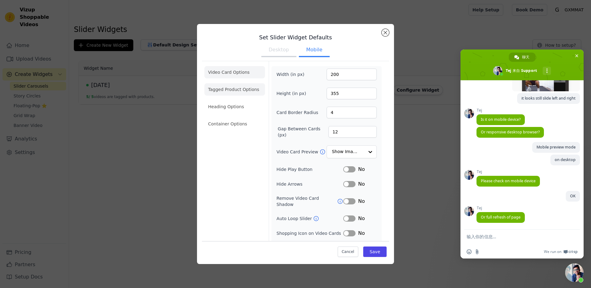
click at [230, 89] on li "Tagged Product Options" at bounding box center [234, 89] width 61 height 12
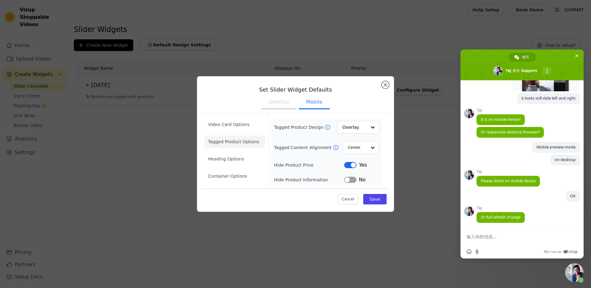
click at [349, 169] on div "Tagged Product Design Overlay Tagged Content Alignment Center Hide Product Pric…" at bounding box center [326, 152] width 105 height 63
click at [349, 165] on button "Label" at bounding box center [350, 165] width 12 height 6
click at [281, 102] on button "Desktop" at bounding box center [278, 103] width 35 height 14
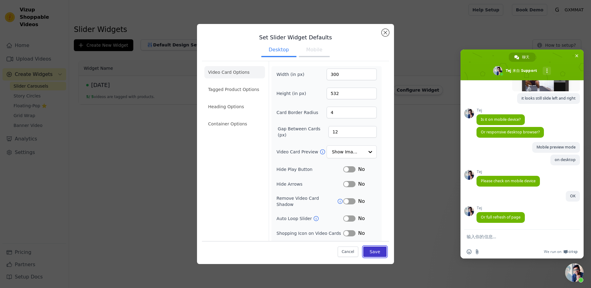
click at [374, 255] on button "Save" at bounding box center [374, 251] width 23 height 10
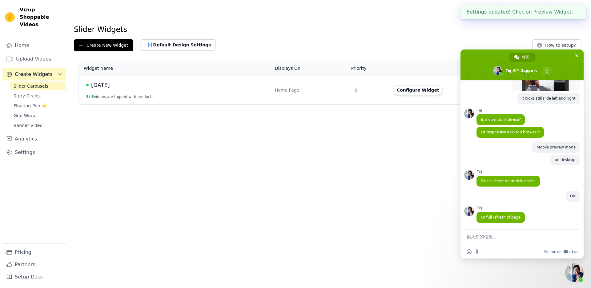
click at [171, 39] on div "Slider Widgets Create New Widget Default Design Settings How to setup? Widget N…" at bounding box center [330, 66] width 522 height 82
click at [175, 51] on div "Slider Widgets Create New Widget Default Design Settings How to setup? Widget N…" at bounding box center [330, 66] width 522 height 82
click at [177, 45] on button "Default Design Settings" at bounding box center [178, 44] width 75 height 11
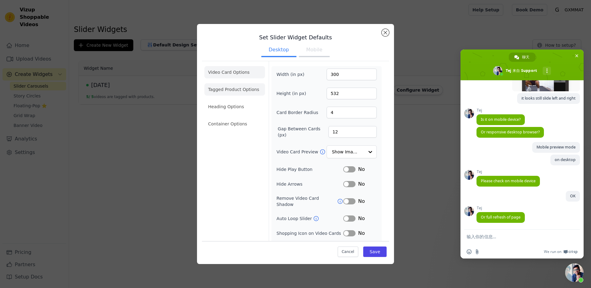
click at [234, 90] on li "Tagged Product Options" at bounding box center [234, 89] width 61 height 12
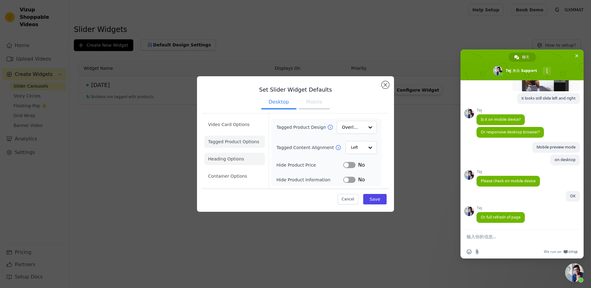
click at [240, 159] on li "Heading Options" at bounding box center [234, 159] width 61 height 12
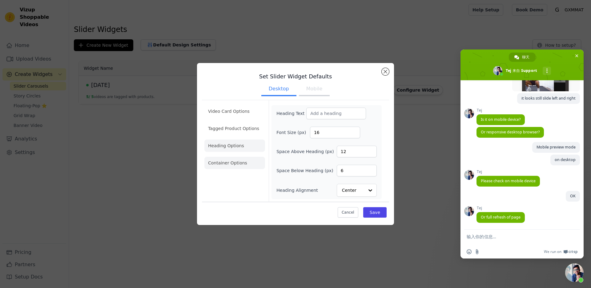
click at [242, 162] on li "Container Options" at bounding box center [234, 163] width 61 height 12
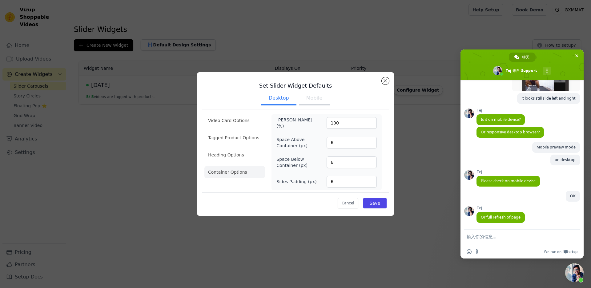
click at [386, 85] on h3 "Set Slider Widget Defaults" at bounding box center [295, 85] width 187 height 7
click at [388, 83] on button "Close modal" at bounding box center [384, 80] width 7 height 7
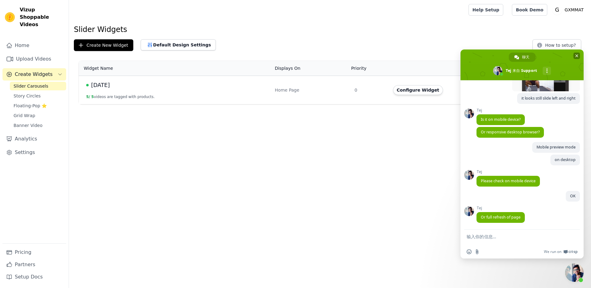
click at [575, 55] on span "关闭聊天" at bounding box center [576, 56] width 3 height 4
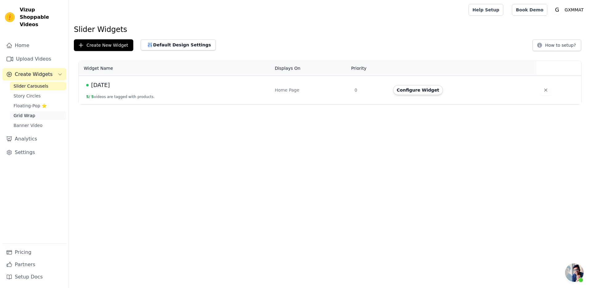
click at [29, 113] on span "Grid Wrap" at bounding box center [25, 116] width 22 height 6
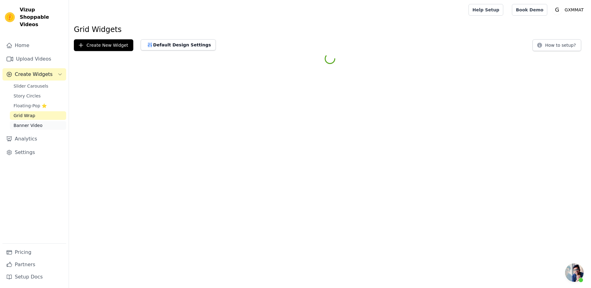
click at [33, 122] on span "Banner Video" at bounding box center [28, 125] width 29 height 6
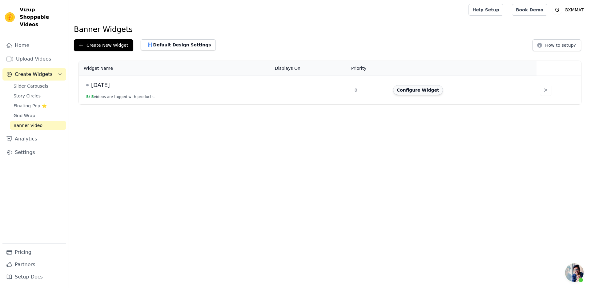
click at [417, 91] on button "Configure Widget" at bounding box center [418, 90] width 50 height 10
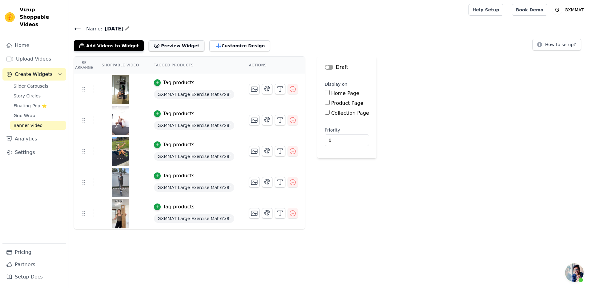
click at [167, 47] on button "Preview Widget" at bounding box center [176, 45] width 55 height 11
